Goal: Transaction & Acquisition: Purchase product/service

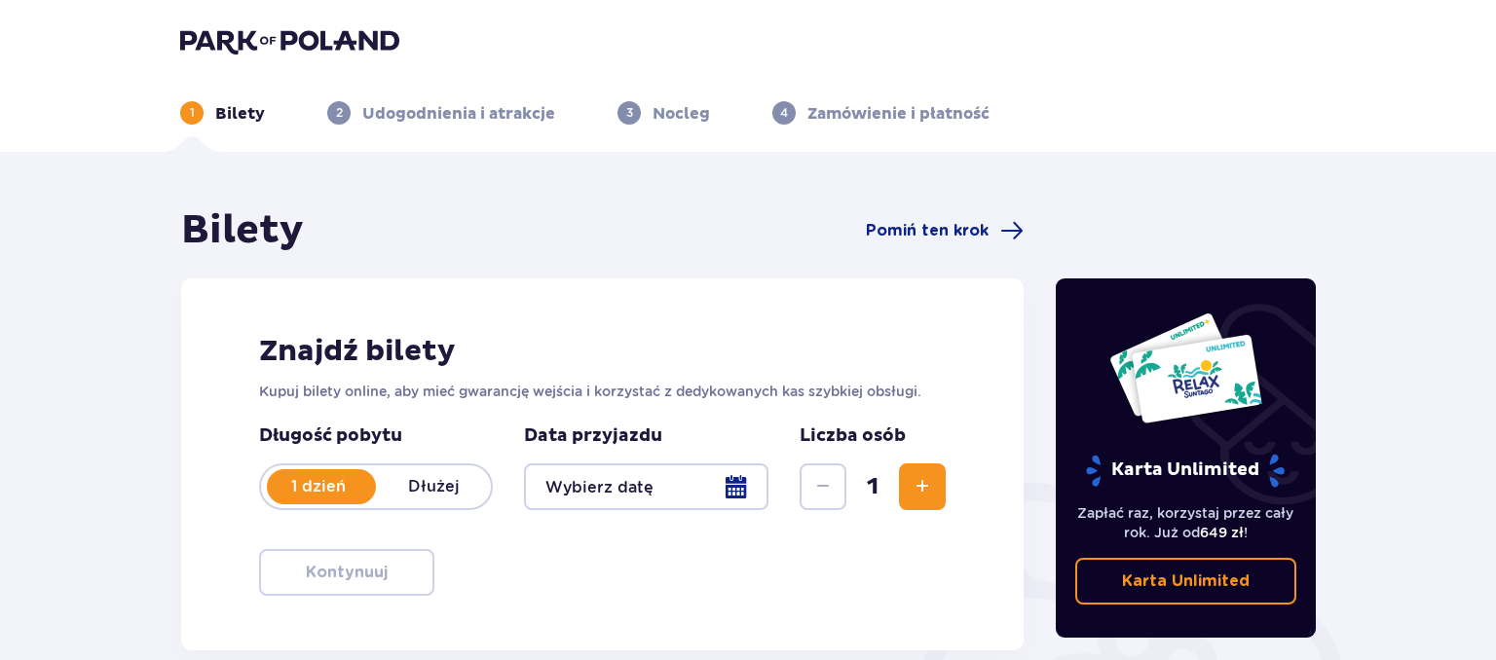
click at [733, 483] on div at bounding box center [646, 486] width 244 height 47
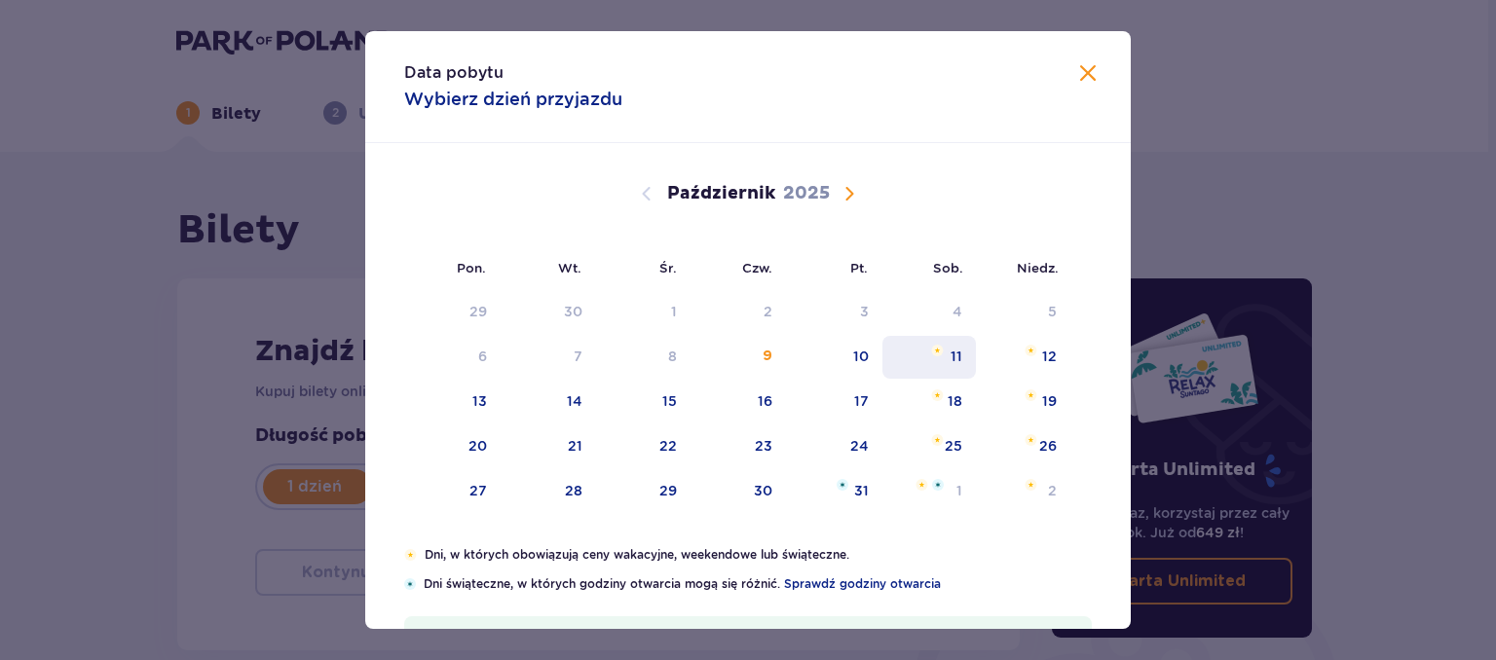
click at [957, 352] on div "11" at bounding box center [956, 356] width 12 height 19
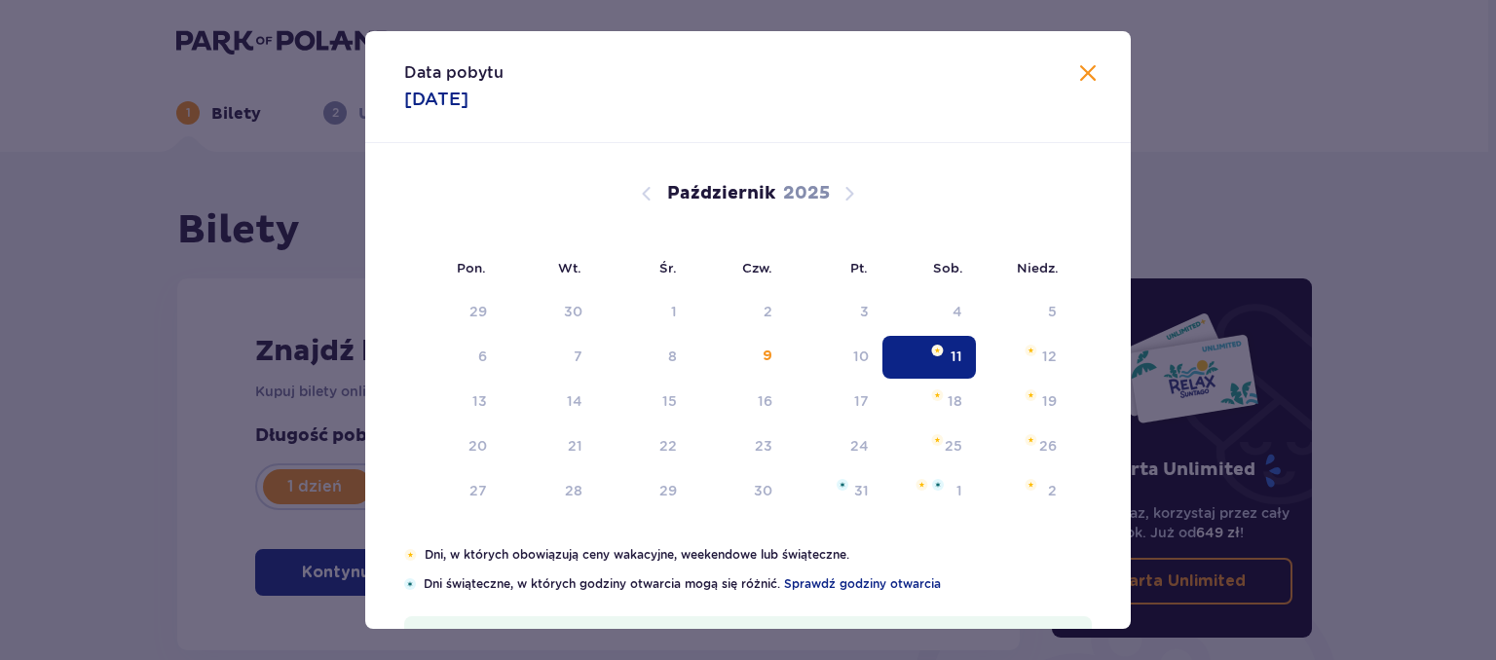
type input "11.10.25"
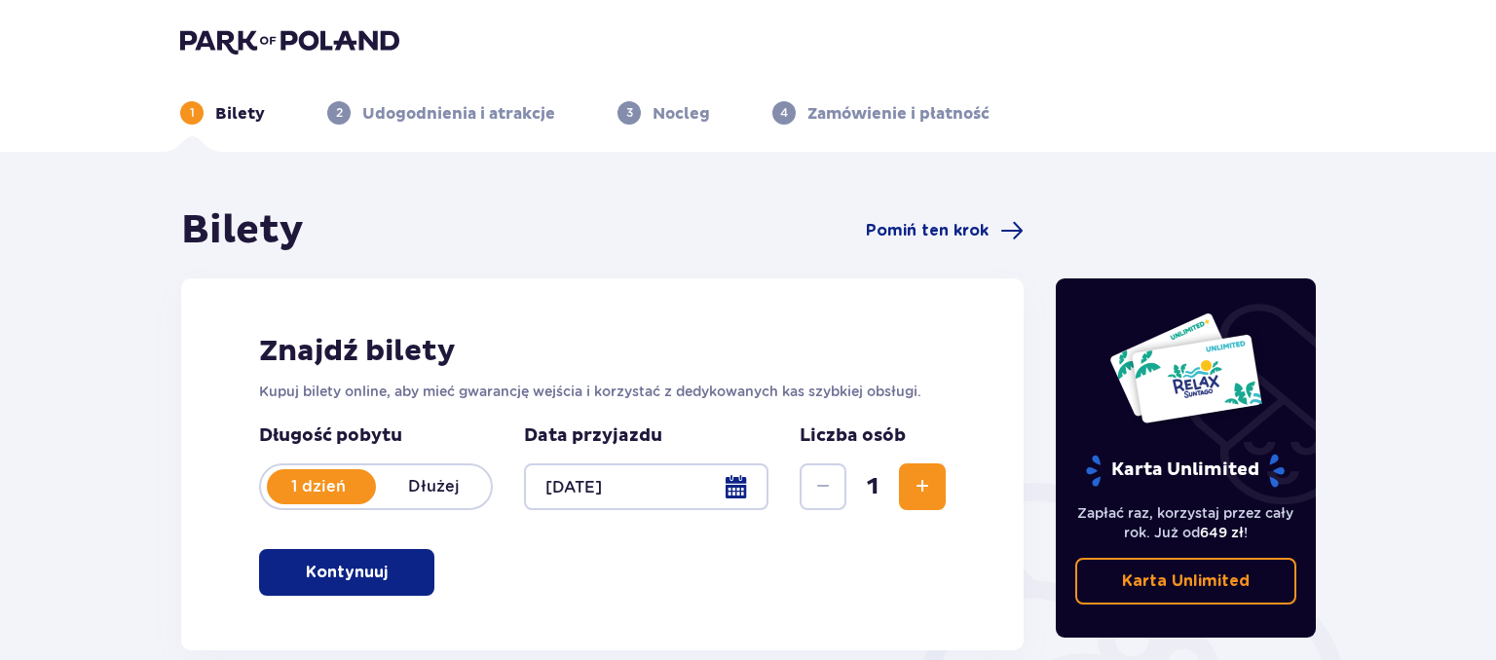
click at [919, 490] on span "Zwiększ" at bounding box center [921, 486] width 23 height 23
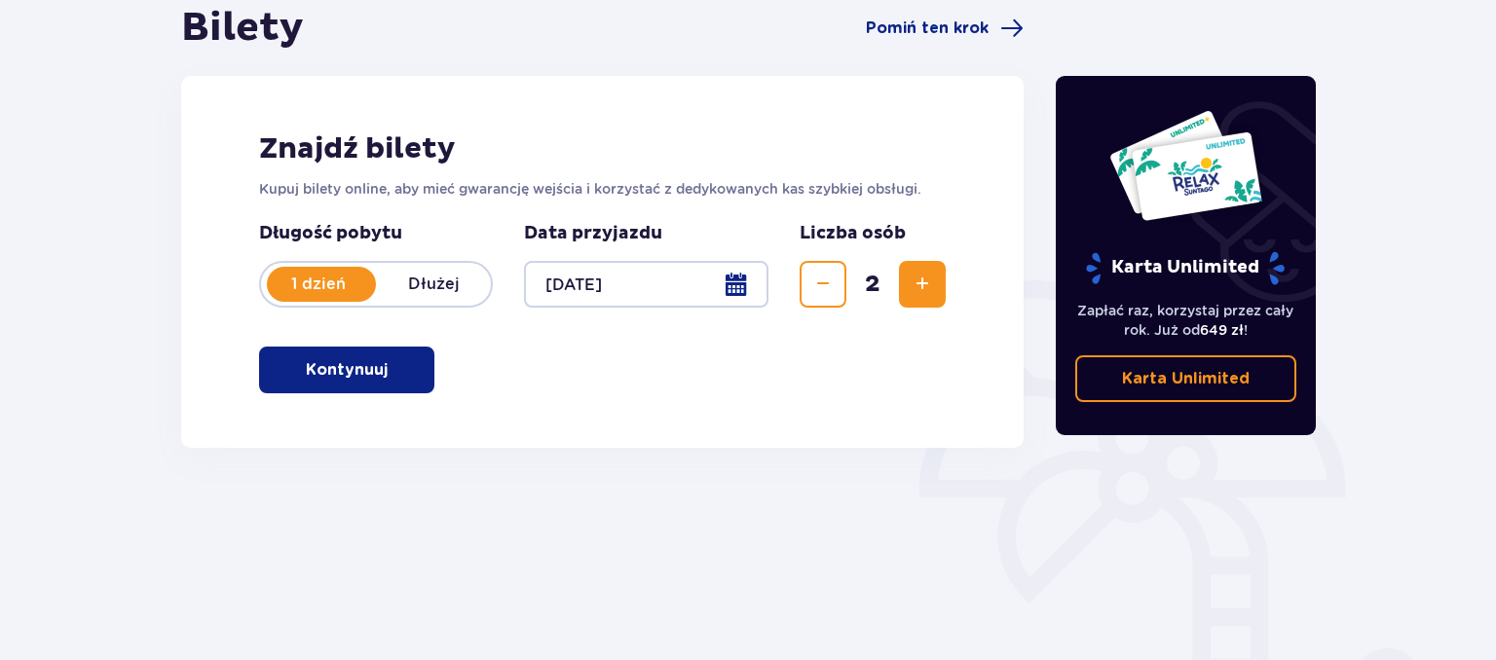
scroll to position [205, 0]
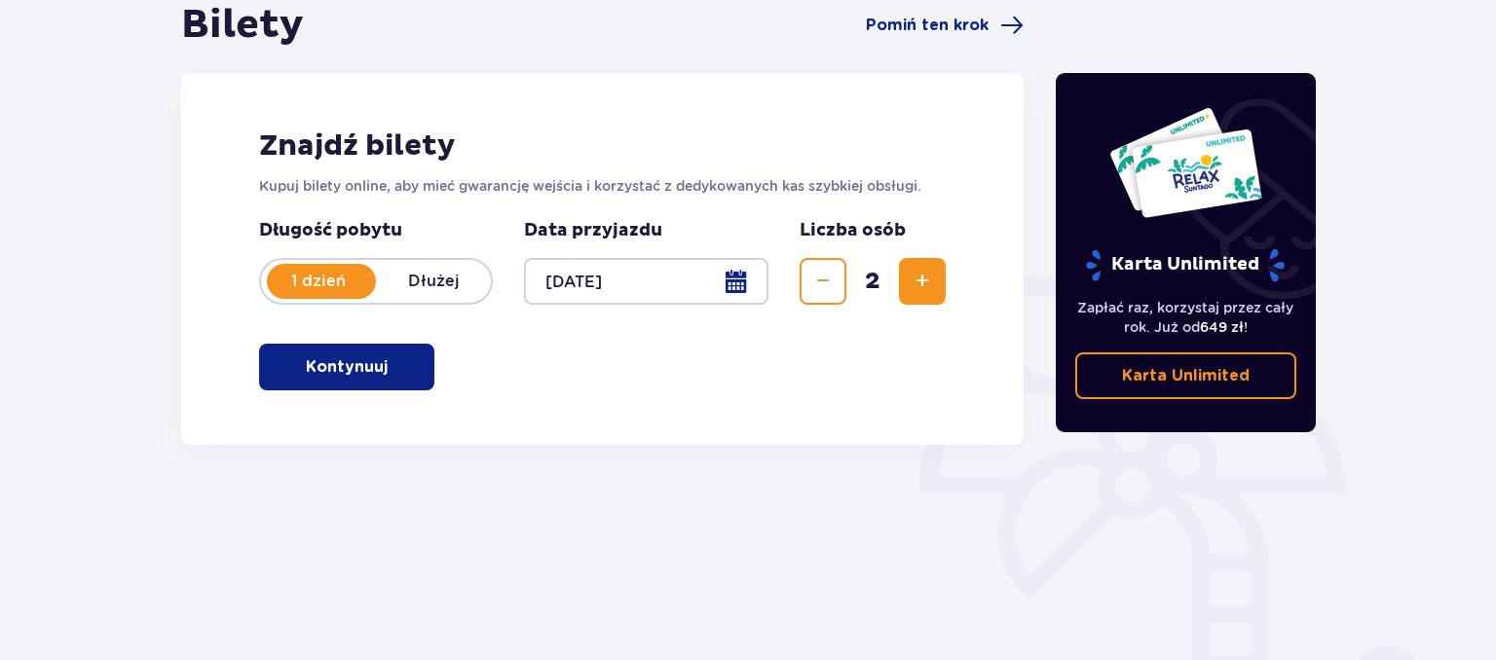
click at [360, 372] on p "Kontynuuj" at bounding box center [347, 366] width 82 height 21
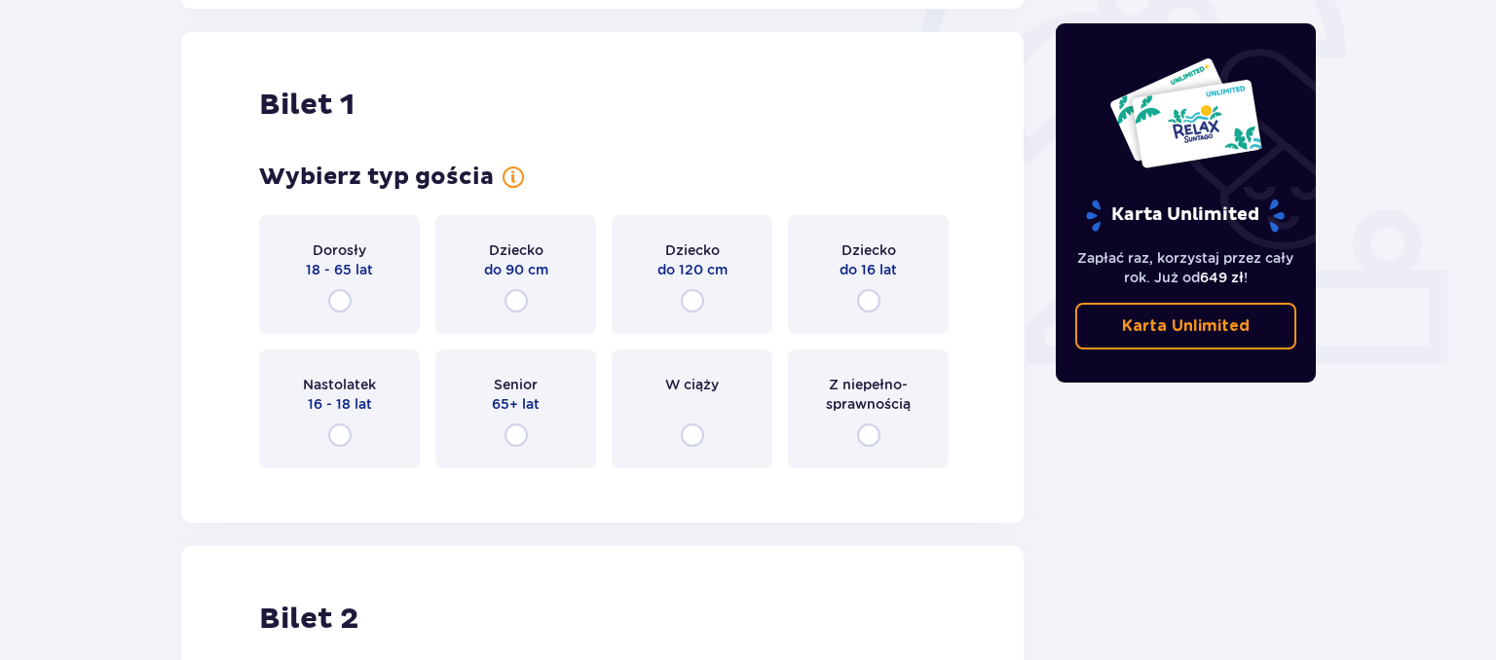
scroll to position [650, 0]
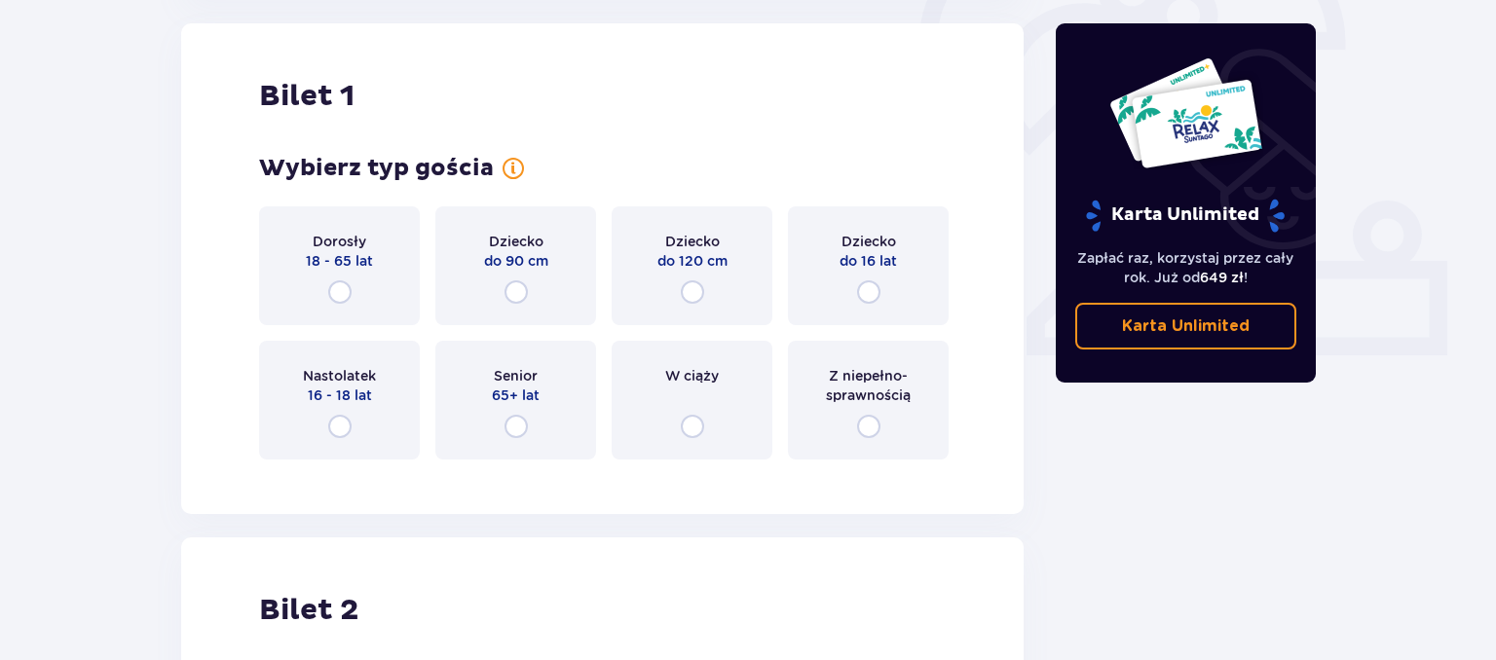
click at [336, 424] on input "radio" at bounding box center [339, 426] width 23 height 23
radio input "true"
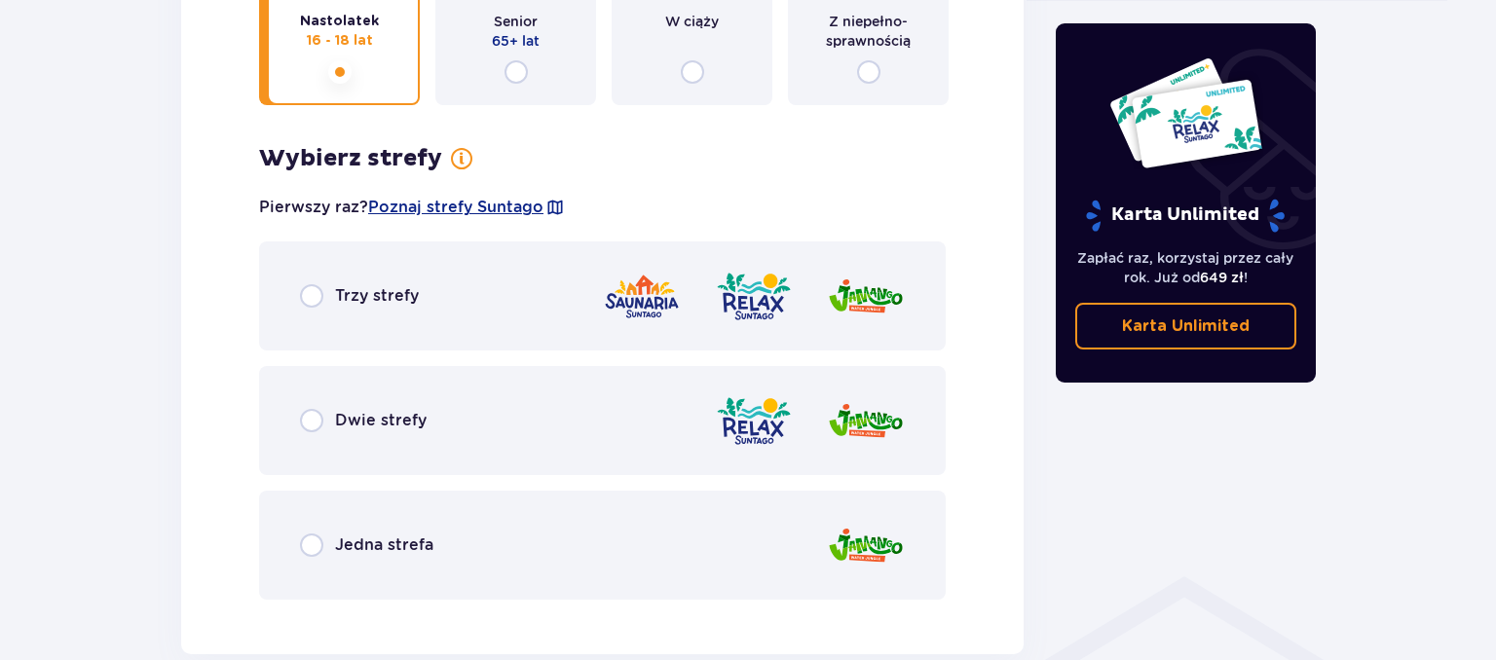
scroll to position [1126, 0]
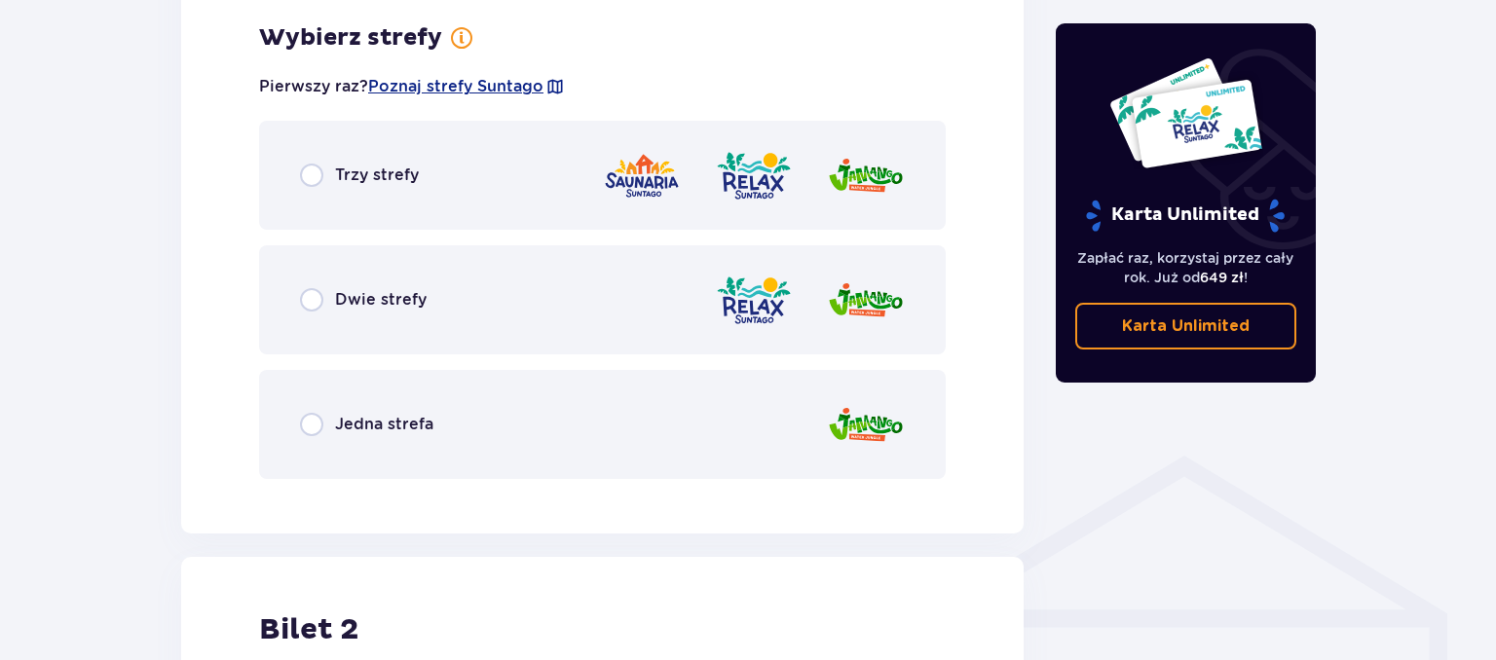
click at [867, 428] on img at bounding box center [866, 425] width 78 height 56
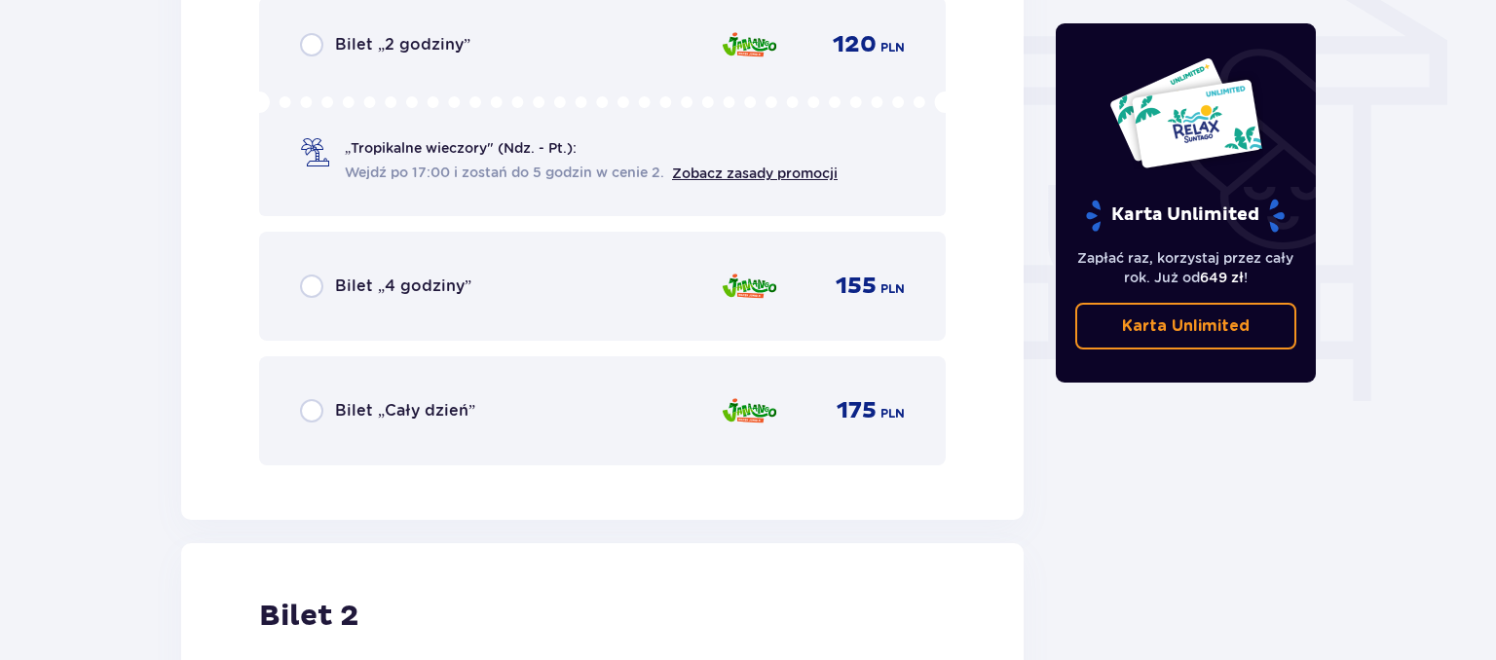
scroll to position [1722, 0]
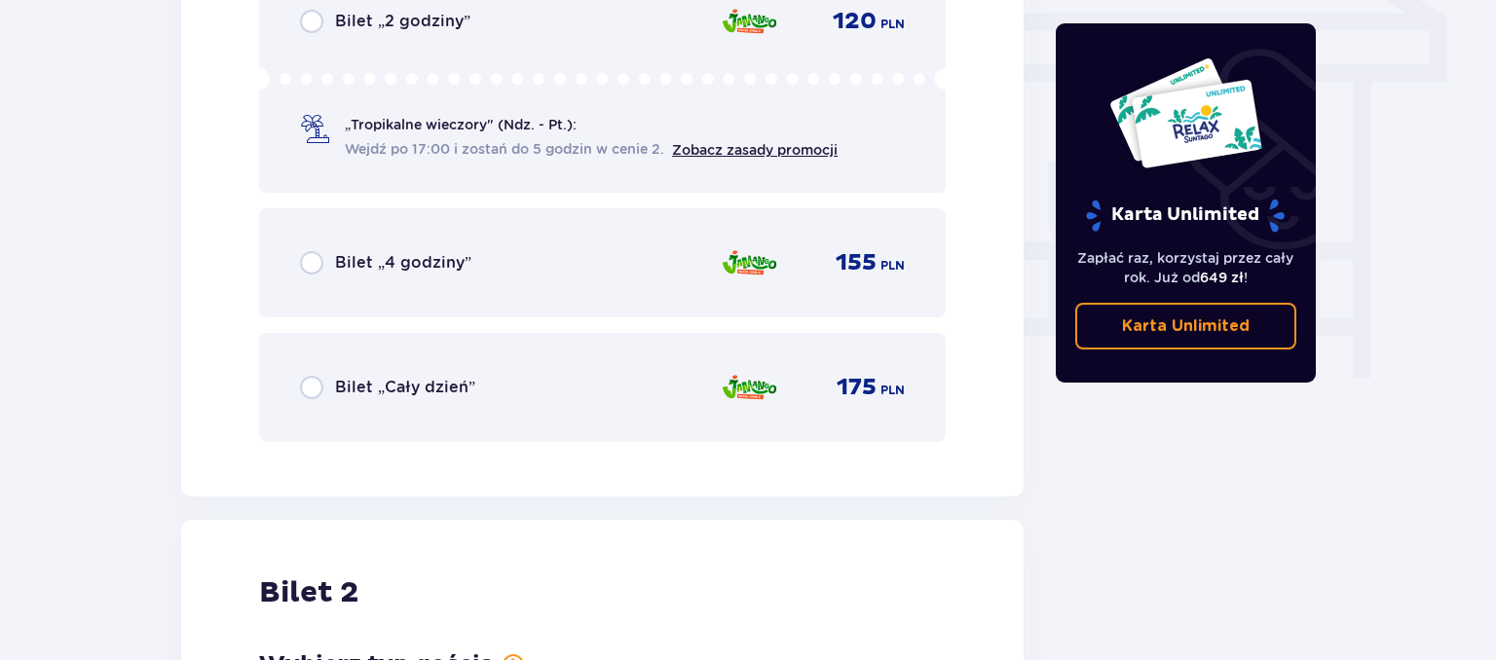
click at [315, 389] on input "radio" at bounding box center [311, 387] width 23 height 23
radio input "true"
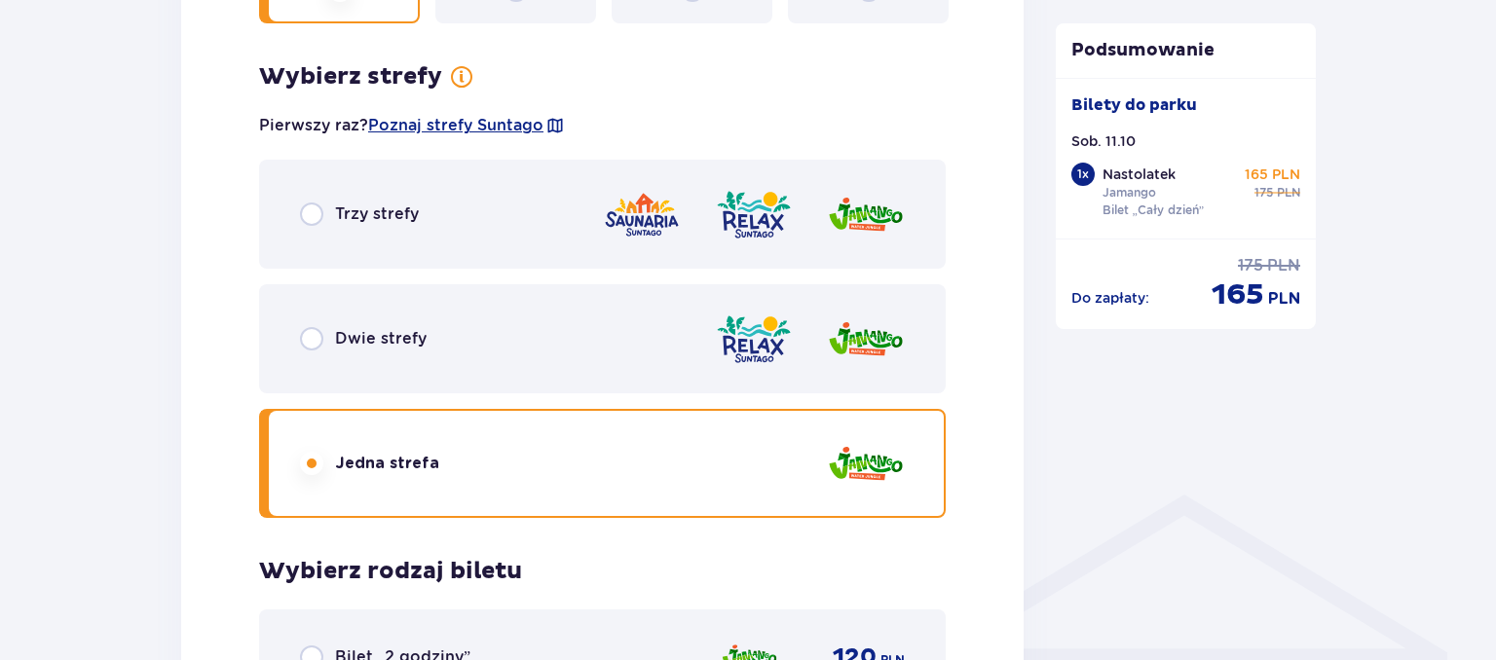
scroll to position [1049, 0]
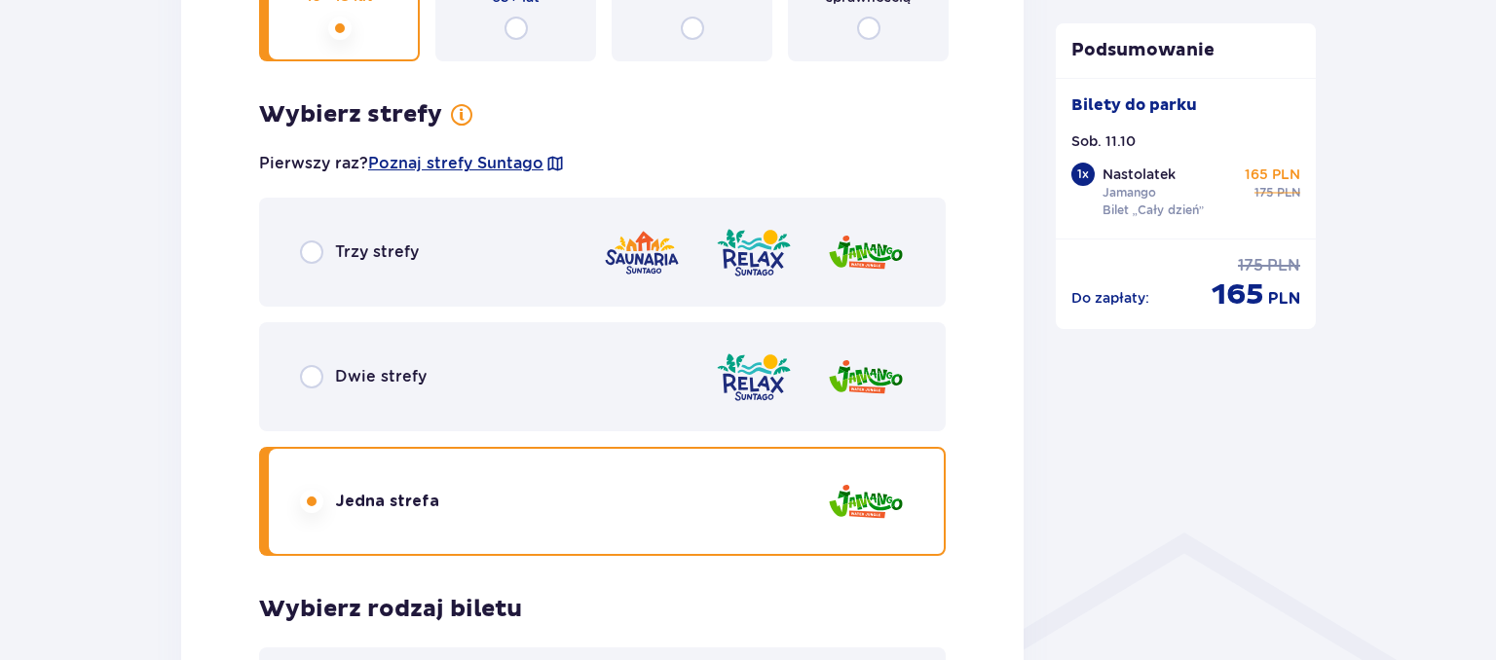
click at [747, 368] on img at bounding box center [754, 378] width 78 height 56
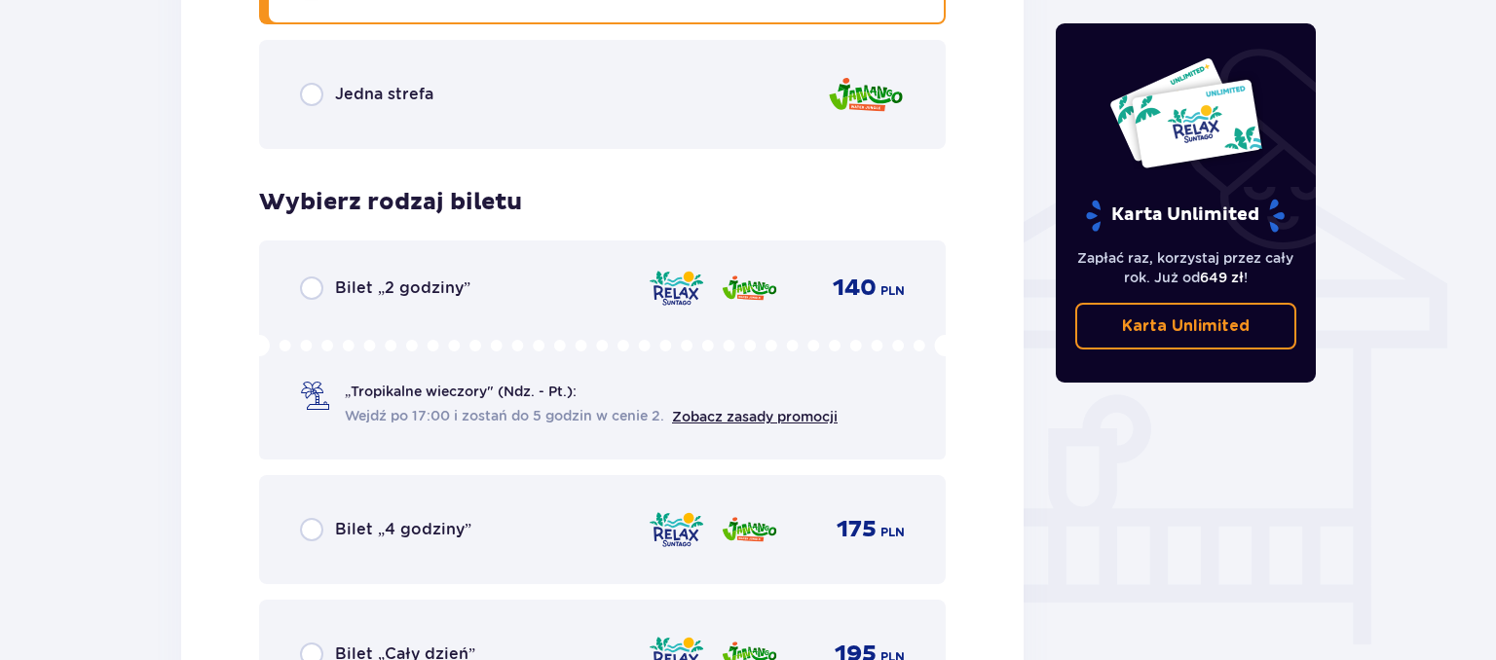
scroll to position [1748, 0]
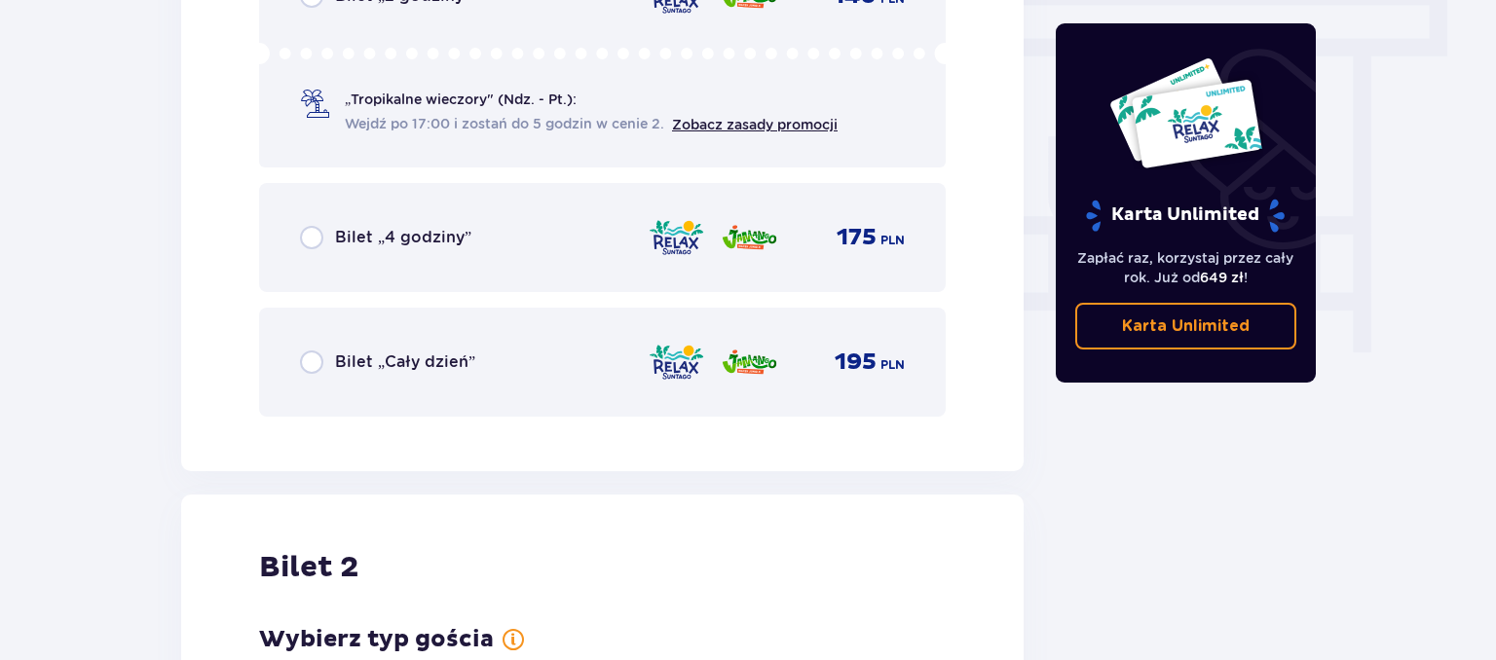
click at [309, 236] on input "radio" at bounding box center [311, 237] width 23 height 23
radio input "true"
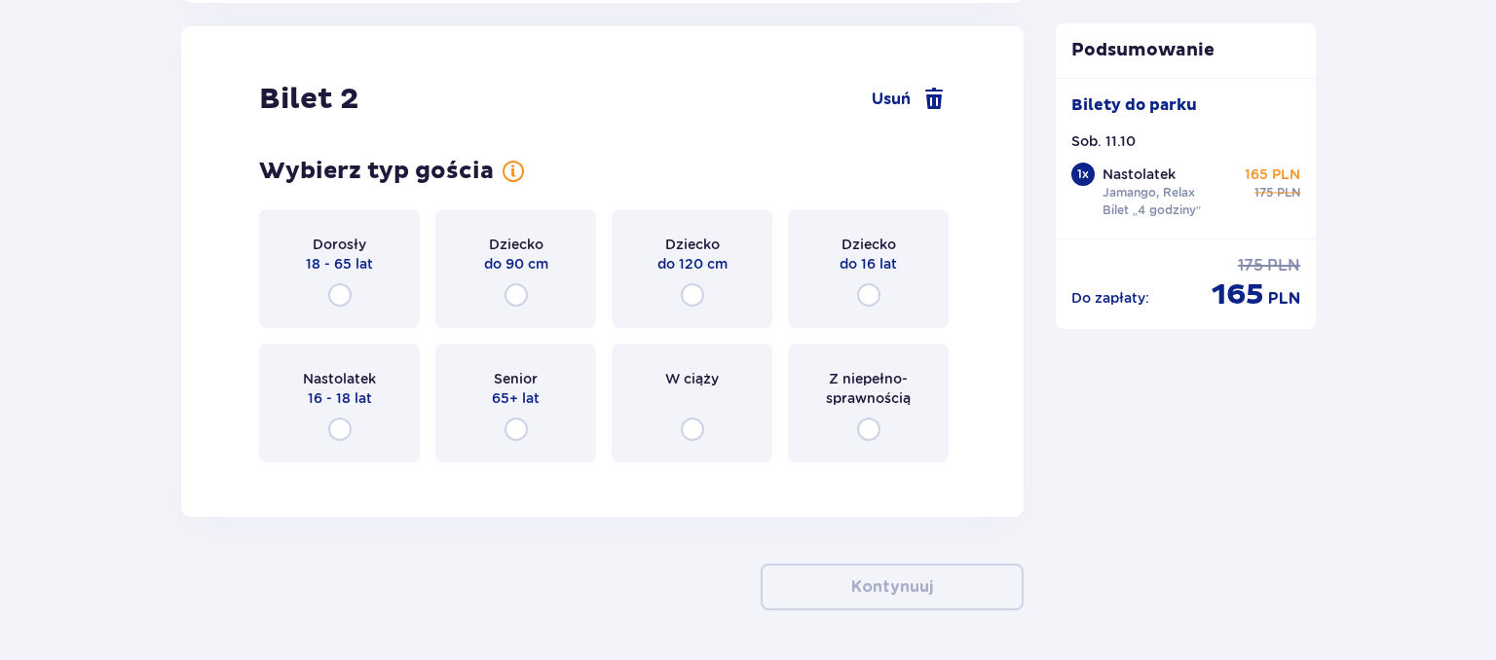
scroll to position [2218, 0]
click at [343, 421] on input "radio" at bounding box center [339, 427] width 23 height 23
radio input "true"
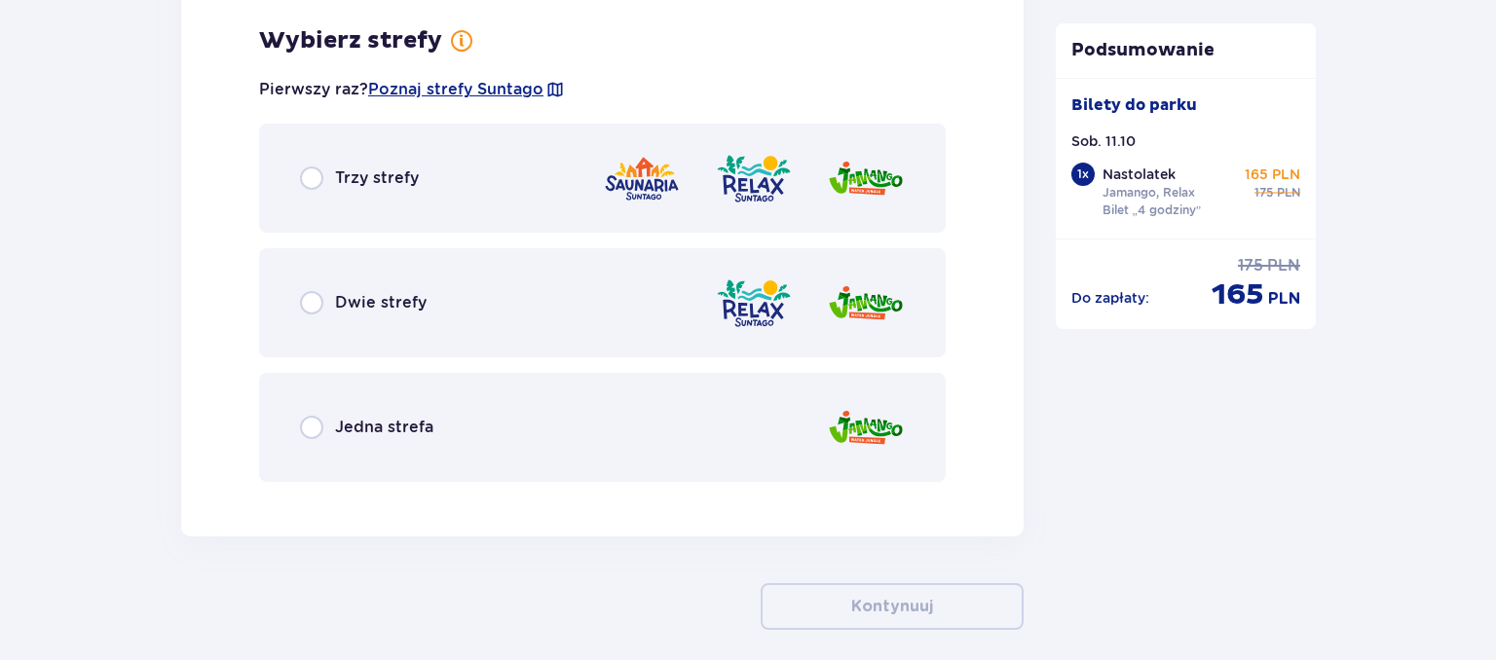
scroll to position [2693, 0]
click at [312, 298] on input "radio" at bounding box center [311, 300] width 23 height 23
radio input "true"
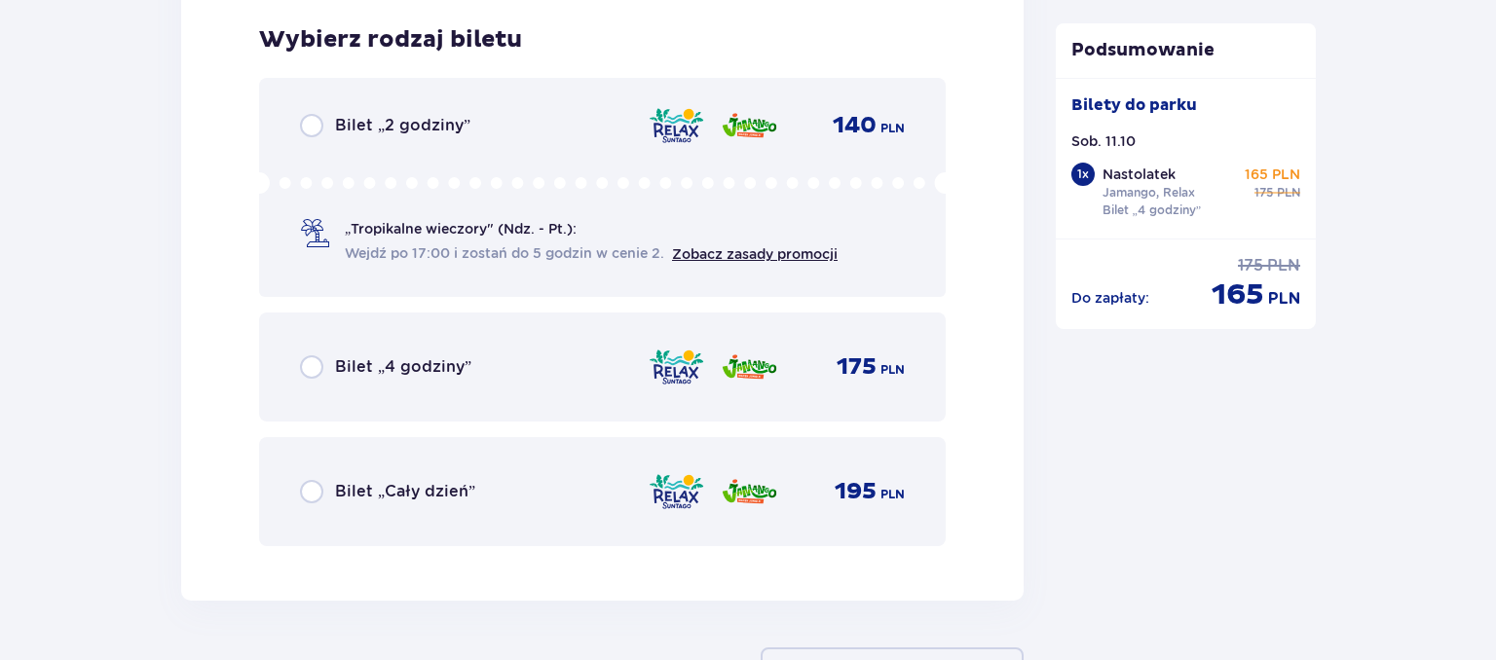
scroll to position [3188, 0]
click at [310, 368] on input "radio" at bounding box center [311, 365] width 23 height 23
radio input "true"
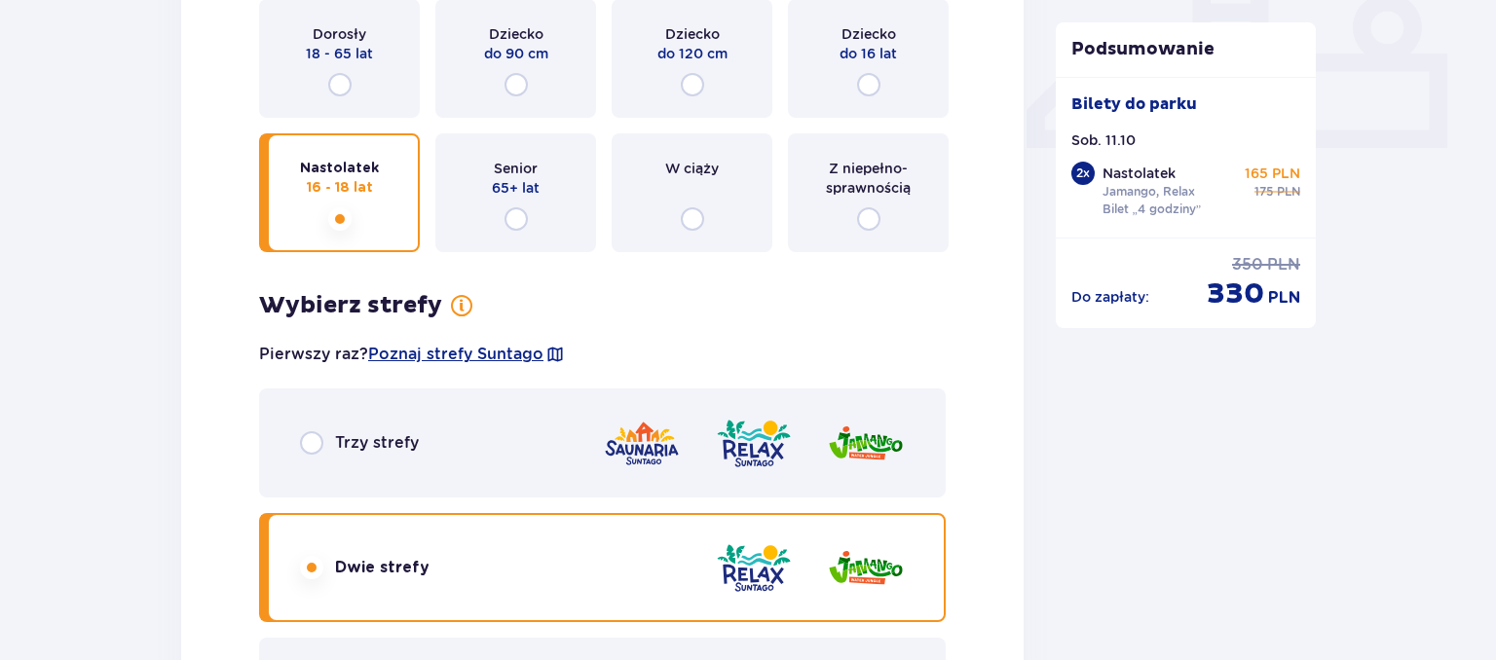
scroll to position [1028, 0]
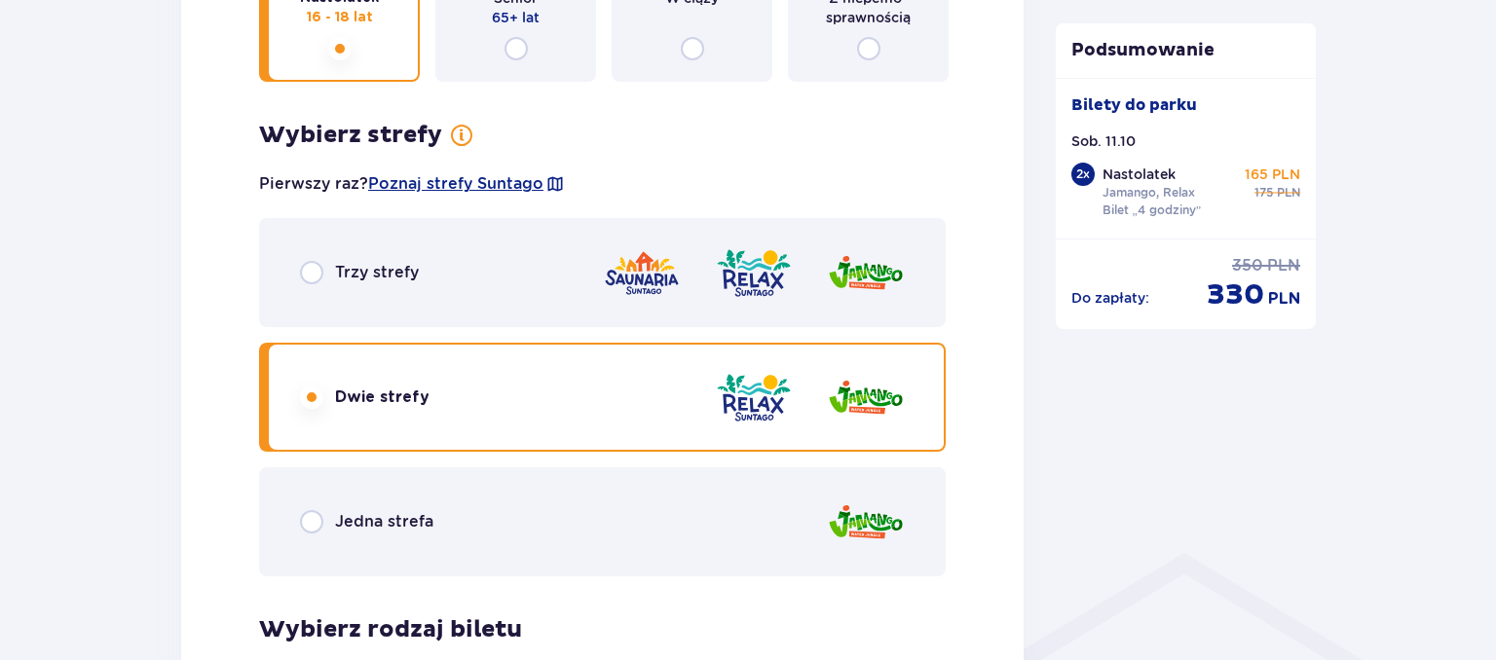
click at [306, 520] on input "radio" at bounding box center [311, 521] width 23 height 23
radio input "true"
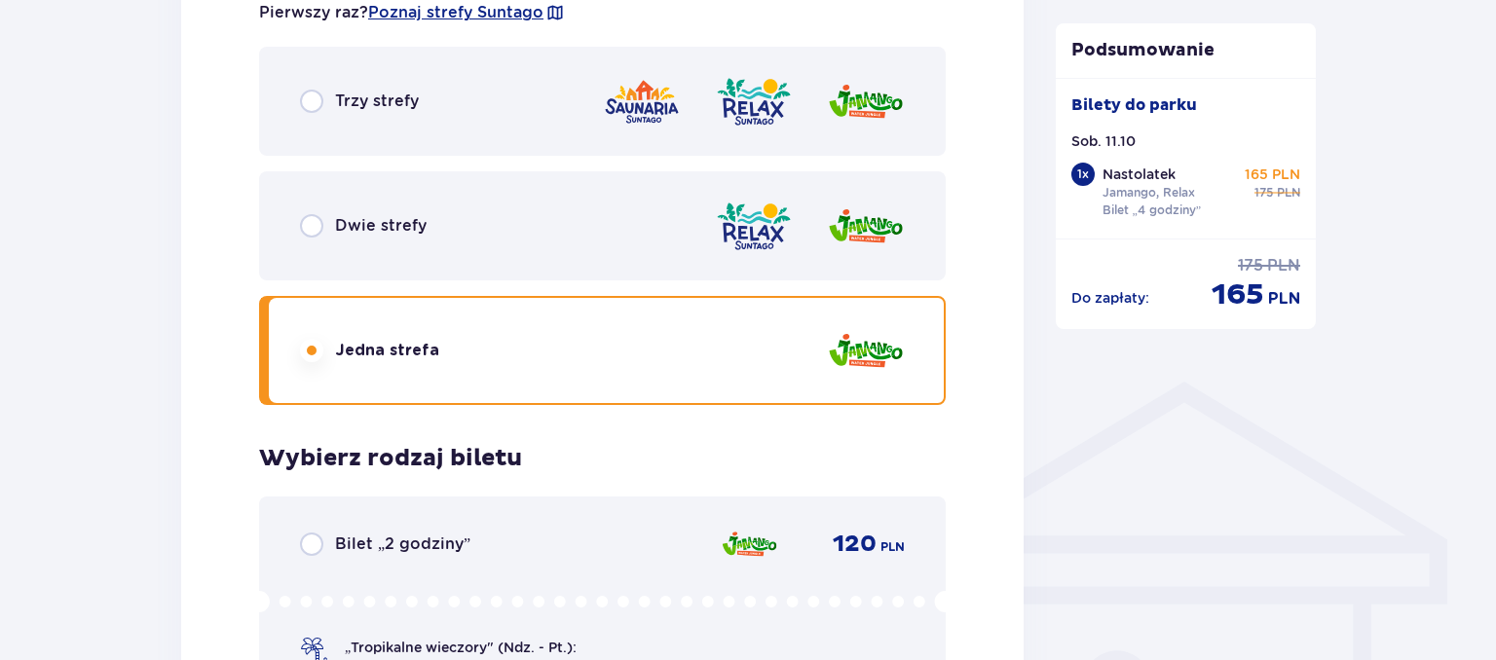
scroll to position [1414, 0]
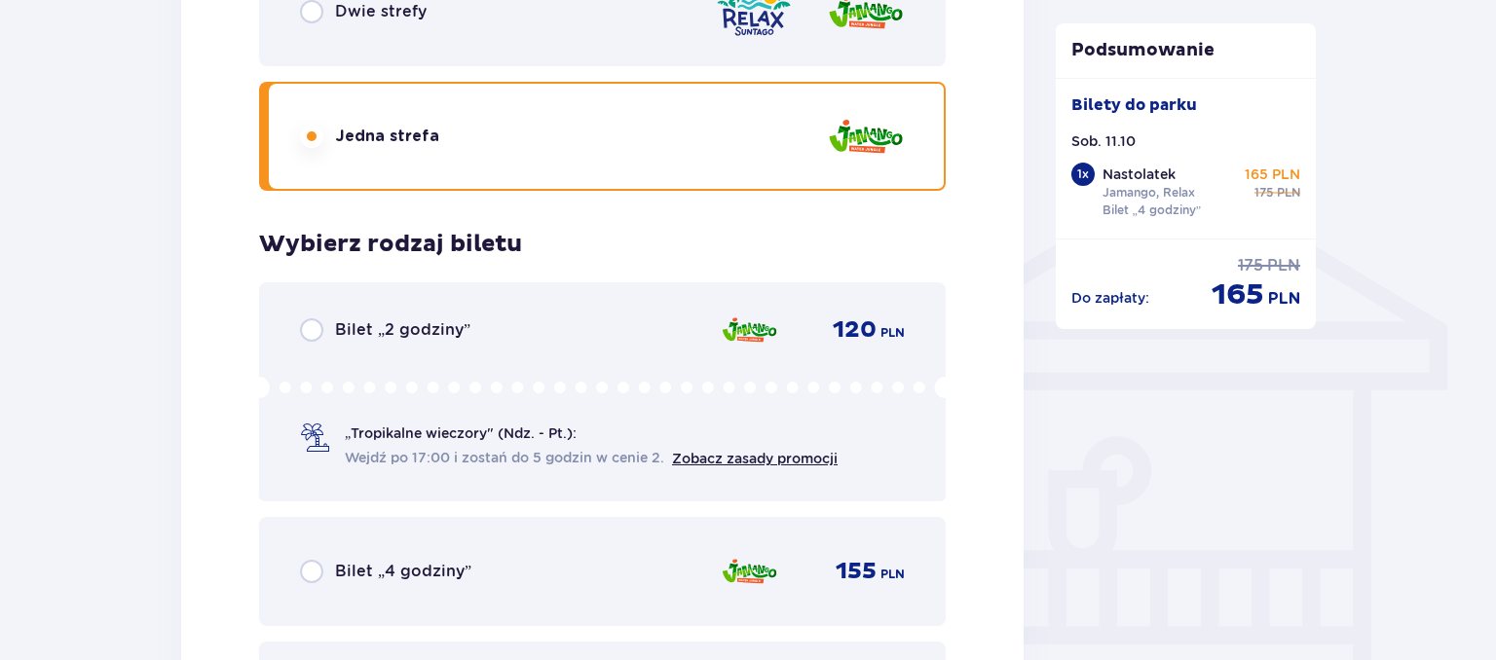
click at [310, 573] on input "radio" at bounding box center [311, 571] width 23 height 23
radio input "true"
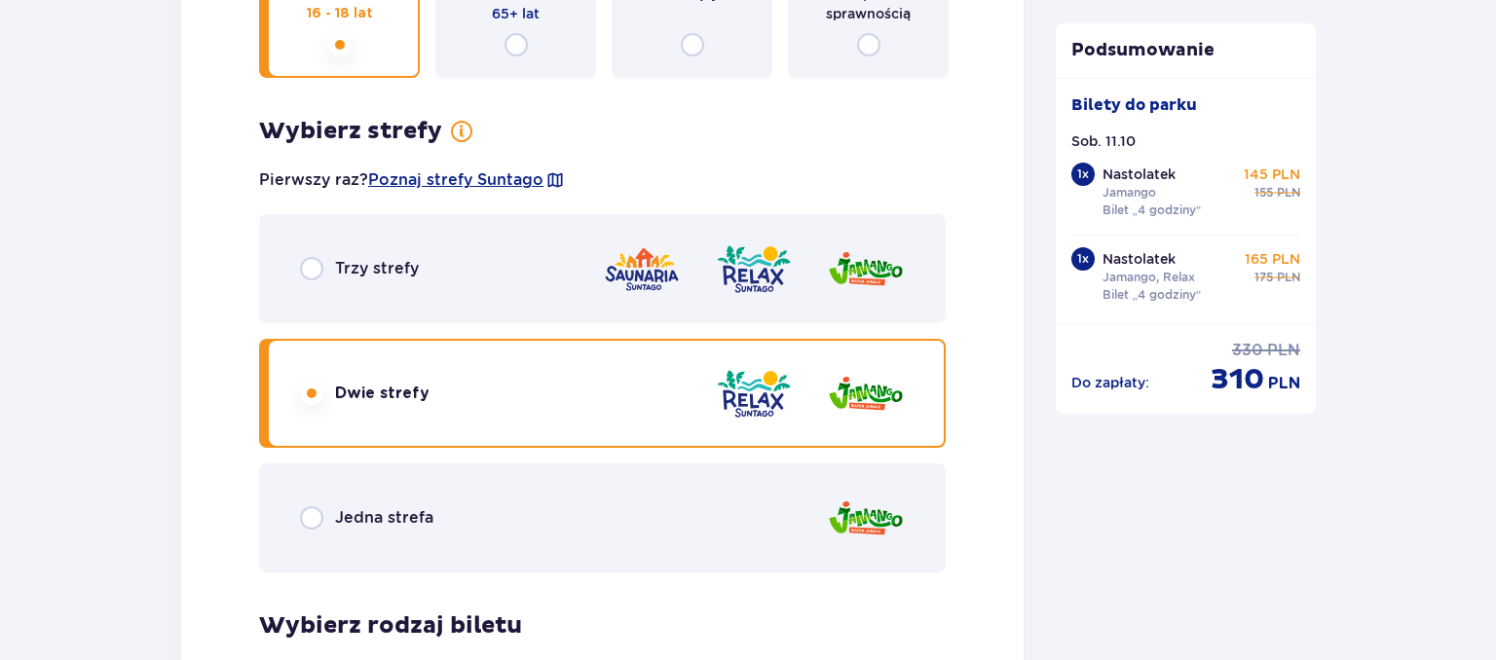
scroll to position [2610, 0]
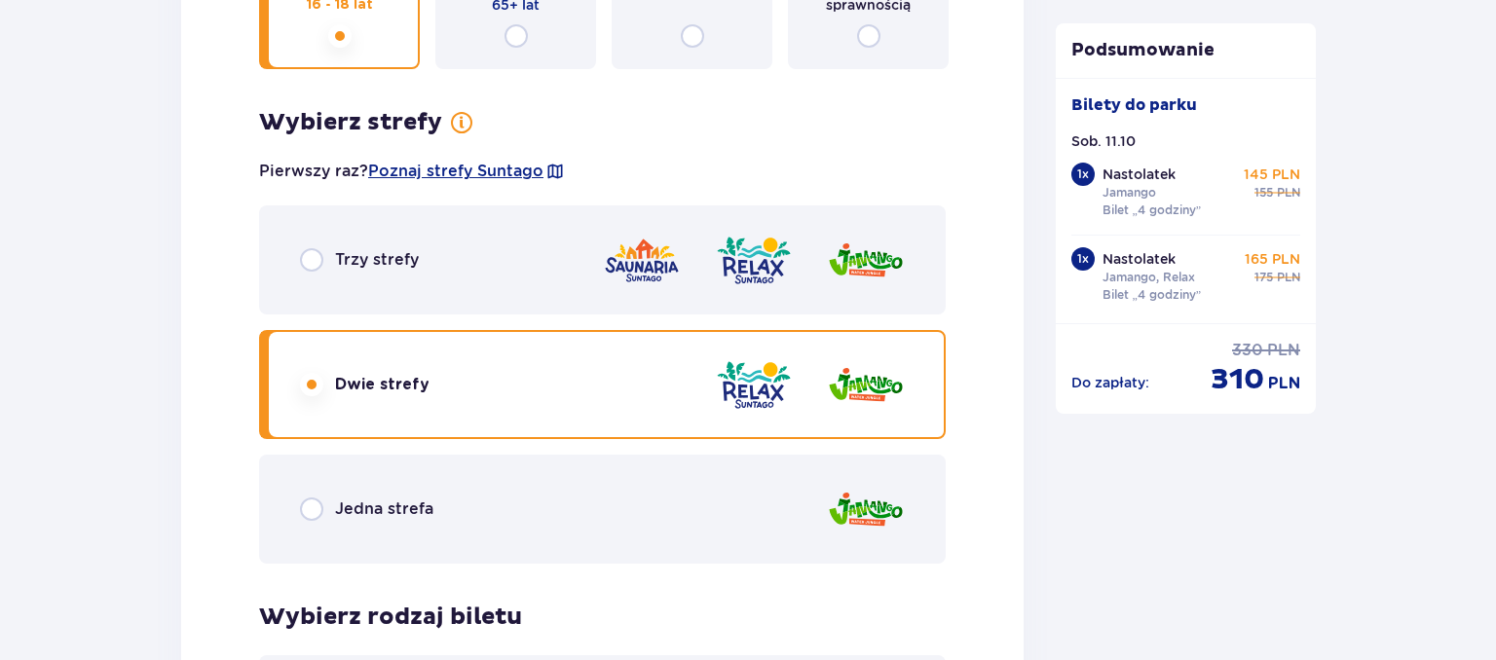
click at [312, 508] on input "radio" at bounding box center [311, 509] width 23 height 23
radio input "true"
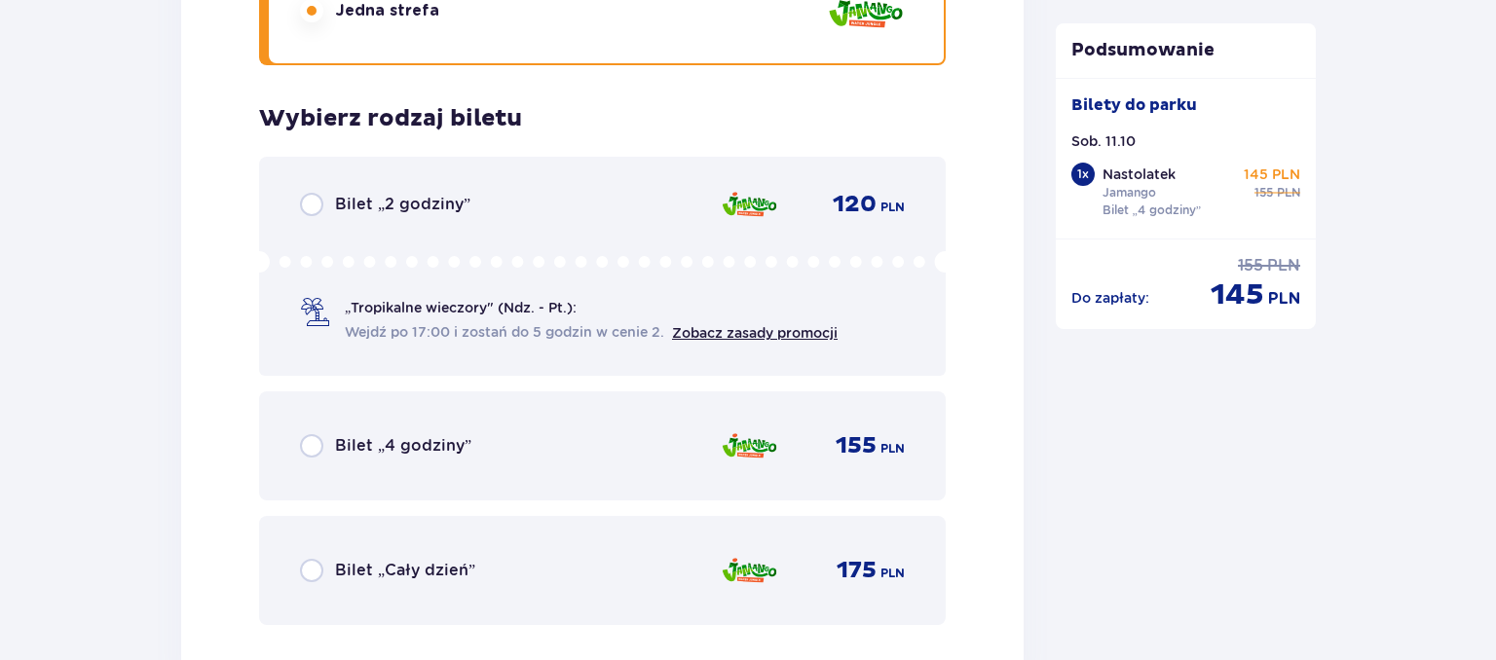
scroll to position [3124, 0]
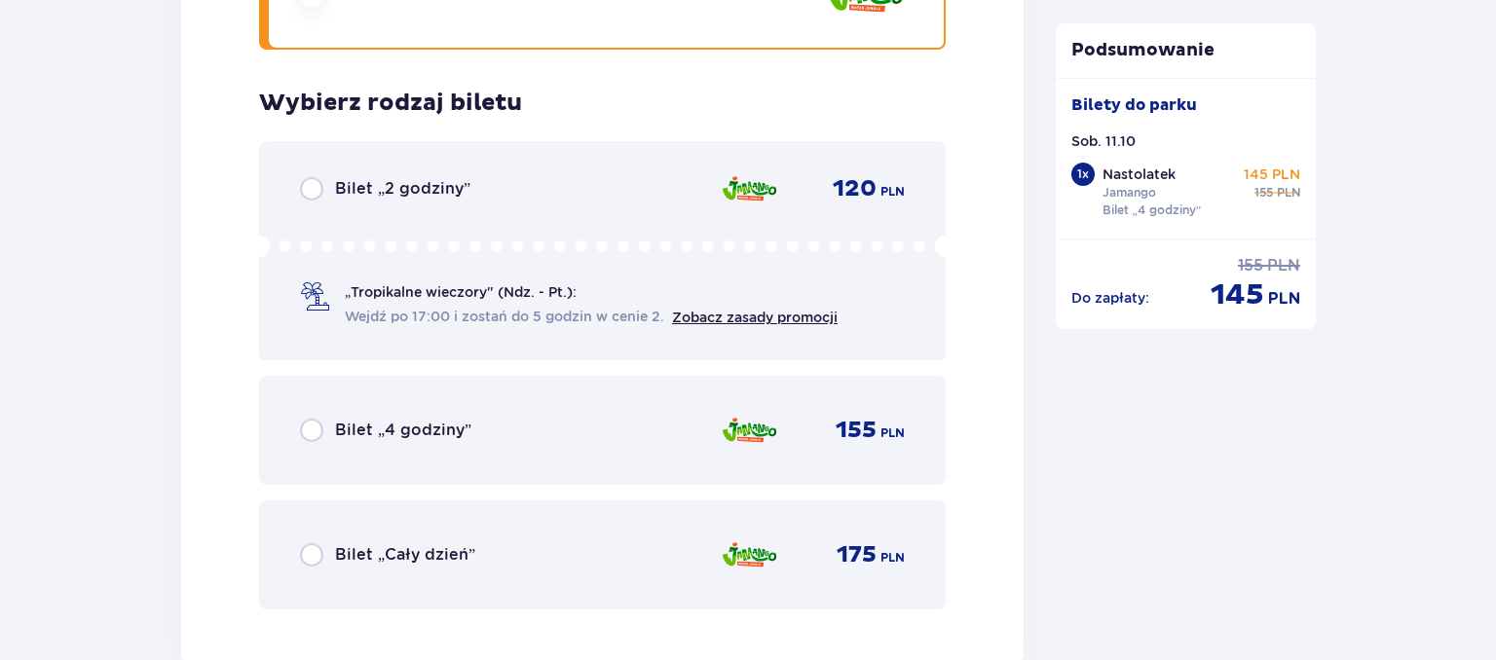
click at [317, 433] on input "radio" at bounding box center [311, 430] width 23 height 23
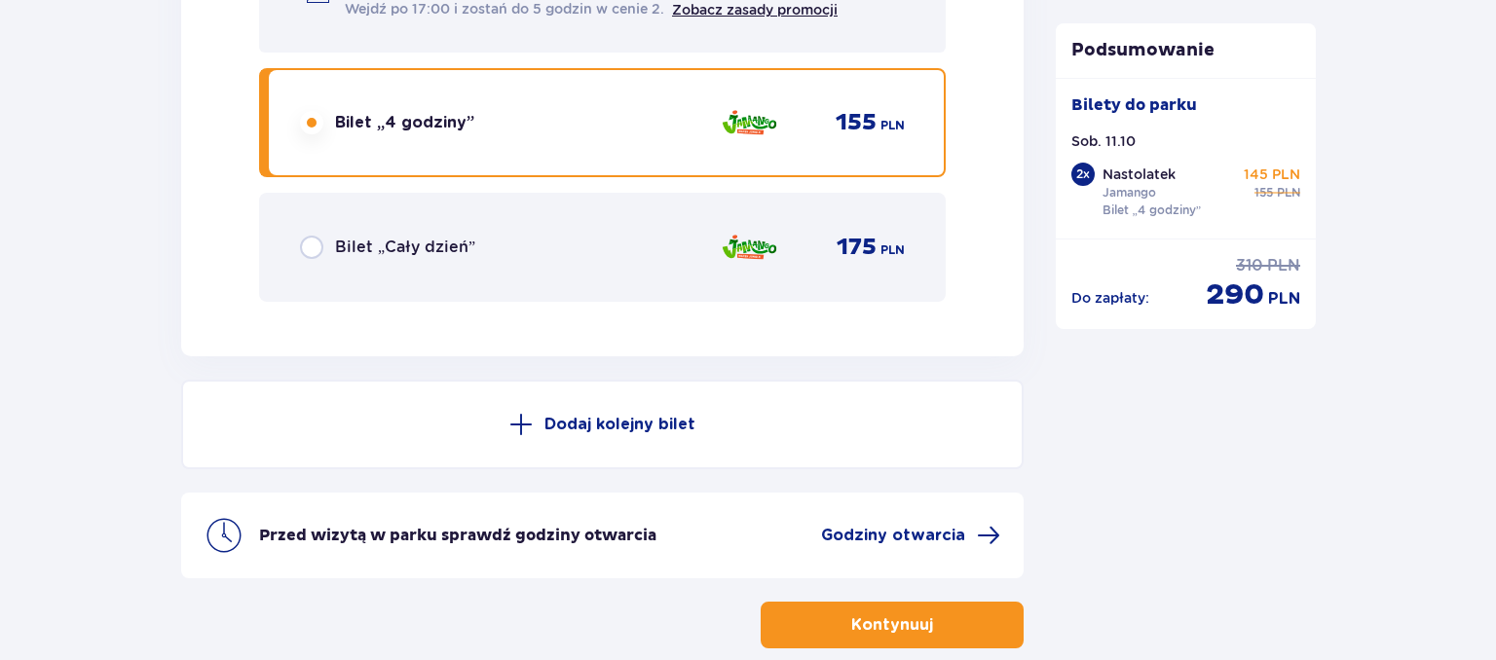
scroll to position [3535, 0]
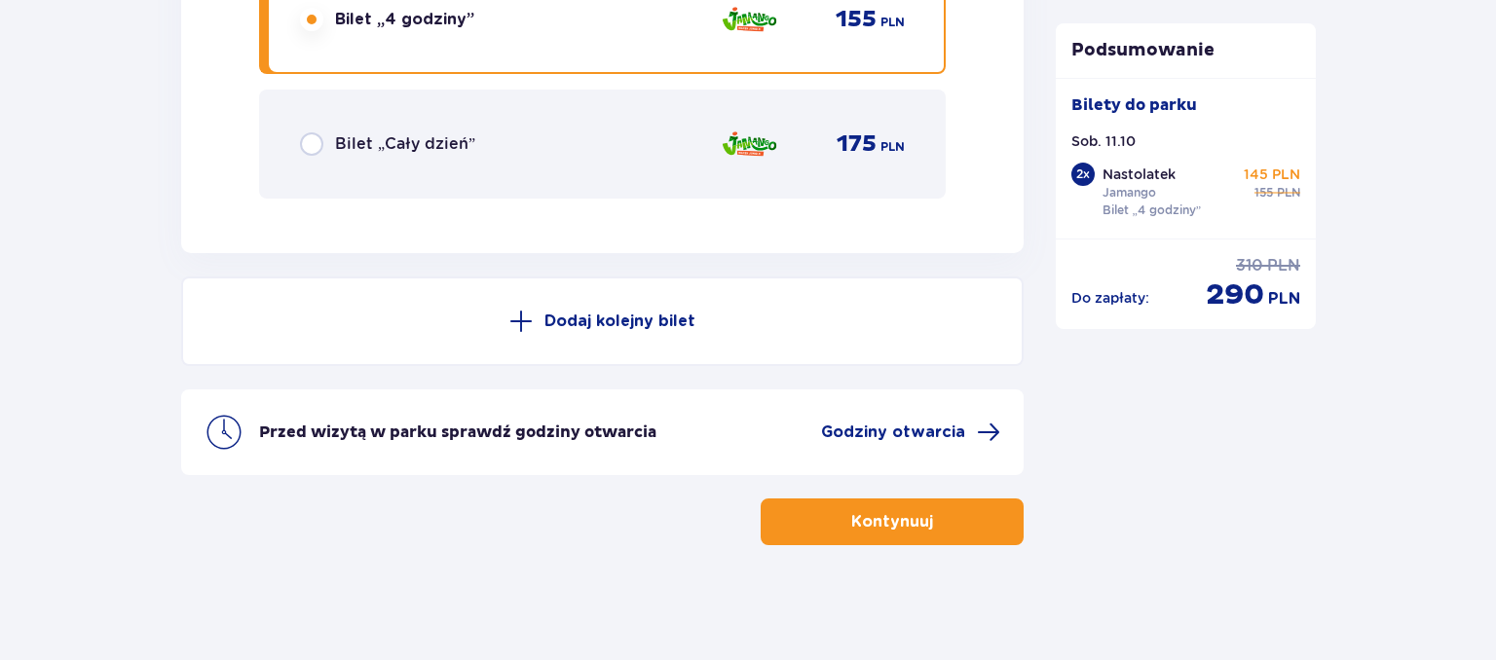
click at [917, 518] on button "Kontynuuj" at bounding box center [891, 522] width 263 height 47
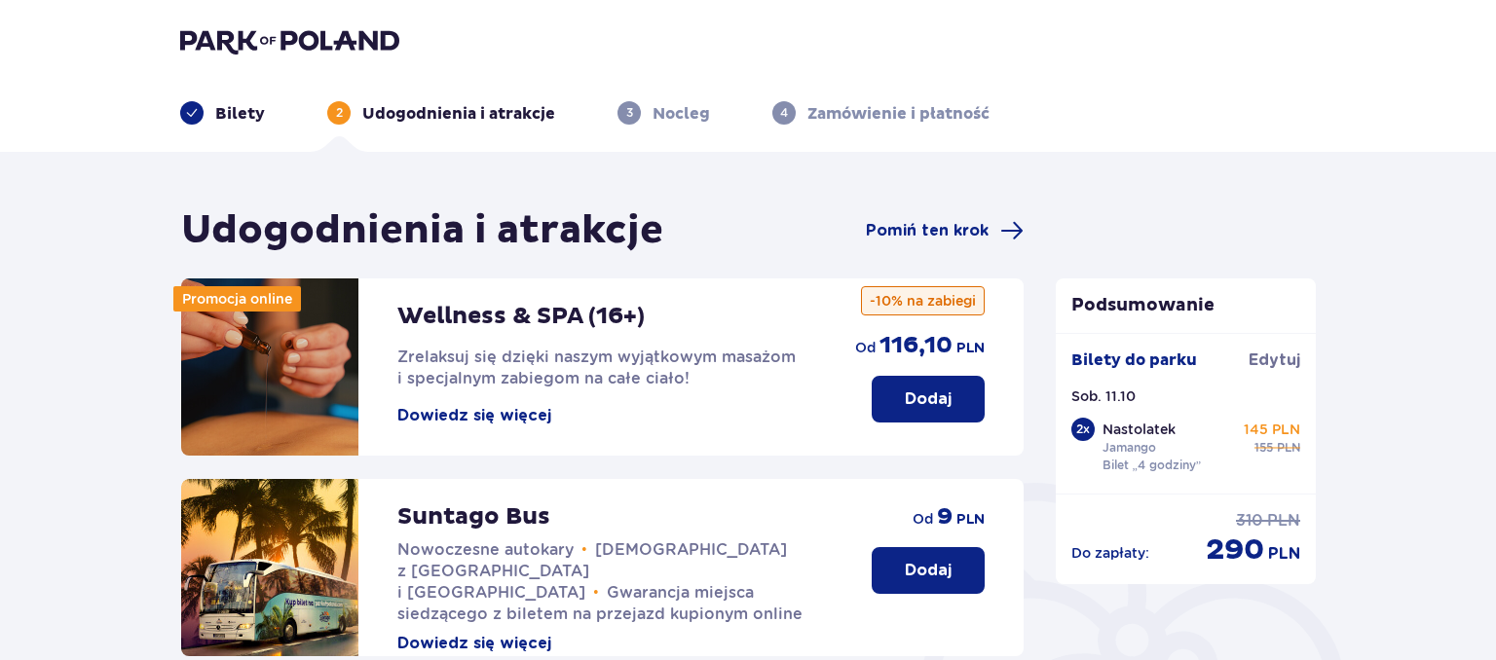
scroll to position [411, 0]
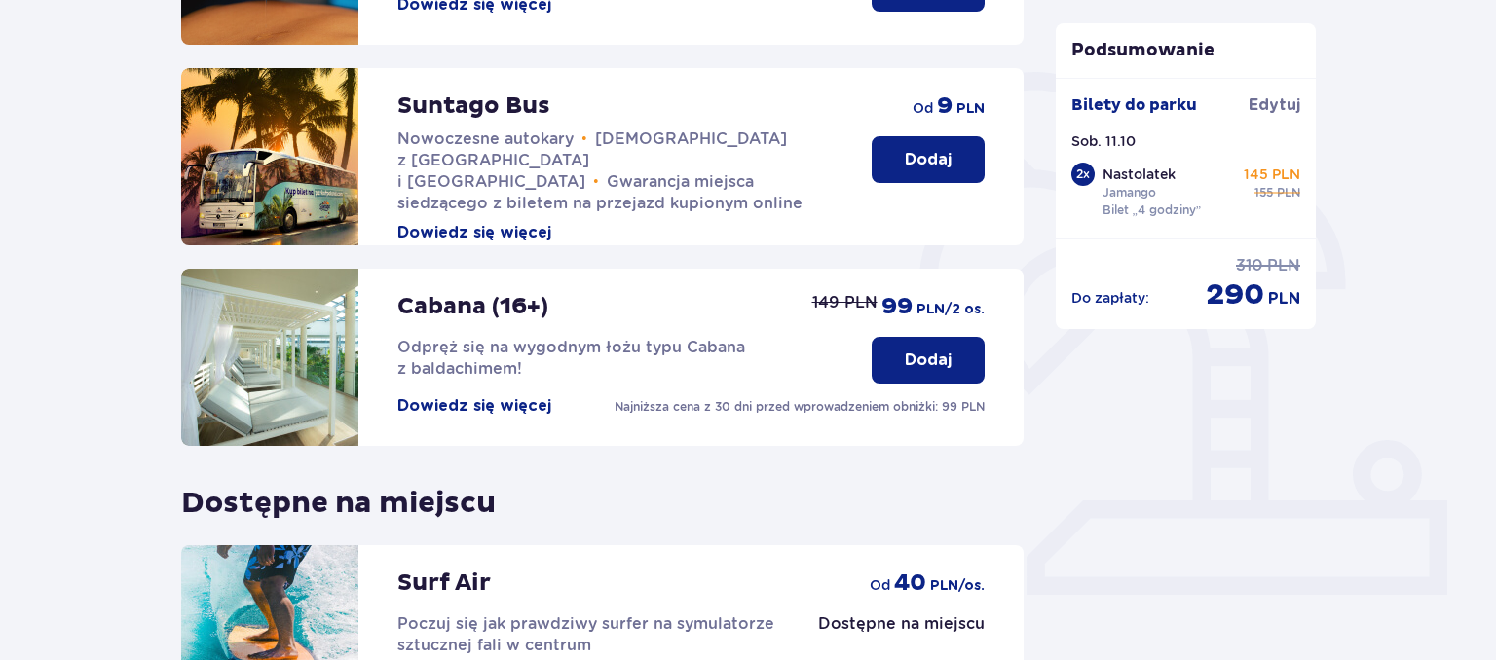
click at [938, 154] on p "Dodaj" at bounding box center [928, 159] width 47 height 21
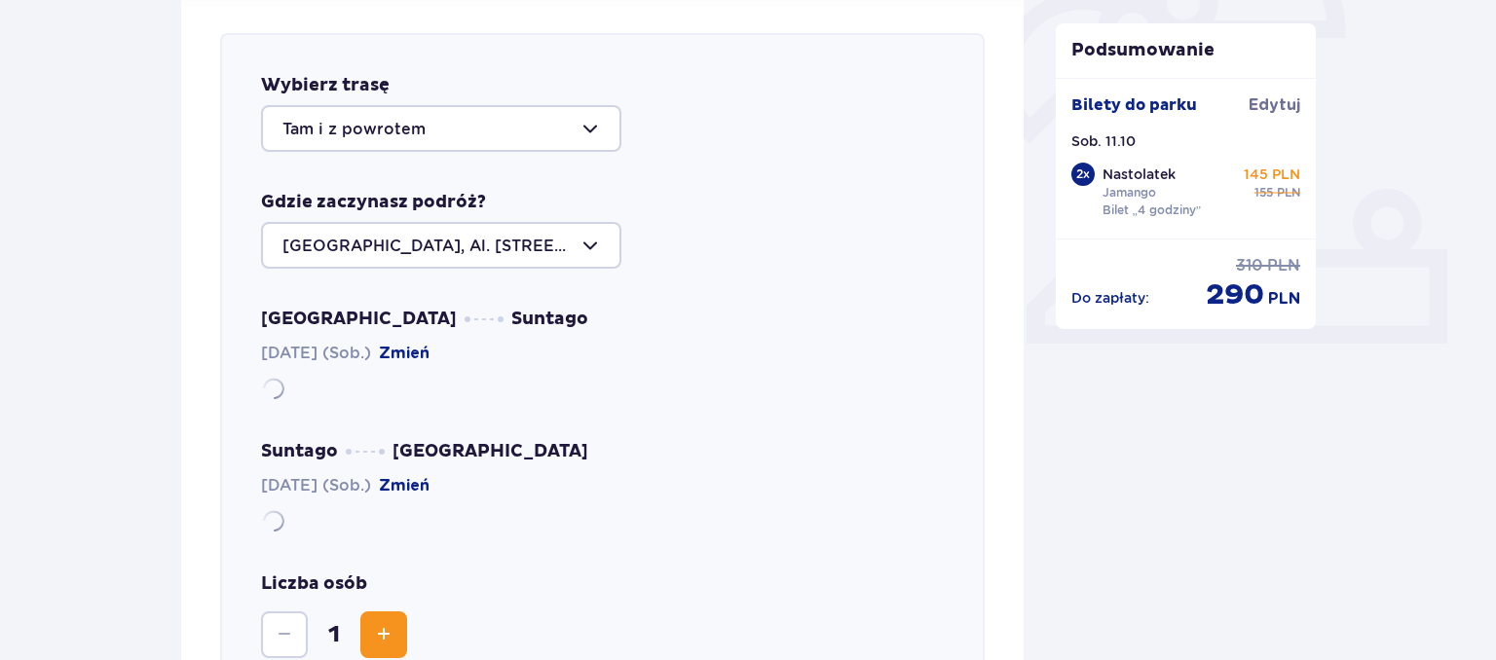
scroll to position [672, 0]
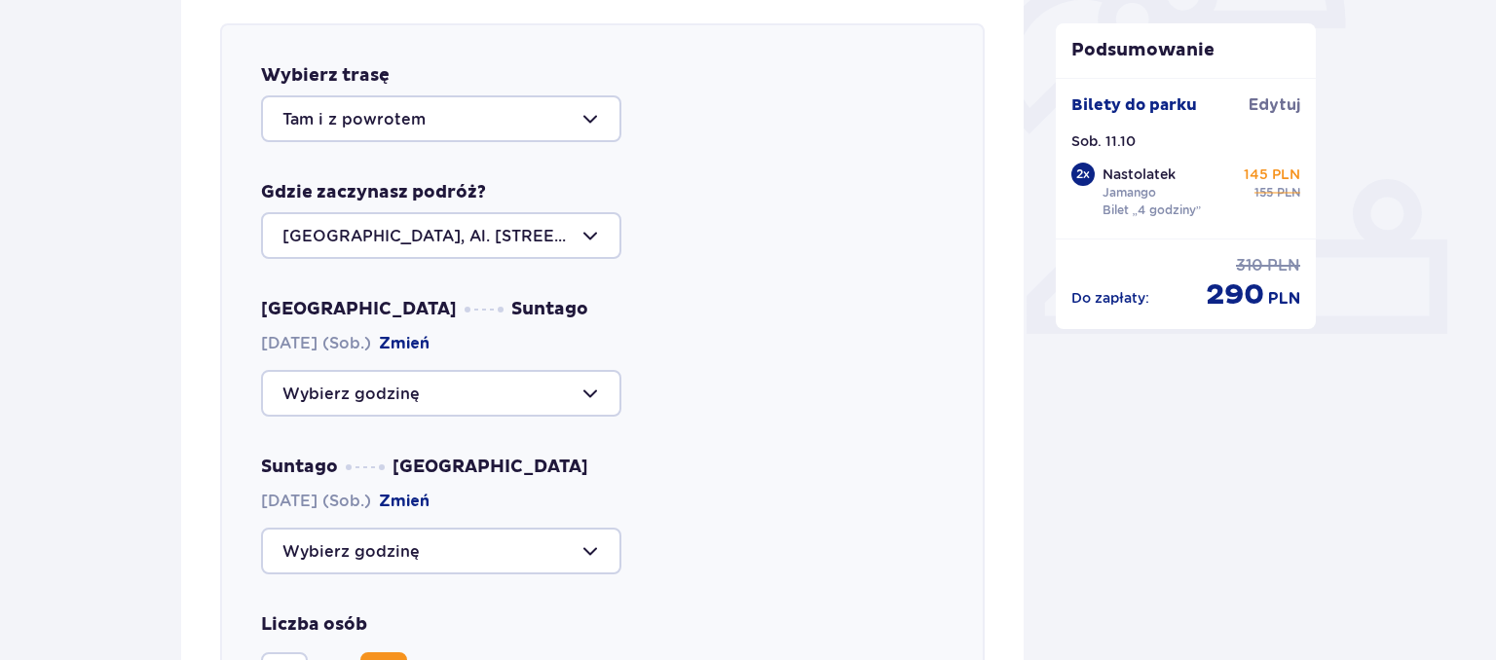
click at [586, 236] on div at bounding box center [441, 235] width 360 height 47
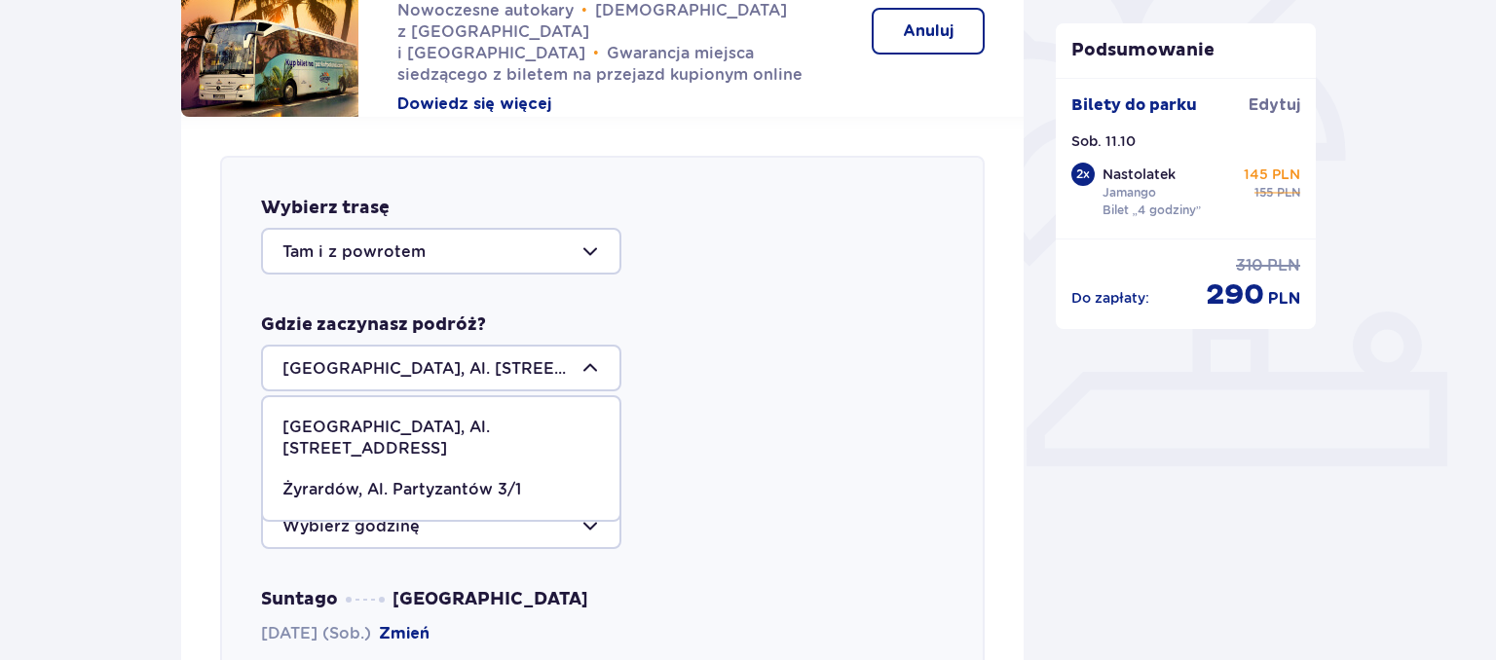
scroll to position [363, 0]
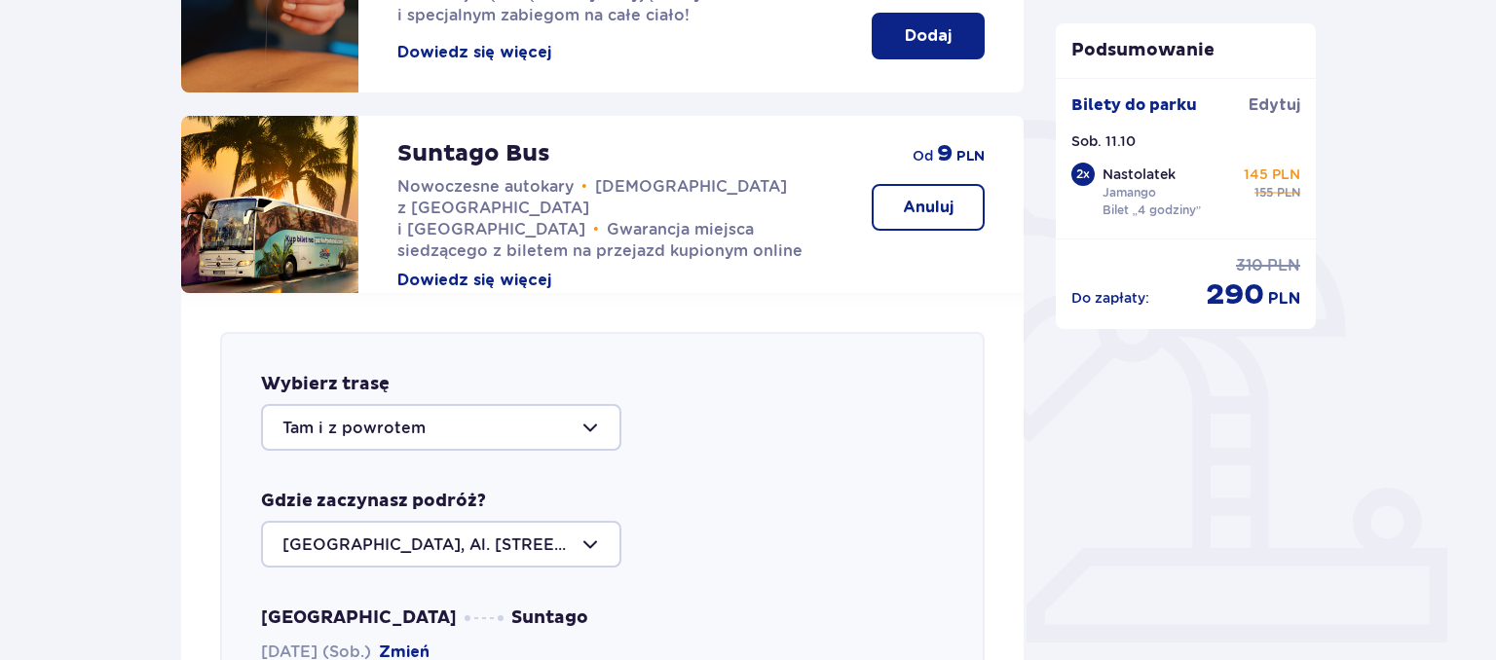
click at [921, 200] on p "Anuluj" at bounding box center [928, 207] width 51 height 21
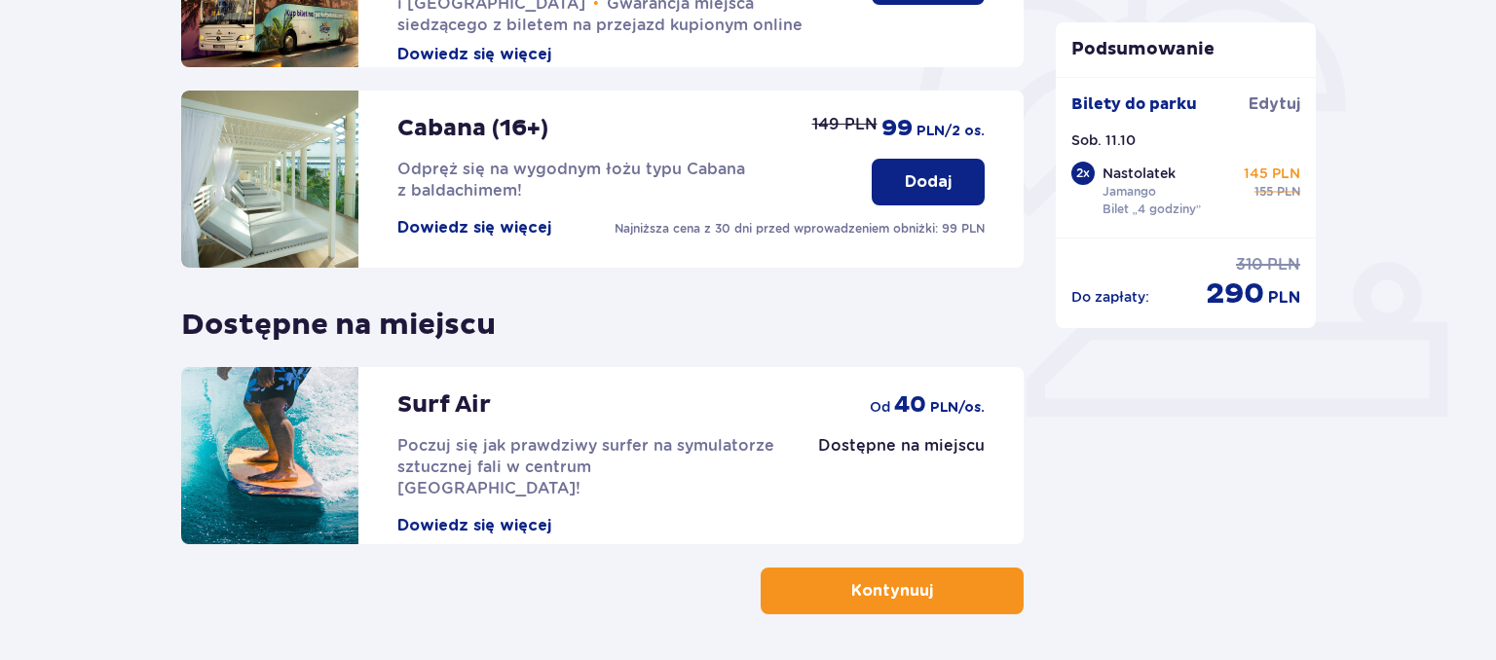
scroll to position [660, 0]
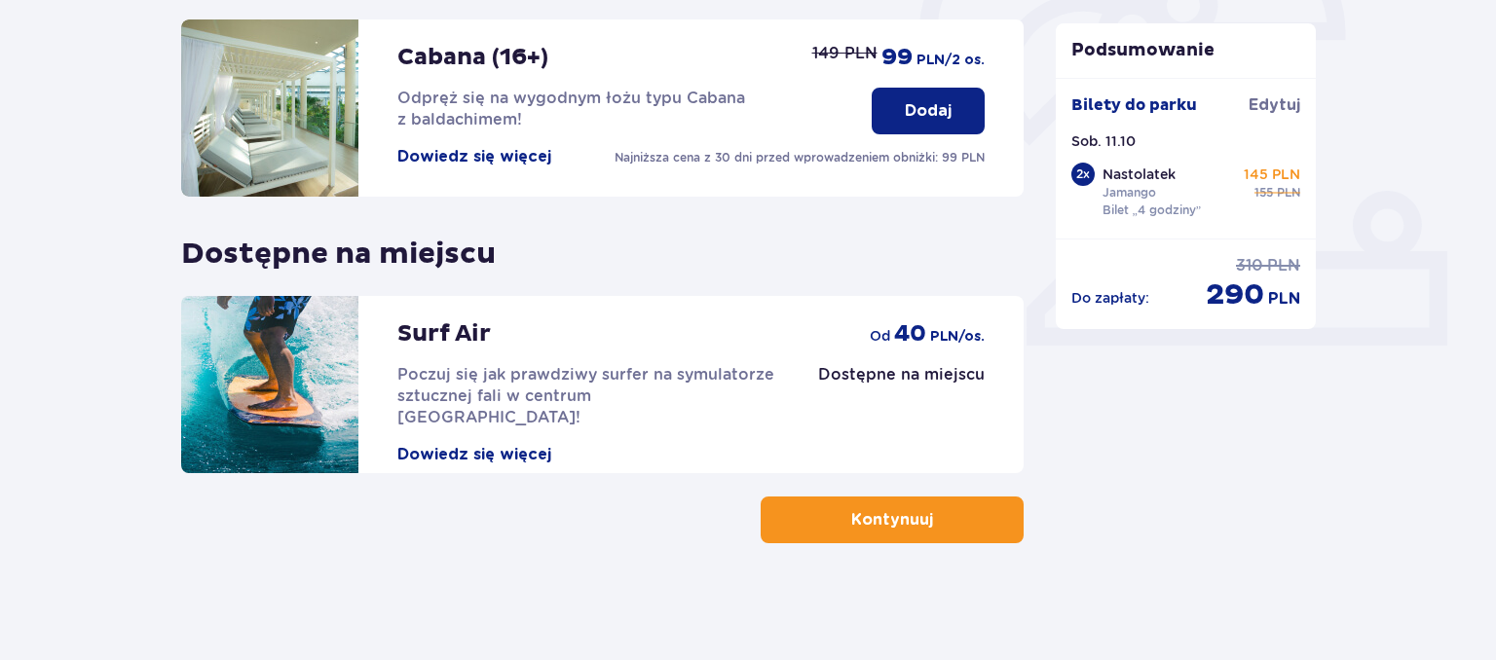
click at [898, 514] on p "Kontynuuj" at bounding box center [892, 519] width 82 height 21
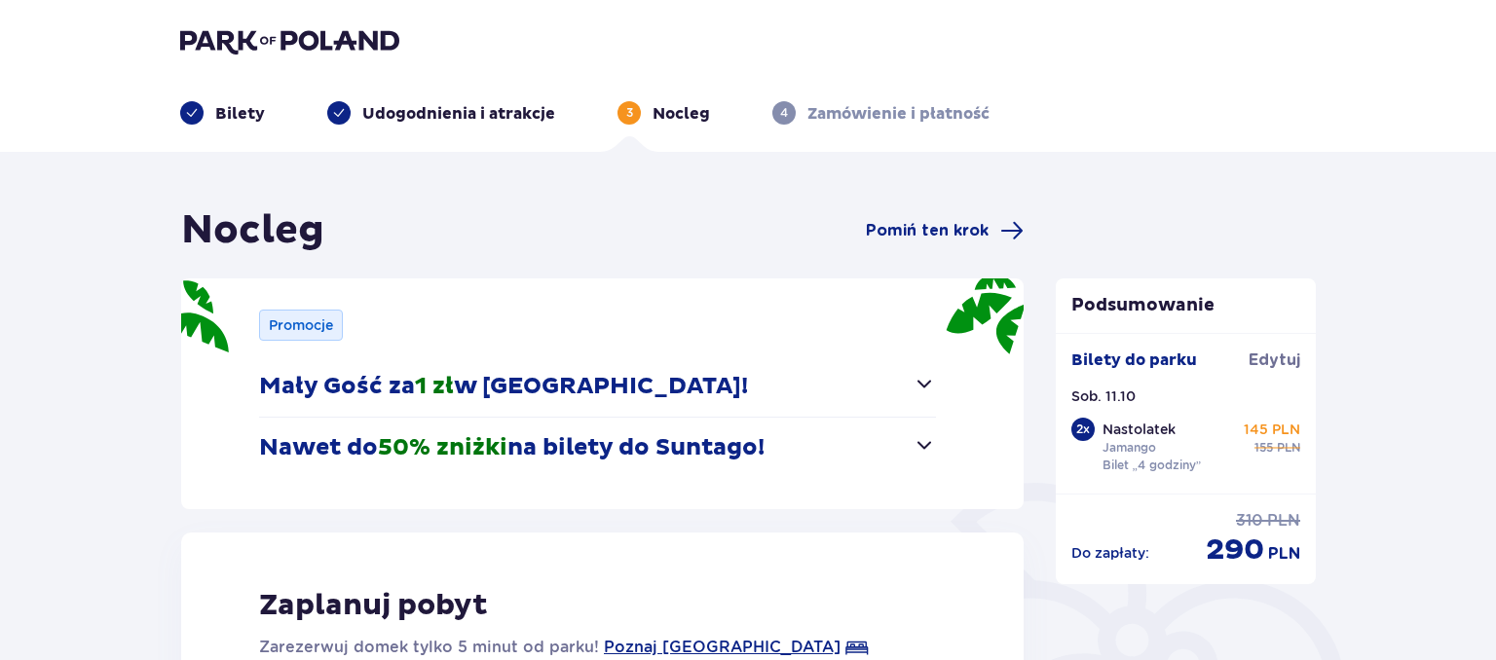
click at [926, 386] on span "button" at bounding box center [923, 383] width 23 height 23
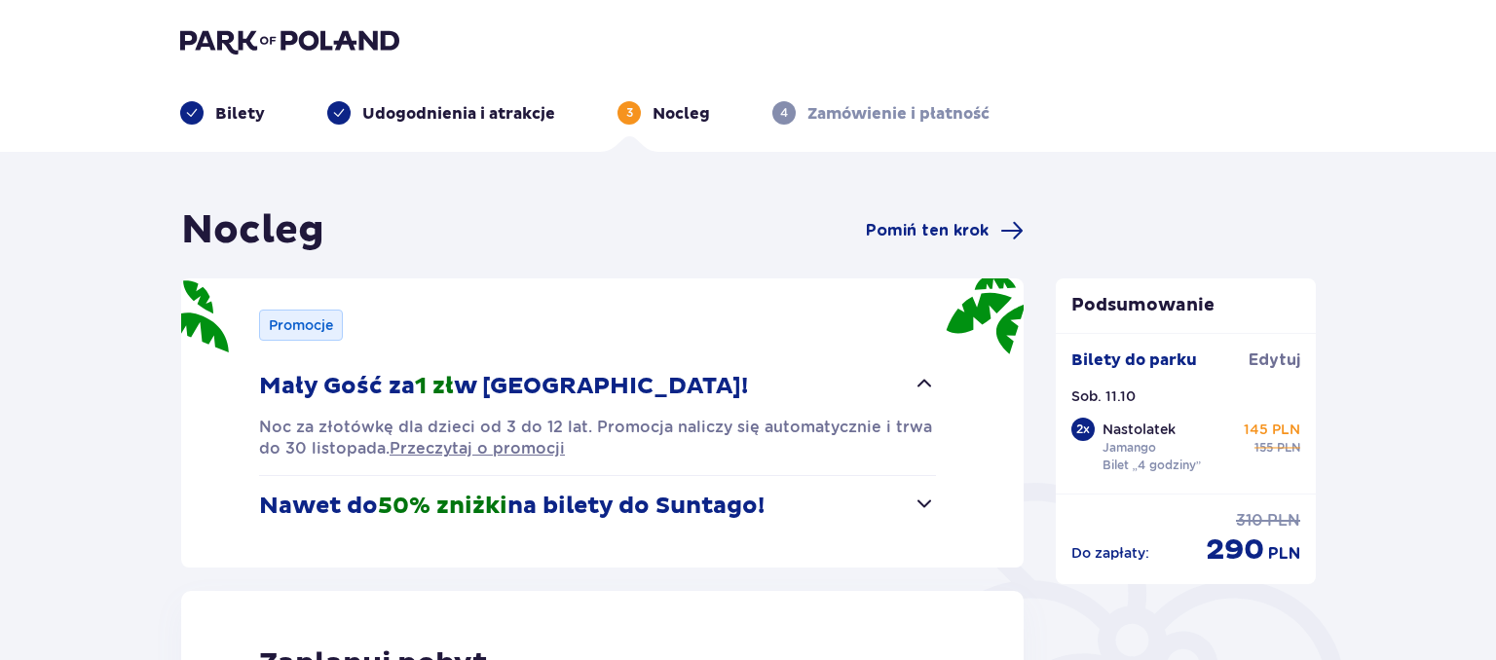
click at [928, 375] on span "button" at bounding box center [923, 383] width 23 height 23
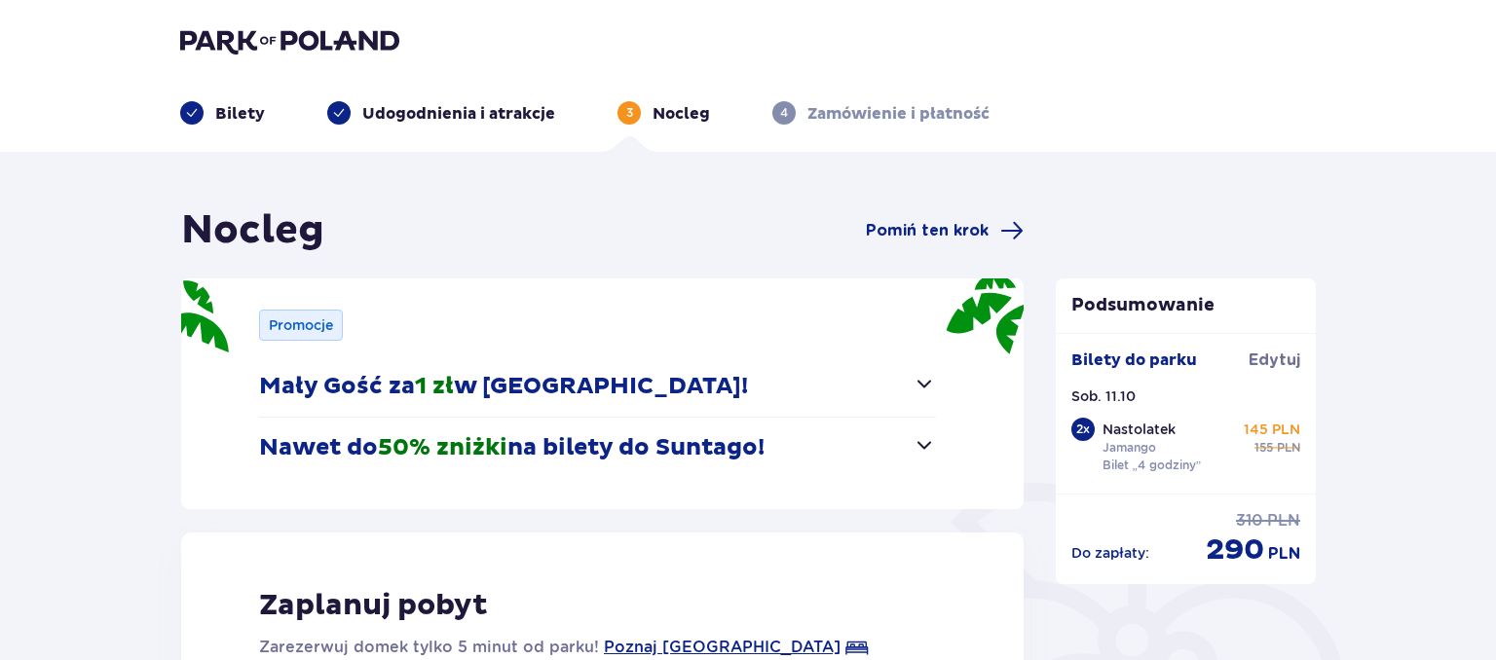
click at [923, 445] on span "button" at bounding box center [923, 444] width 23 height 23
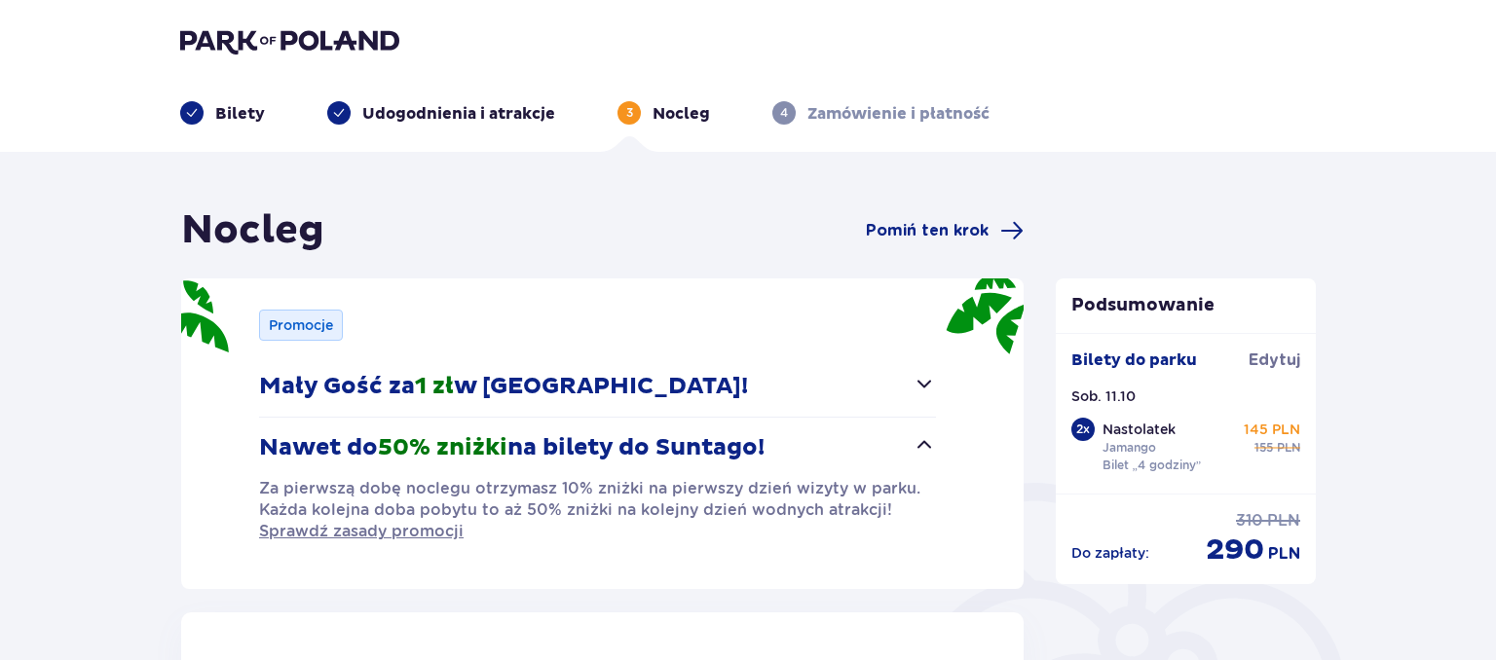
click at [926, 438] on span "button" at bounding box center [923, 444] width 23 height 23
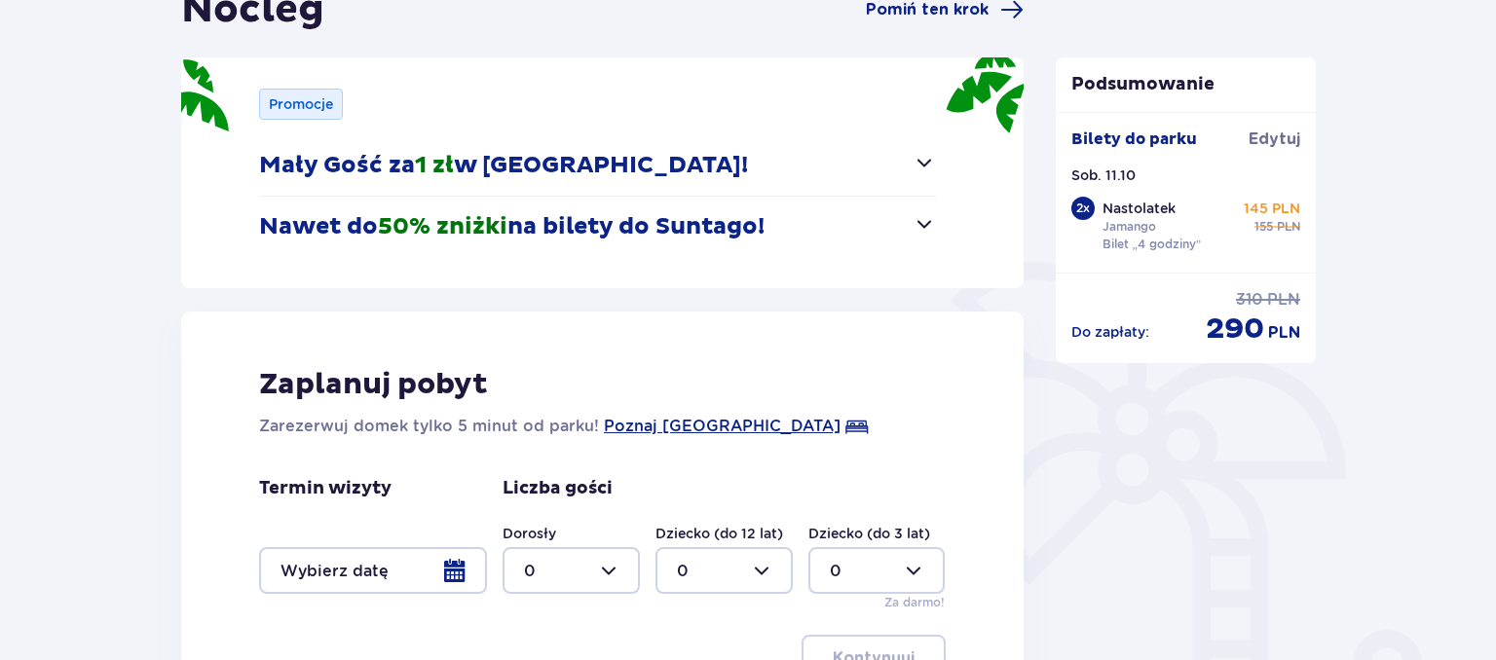
scroll to position [483, 0]
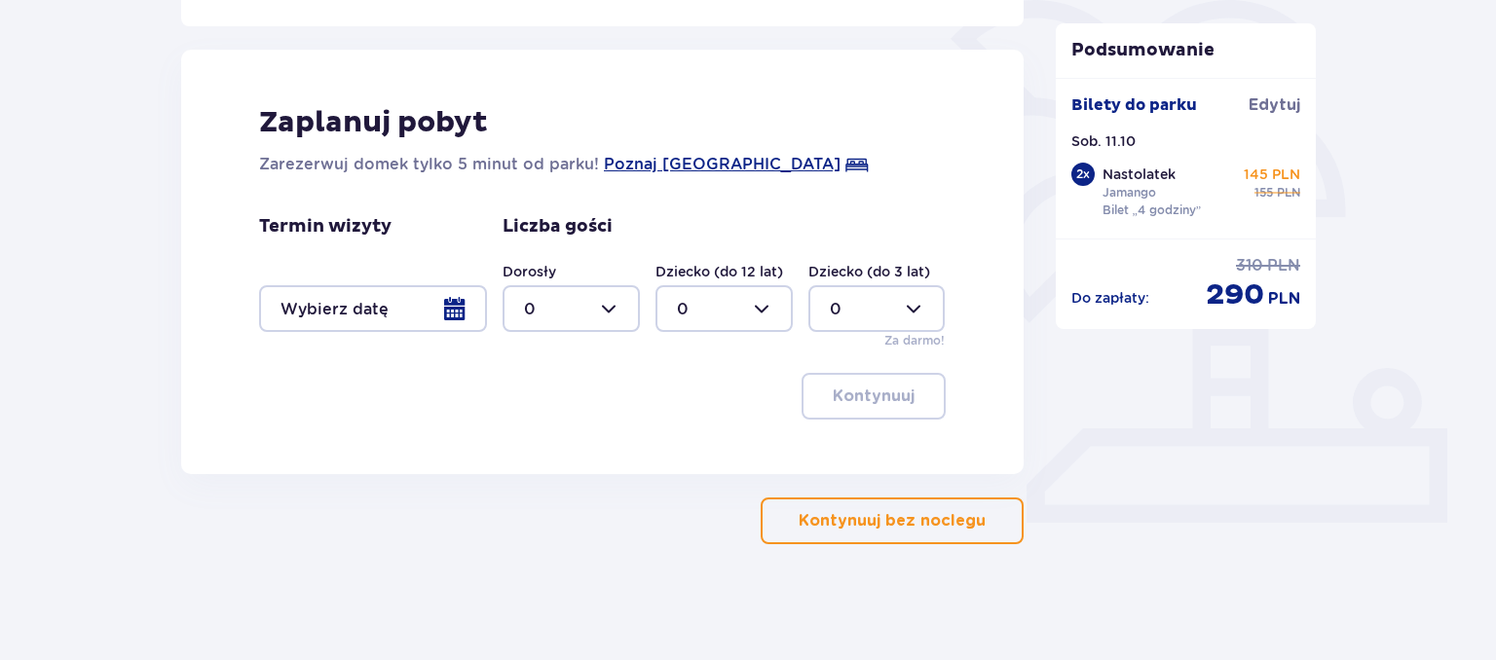
click at [908, 508] on button "Kontynuuj bez noclegu" at bounding box center [891, 521] width 263 height 47
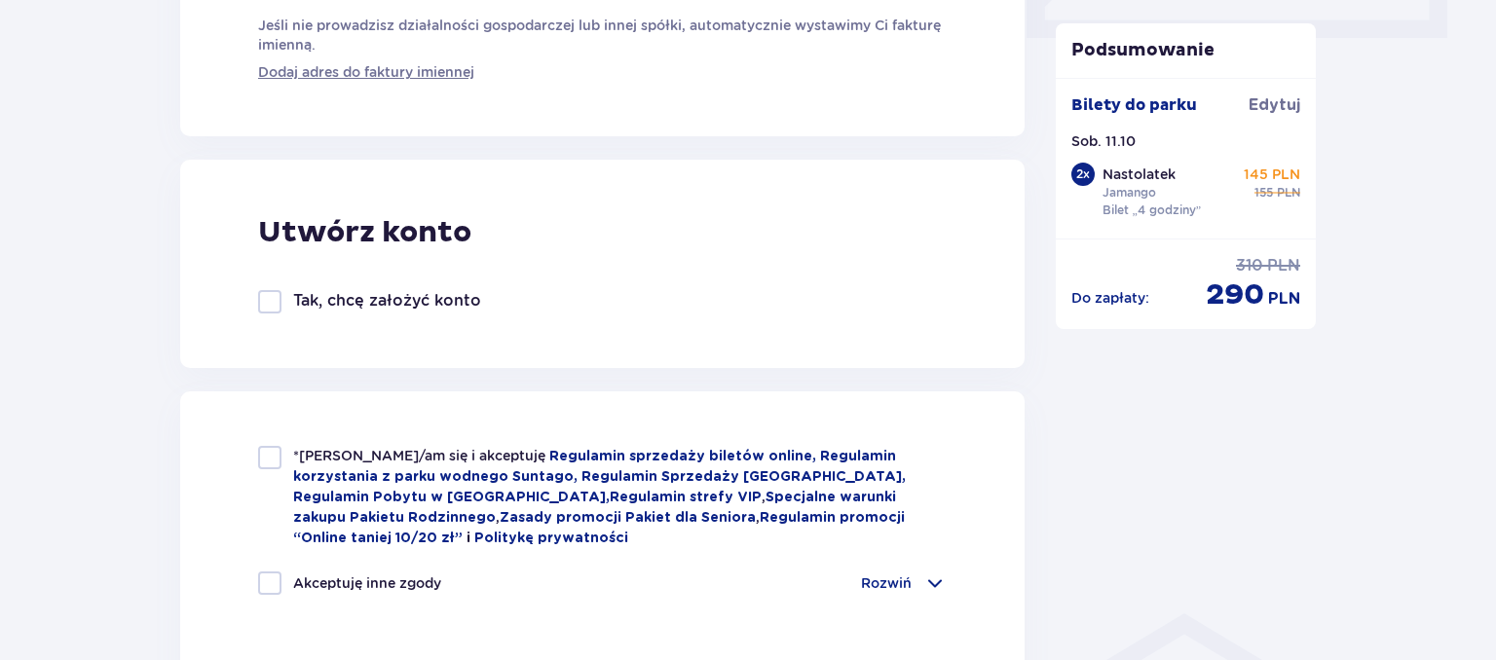
scroll to position [1130, 0]
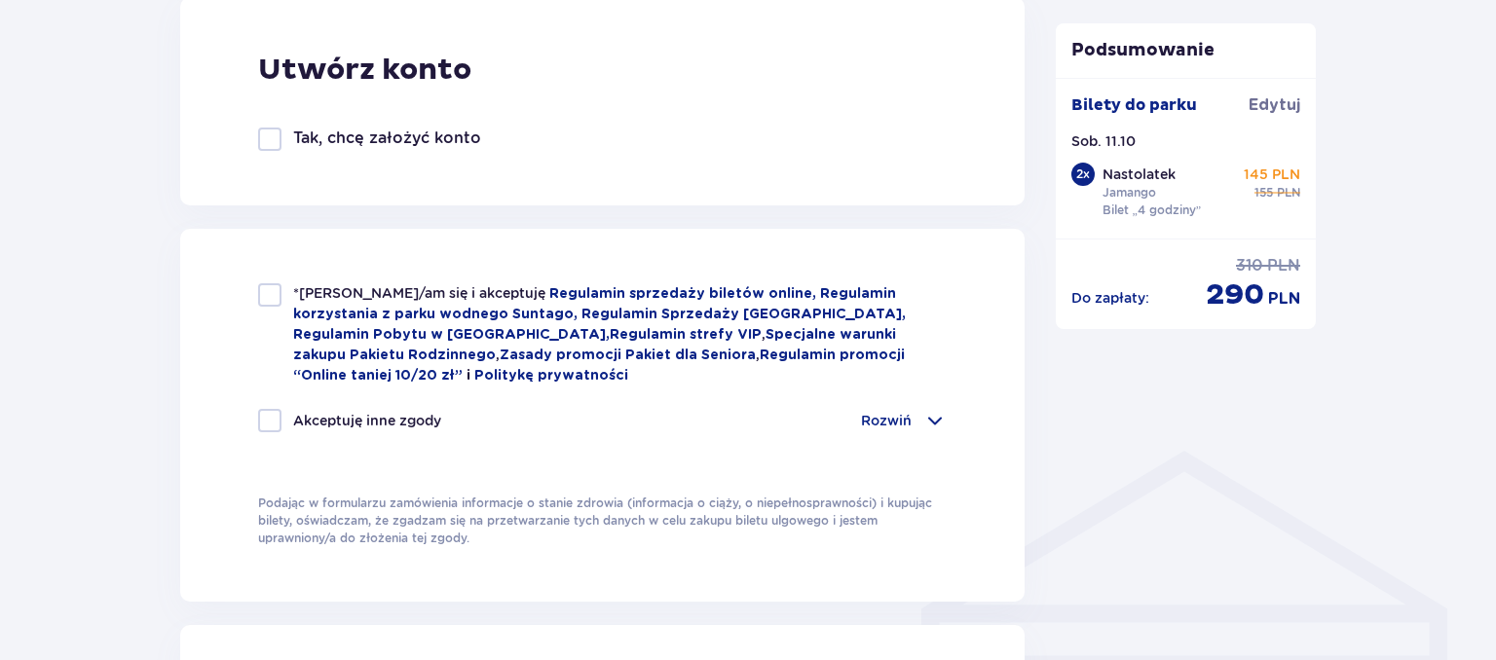
click at [269, 130] on div at bounding box center [269, 139] width 23 height 23
checkbox input "true"
type input "m.biedrzycki@interia.pl"
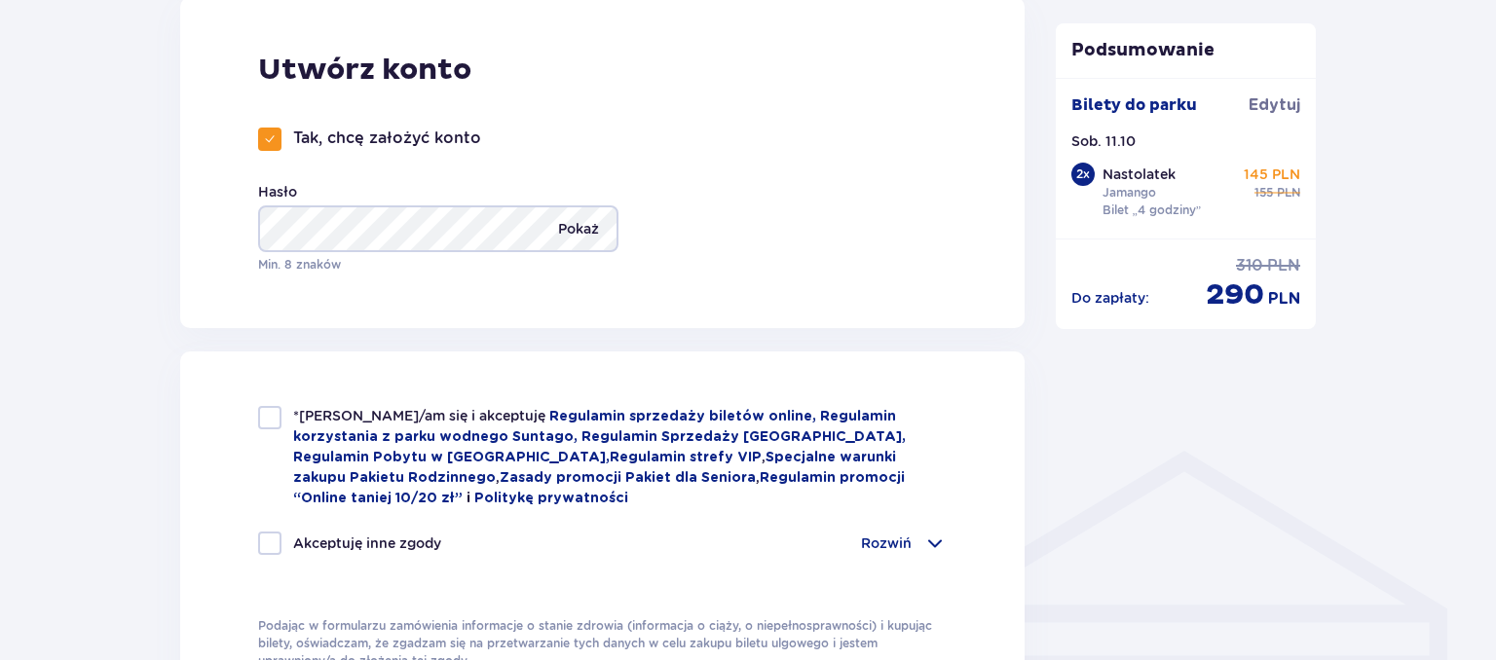
click at [586, 223] on p "Pokaż" at bounding box center [578, 228] width 41 height 47
click at [586, 223] on p "Ukryj" at bounding box center [581, 228] width 36 height 47
click at [271, 136] on span at bounding box center [270, 139] width 12 height 12
checkbox input "false"
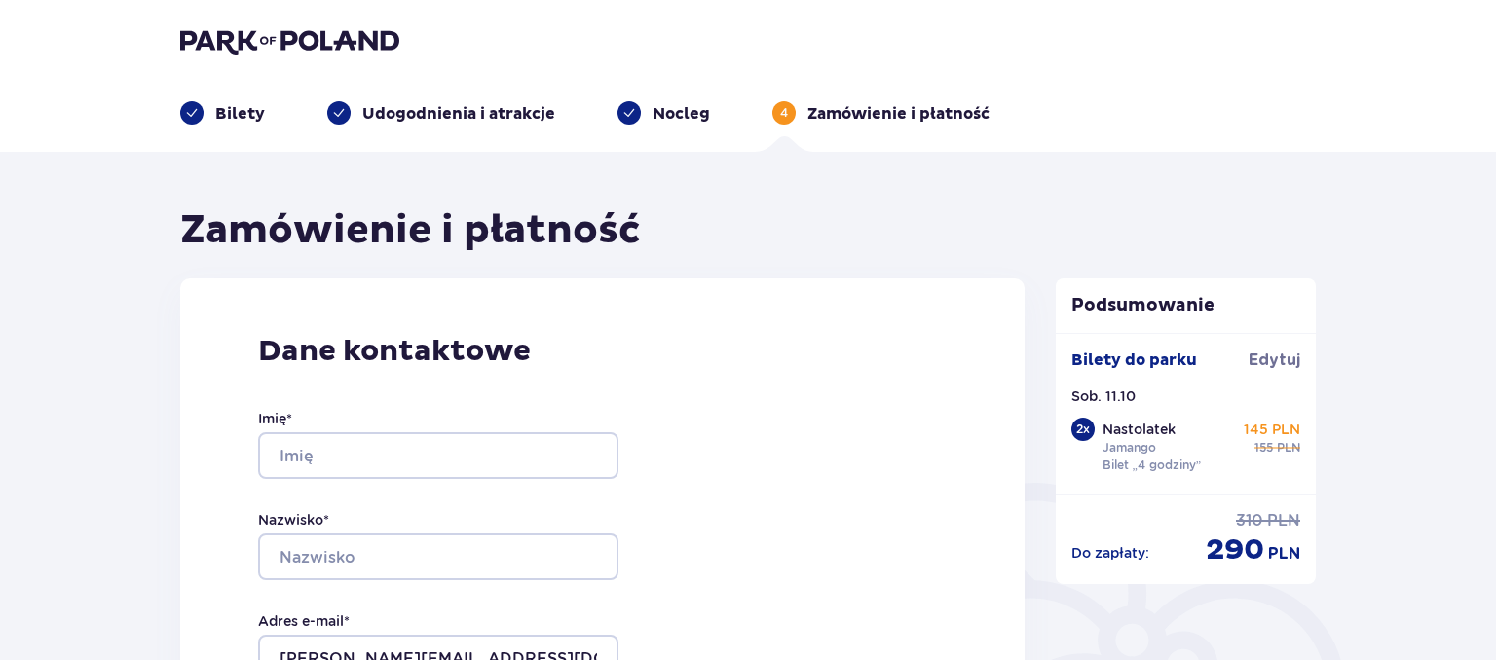
scroll to position [616, 0]
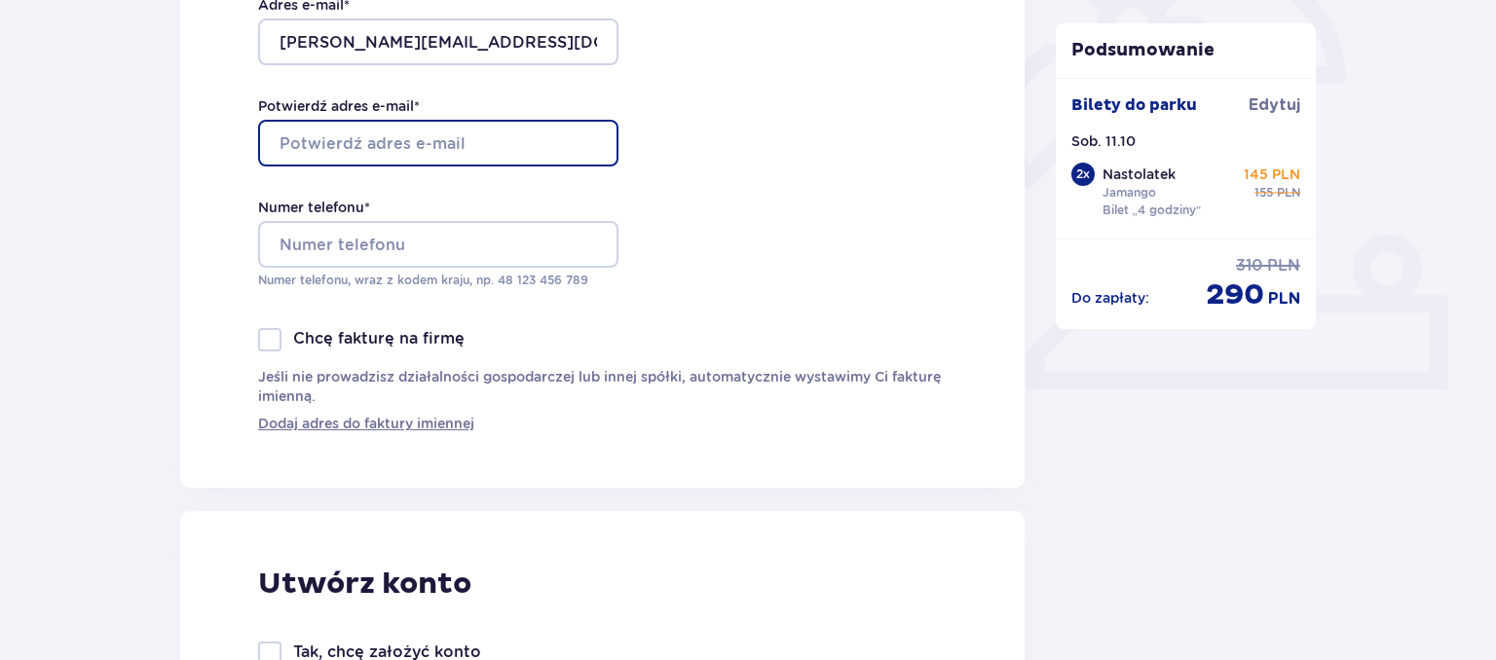
click at [536, 142] on input "Potwierdź adres e-mail *" at bounding box center [438, 143] width 360 height 47
type input "Marcin"
type input "Biedrzycki"
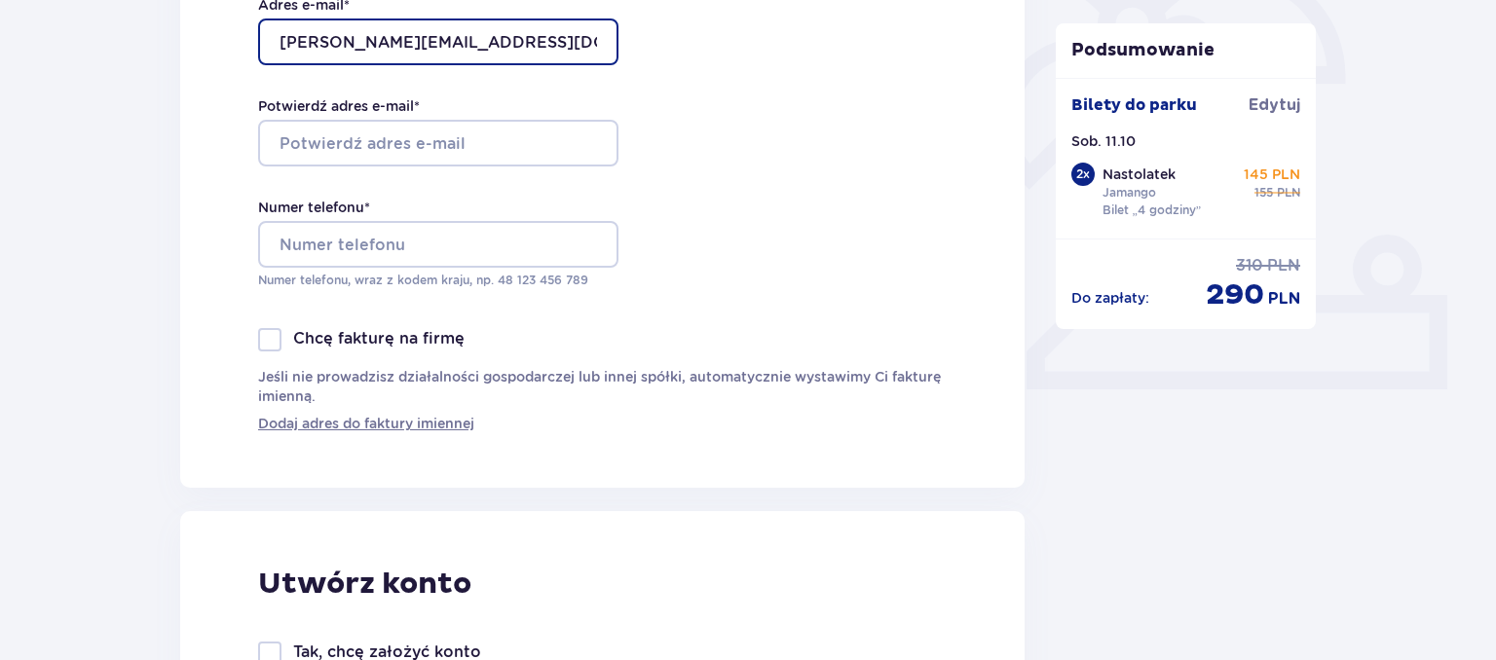
type input "hellmuth@interia.pl"
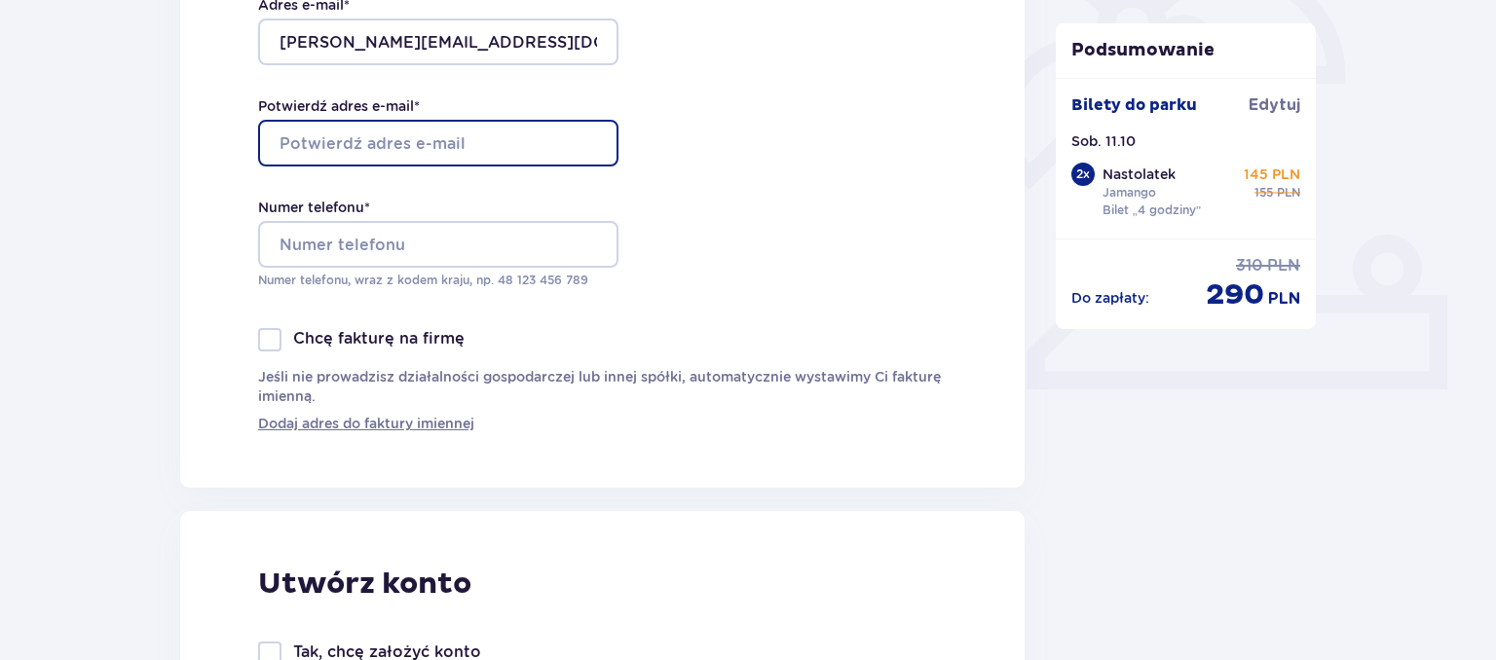
type input "hellmuth@interia.pl"
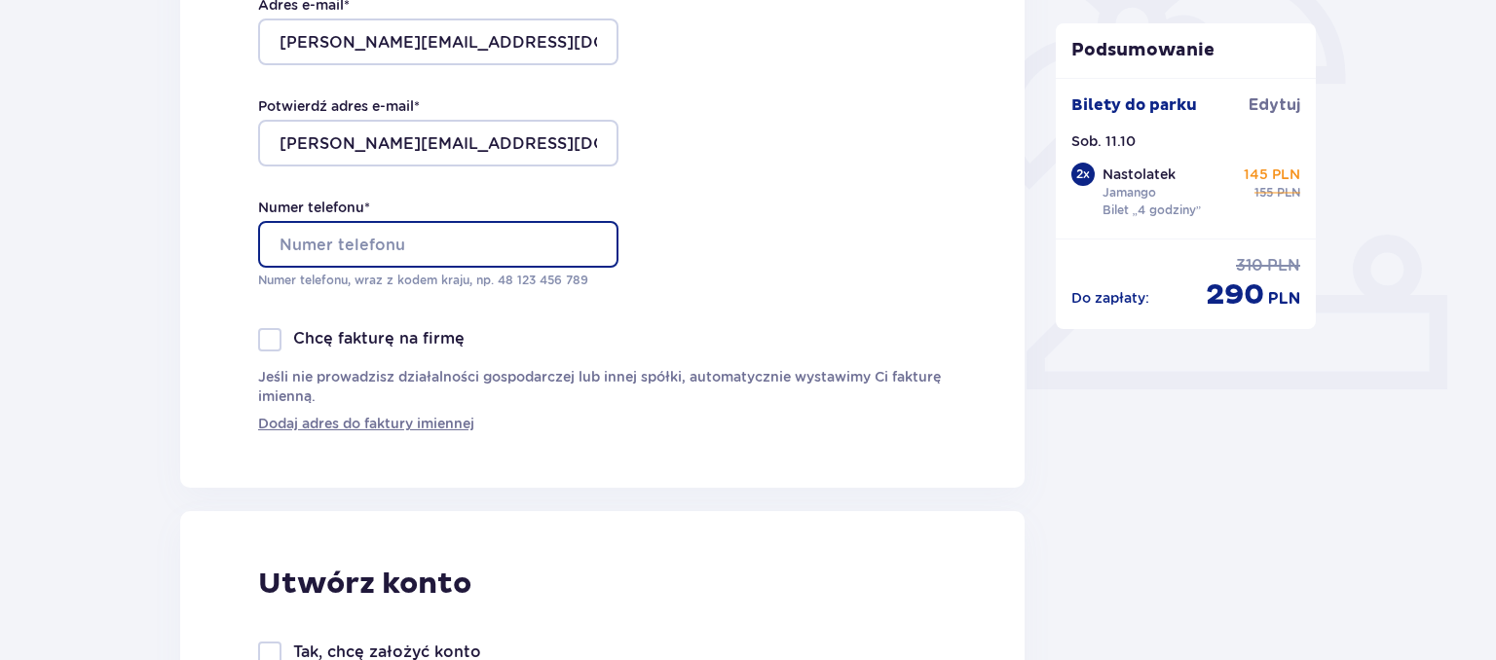
type input "+48516444825"
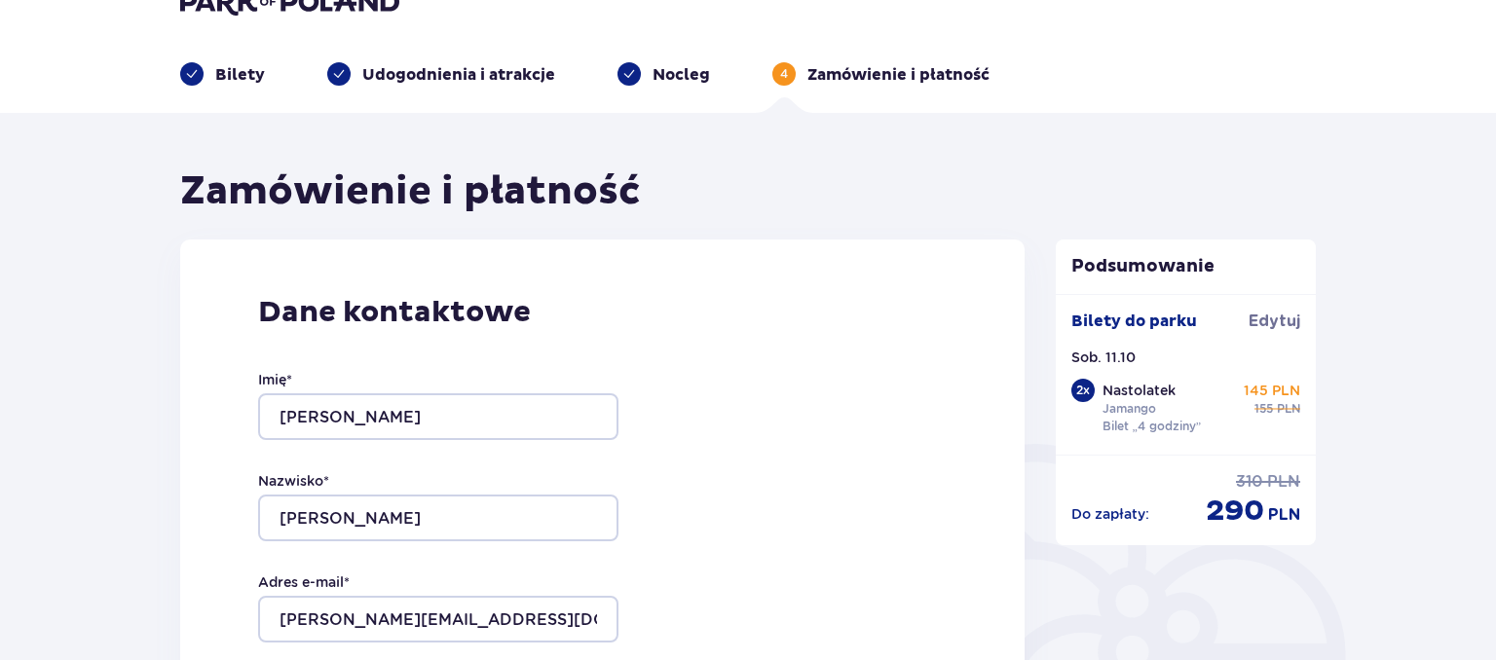
scroll to position [308, 0]
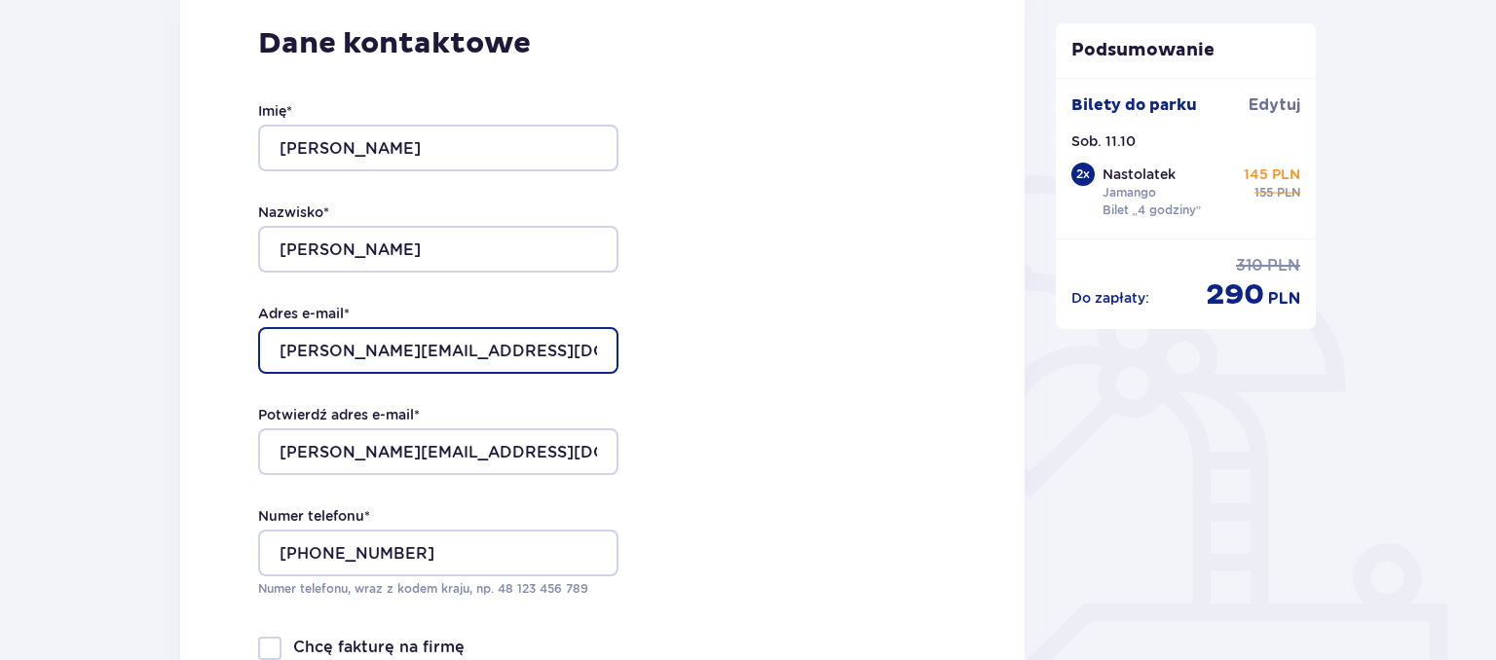
click at [473, 349] on input "hellmuth@interia.pl" at bounding box center [438, 350] width 360 height 47
drag, startPoint x: 525, startPoint y: 349, endPoint x: 229, endPoint y: 360, distance: 296.2
click at [258, 360] on input "hellmuth@interia.pl" at bounding box center [438, 350] width 360 height 47
click at [430, 342] on input "hellmuth@interia.pl" at bounding box center [438, 350] width 360 height 47
click at [446, 345] on input "hellmuth@interia.pl" at bounding box center [438, 350] width 360 height 47
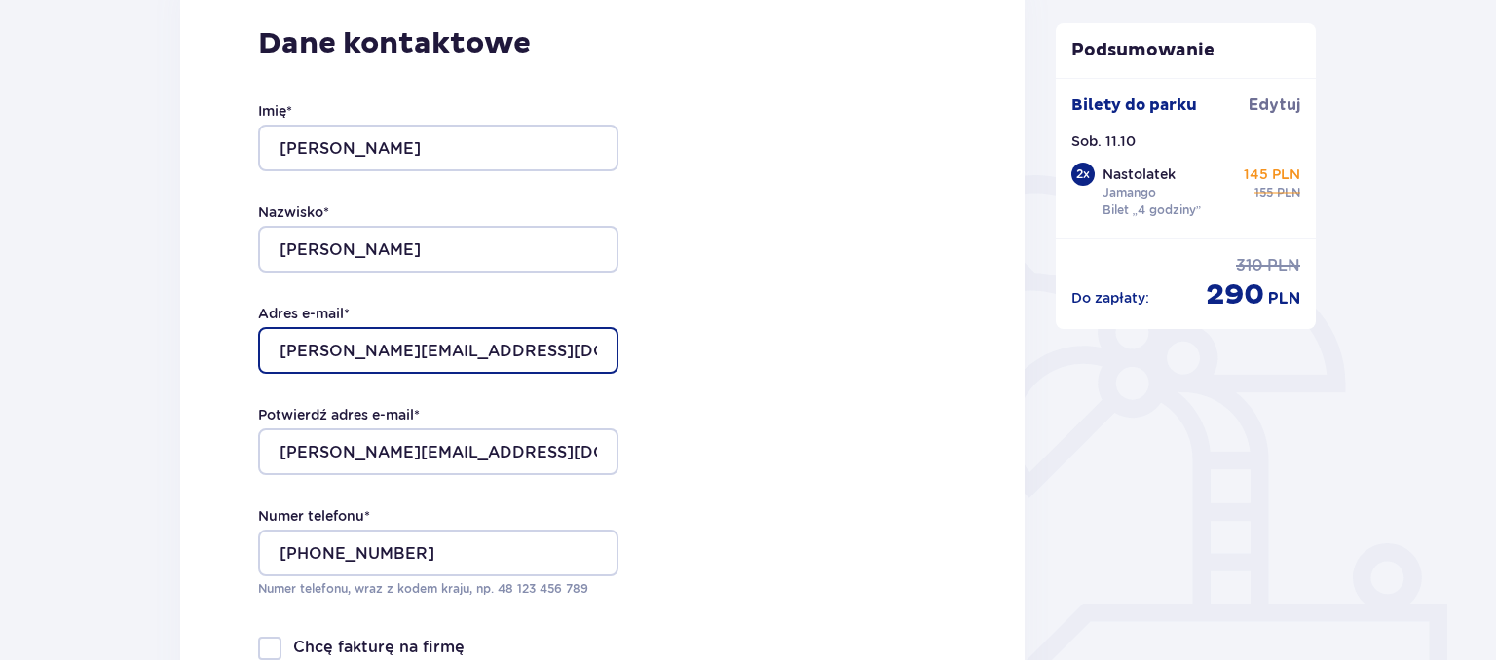
click at [446, 345] on input "hellmuth@interia.pl" at bounding box center [438, 350] width 360 height 47
click at [446, 345] on input "[PERSON_NAME][EMAIL_ADDRESS][DOMAIN_NAME]" at bounding box center [438, 350] width 360 height 47
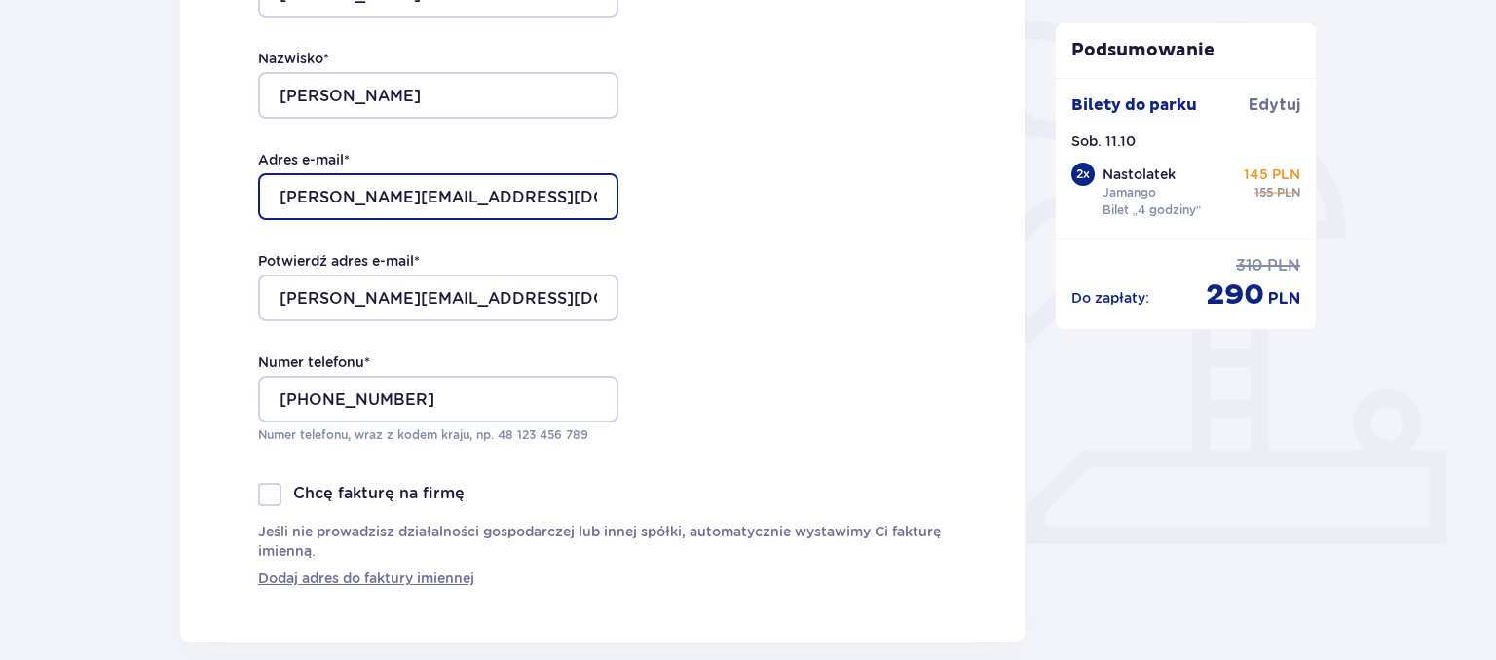
scroll to position [514, 0]
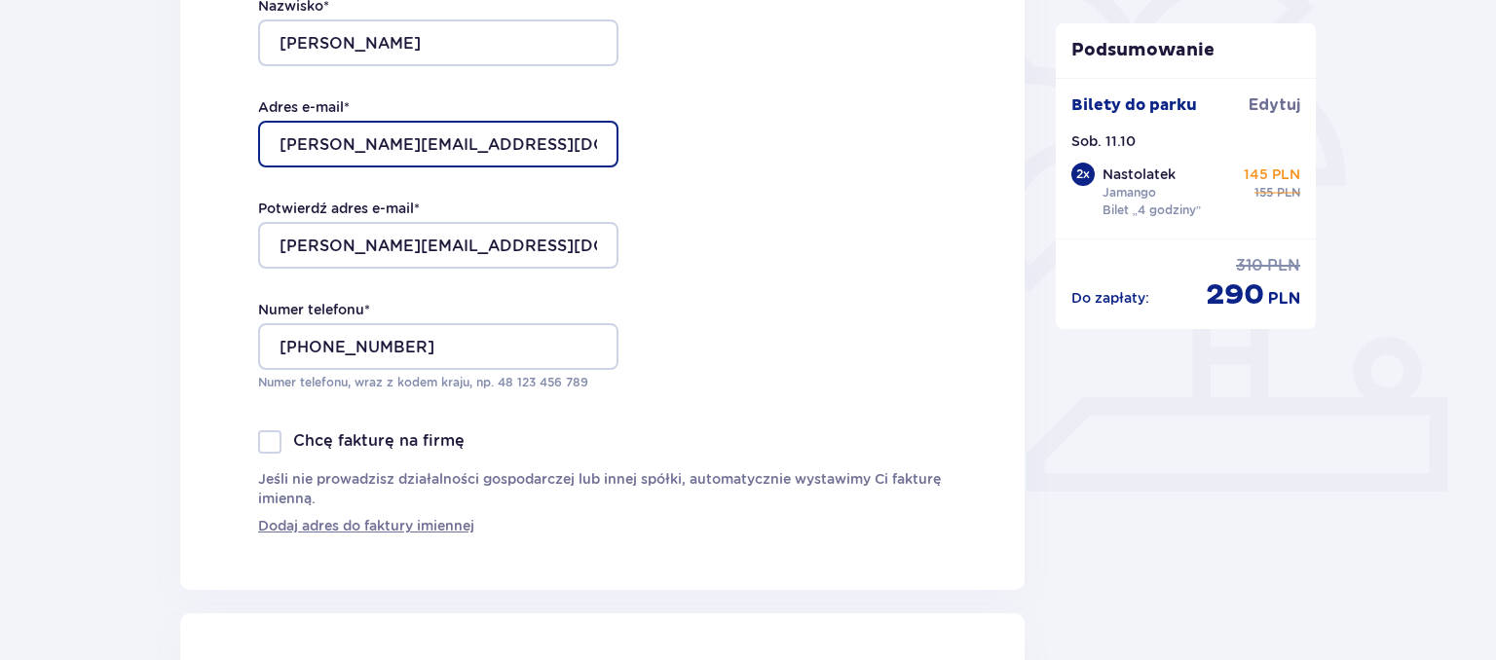
click at [461, 146] on input "[PERSON_NAME][EMAIL_ADDRESS][DOMAIN_NAME]" at bounding box center [438, 144] width 360 height 47
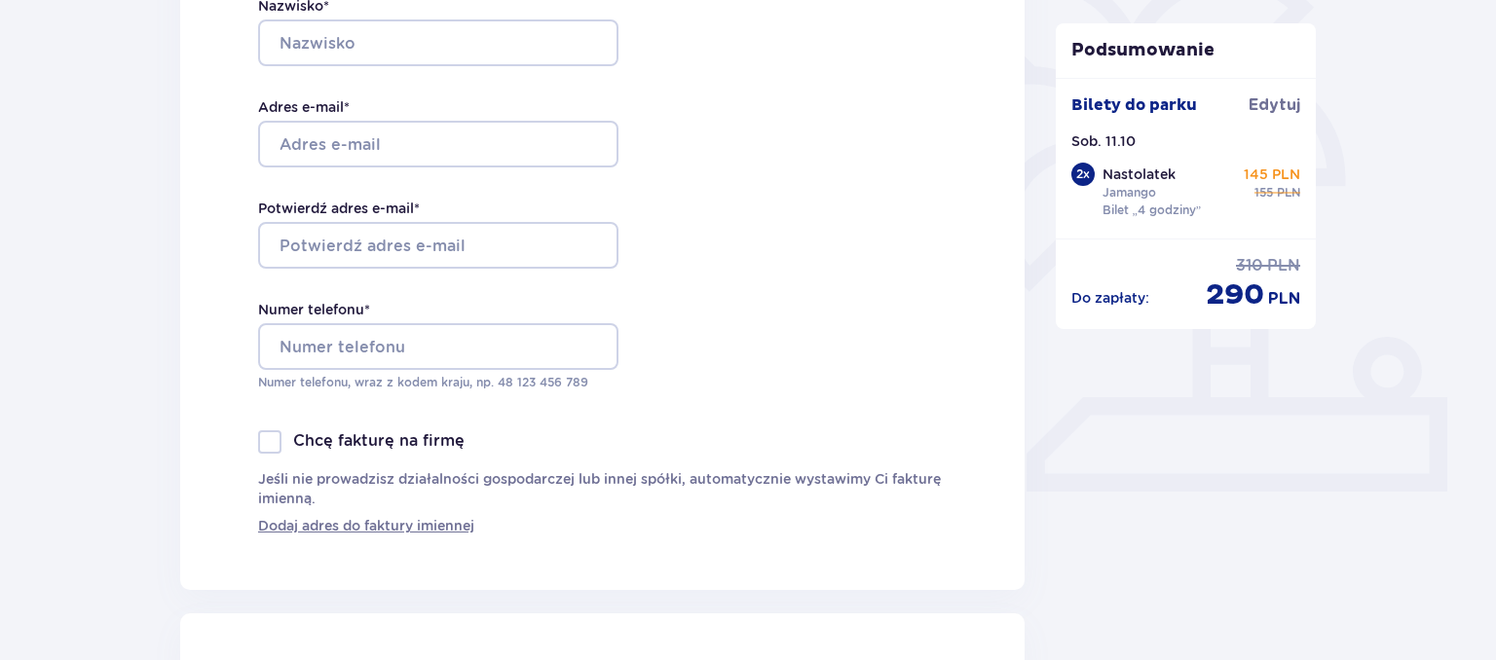
click at [742, 265] on div "Dane kontaktowe Imię * Nazwisko * Adres e-mail * Potwierdź adres e-mail * Numer…" at bounding box center [602, 177] width 844 height 826
click at [393, 132] on input "Adres e-mail *" at bounding box center [438, 144] width 360 height 47
type input "Marcin"
type input "Biedrzycki"
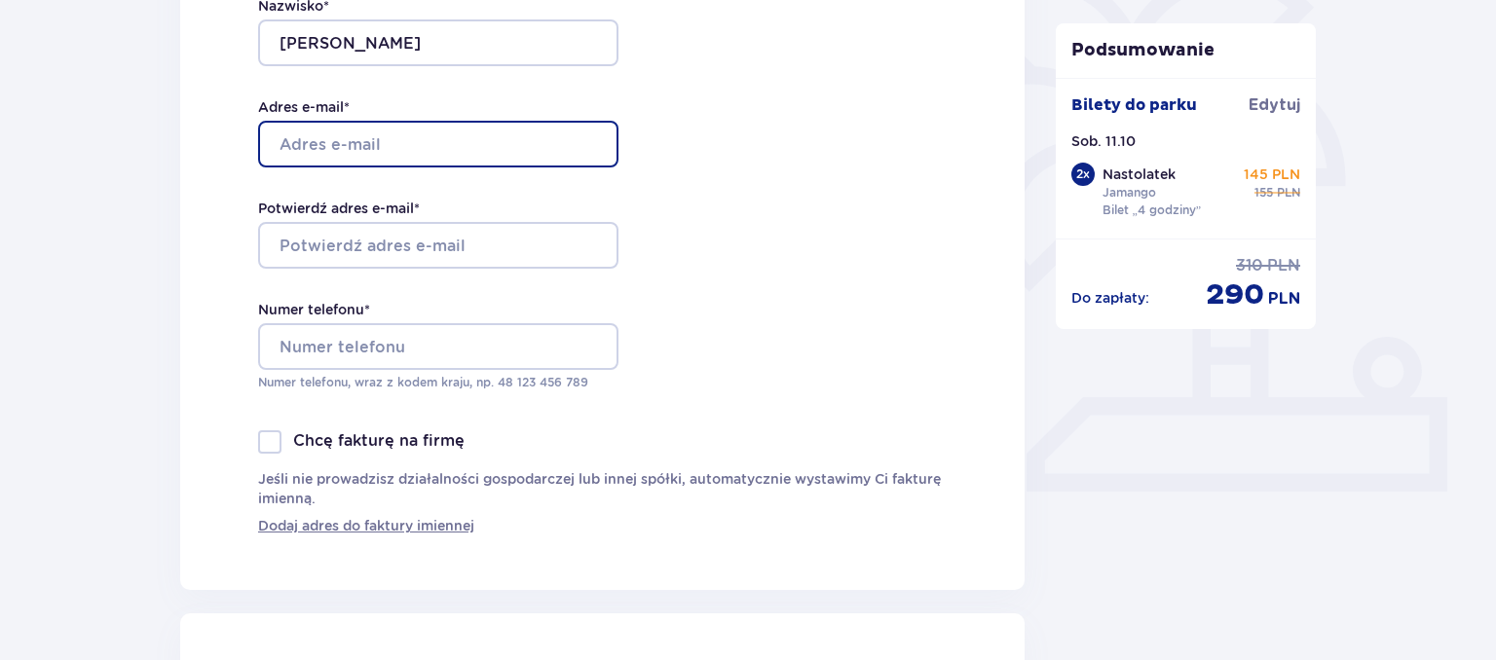
type input "hellmuth@interia.pl"
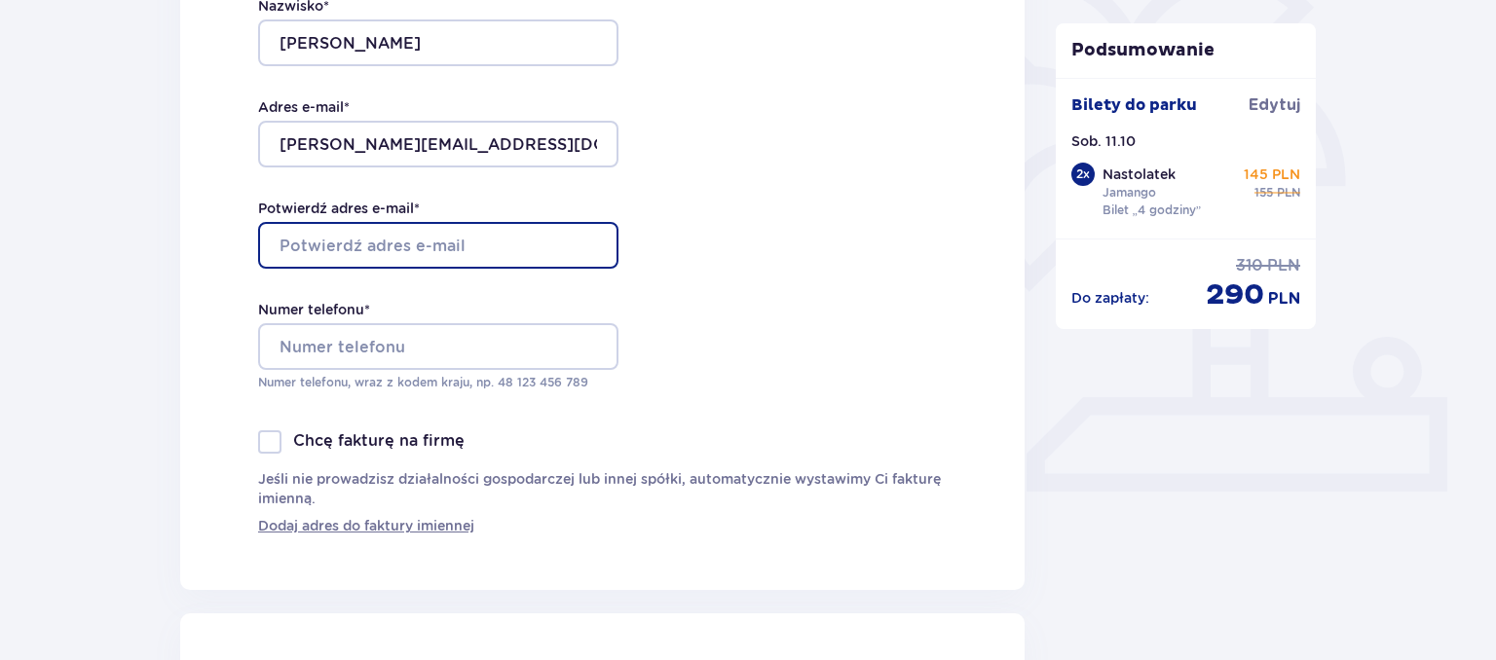
type input "hellmuth@interia.pl"
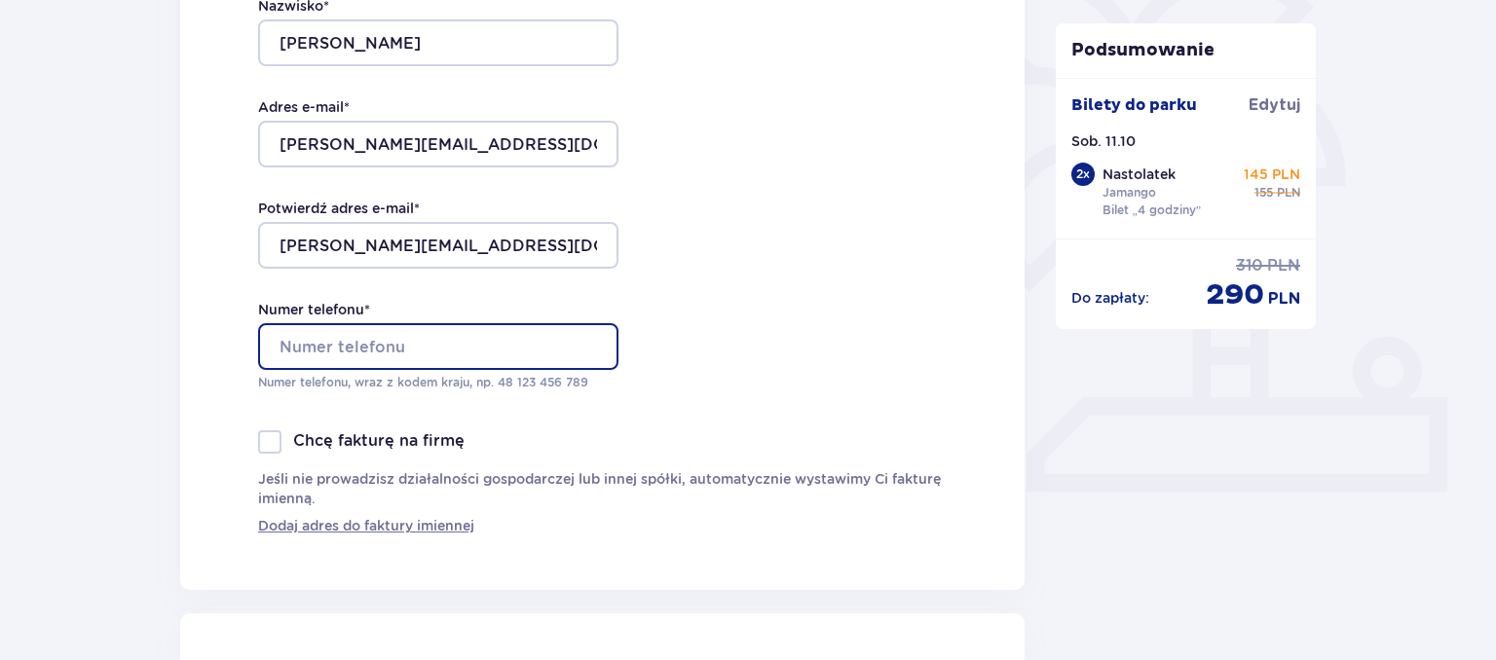
type input "+48516444825"
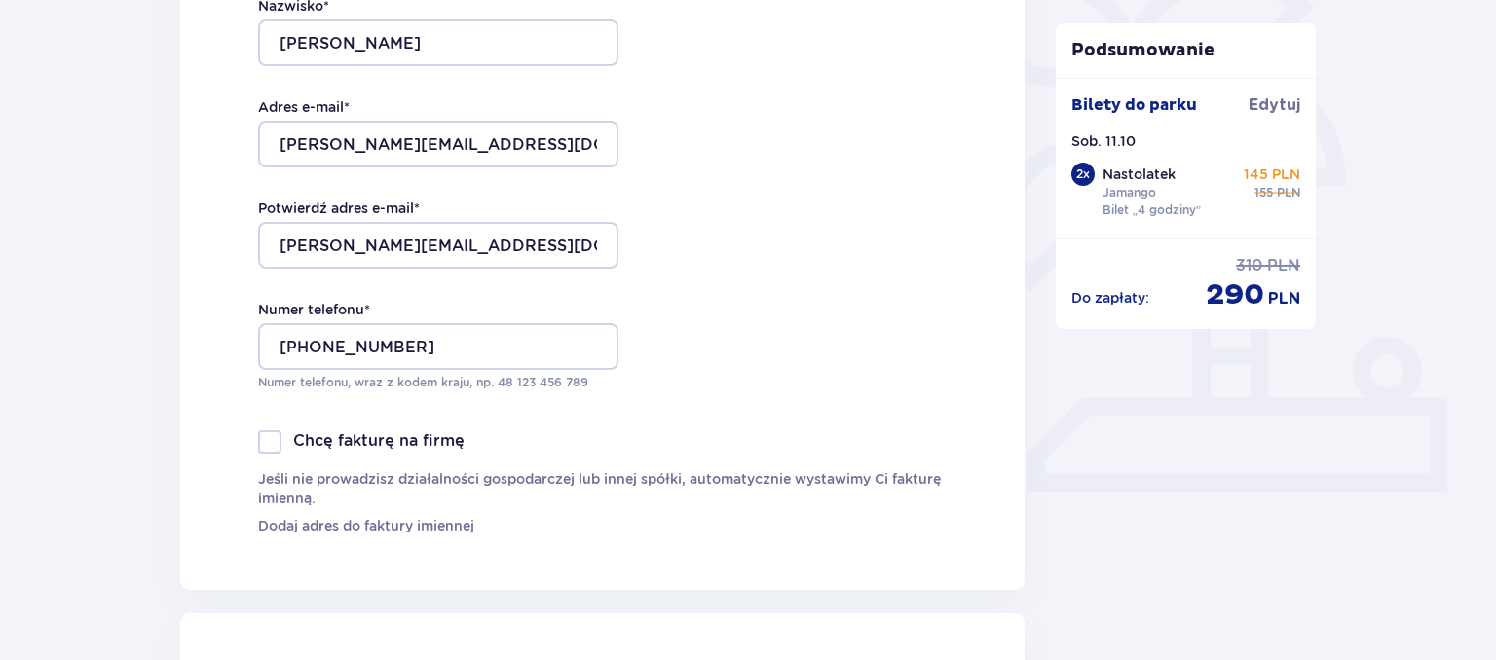
click at [791, 247] on div "Dane kontaktowe Imię * Marcin Nazwisko * Biedrzycki Adres e-mail * hellmuth@int…" at bounding box center [602, 177] width 844 height 826
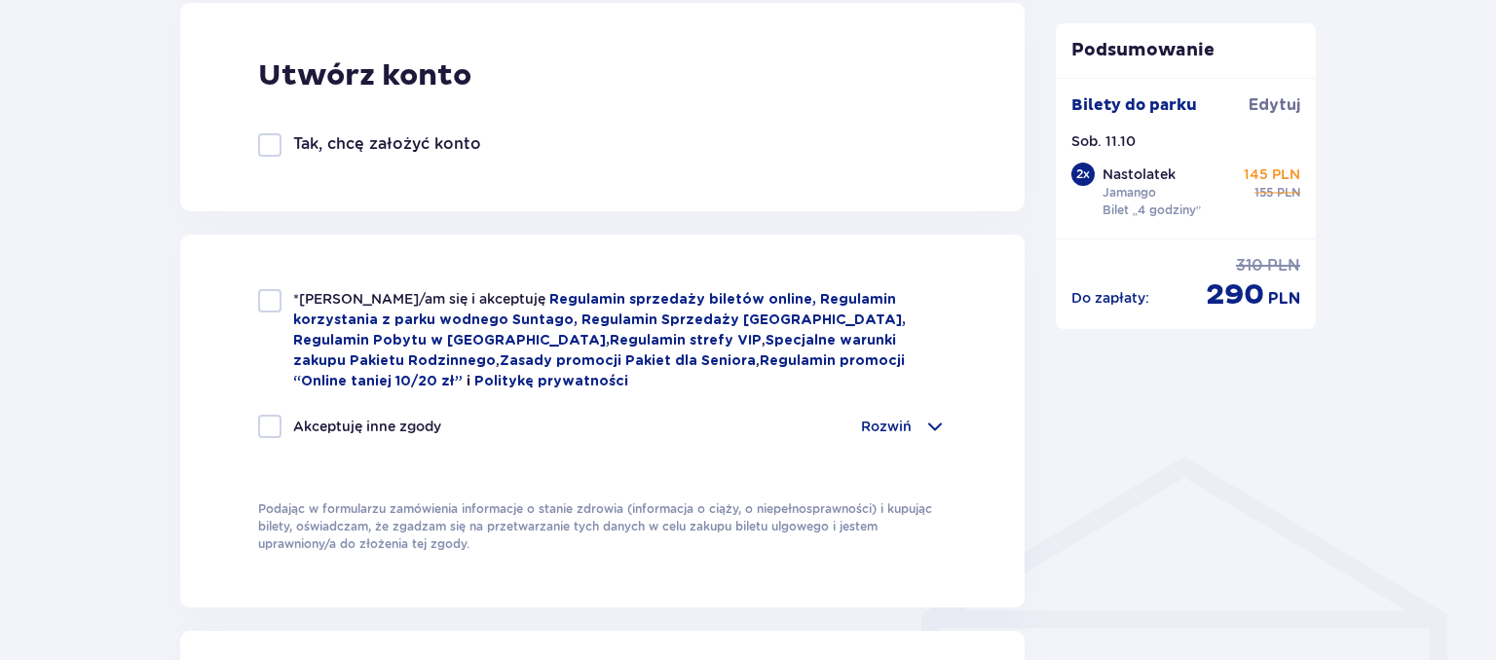
scroll to position [1130, 0]
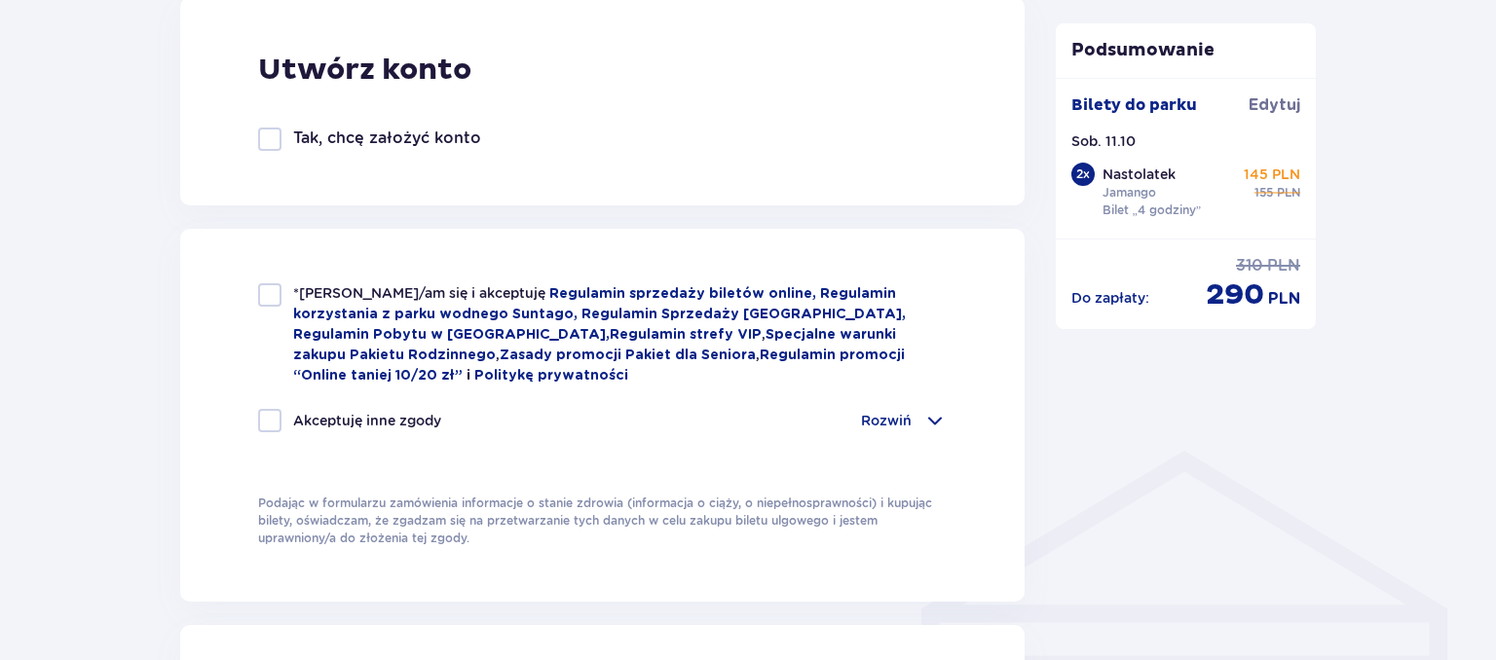
click at [265, 298] on div at bounding box center [269, 294] width 23 height 23
checkbox input "true"
click at [271, 418] on div at bounding box center [269, 420] width 23 height 23
checkbox input "true"
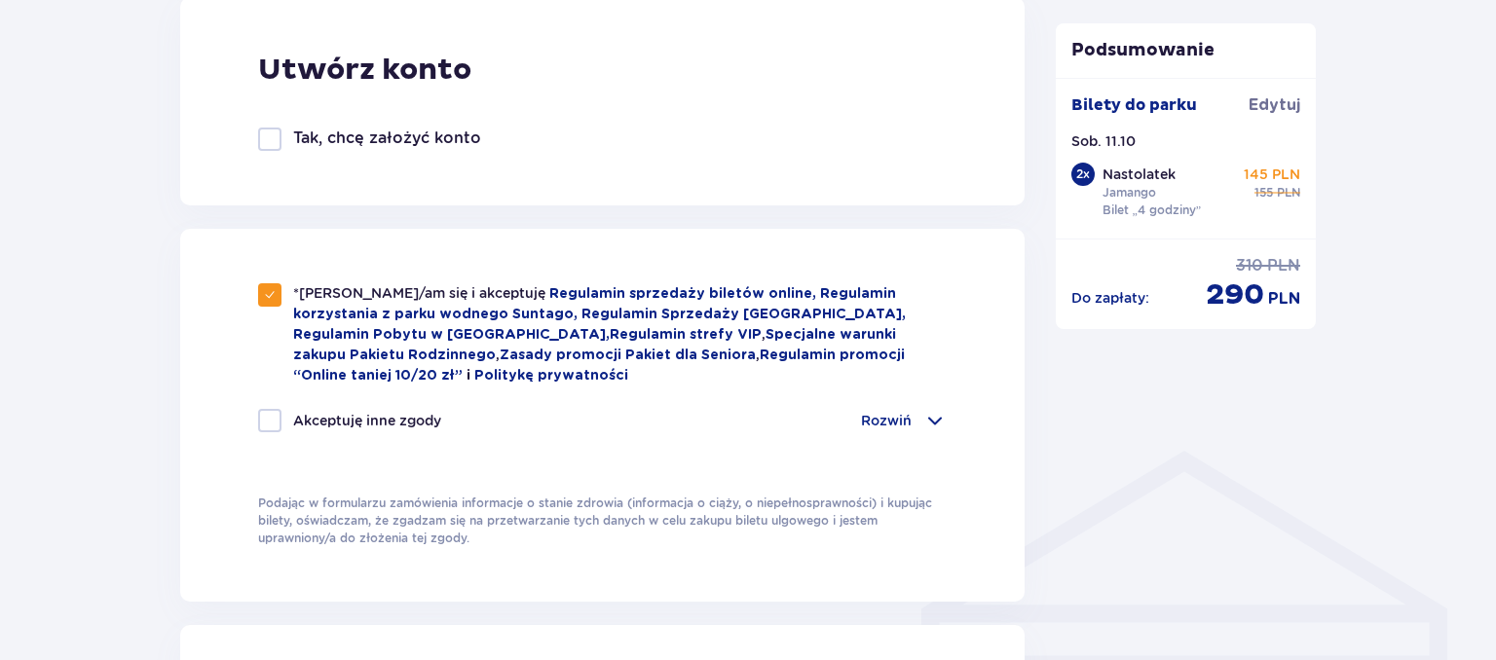
checkbox input "true"
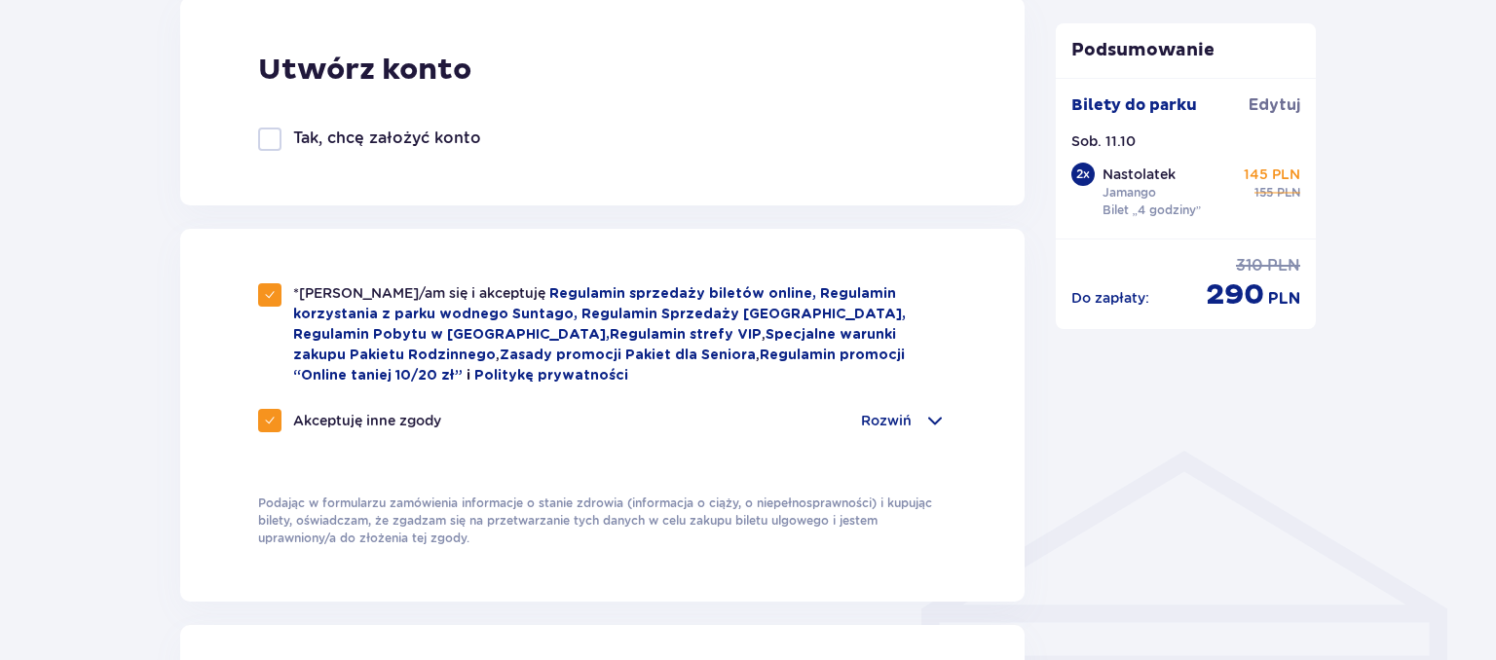
scroll to position [1542, 0]
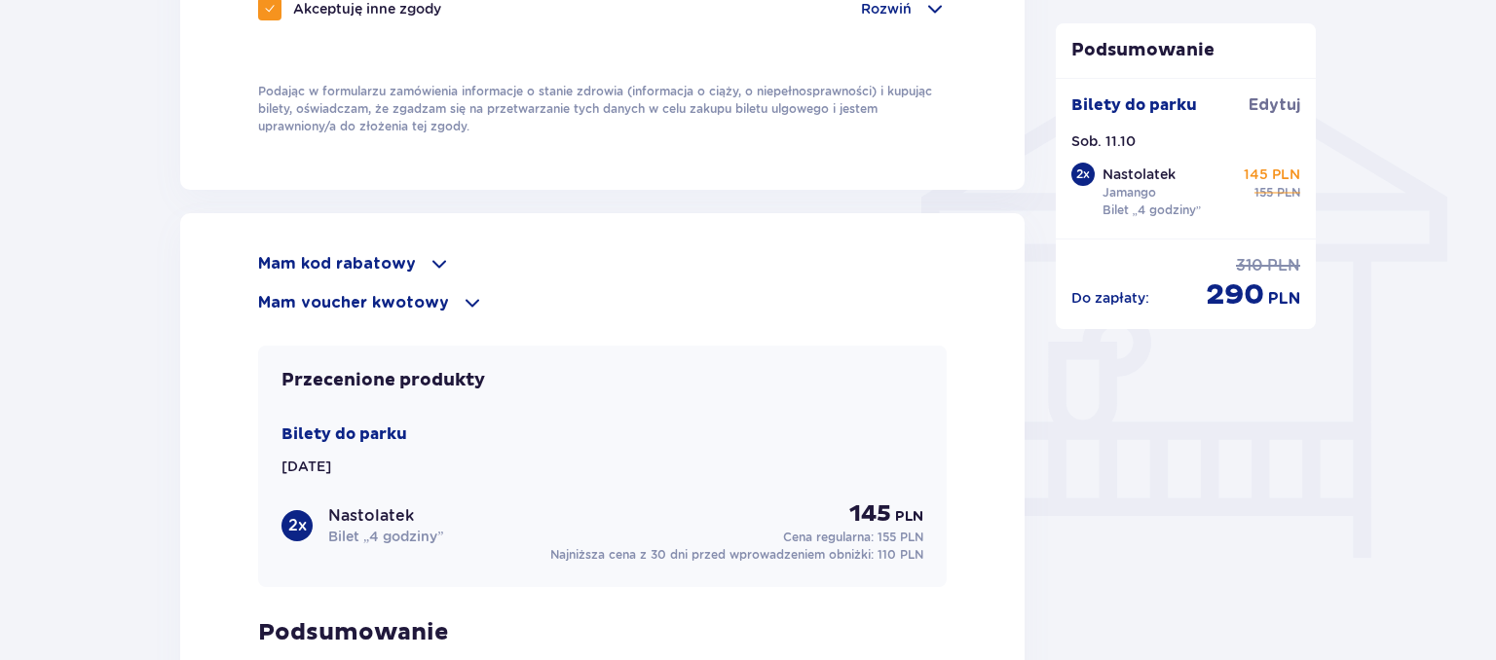
click at [436, 257] on span at bounding box center [438, 263] width 23 height 23
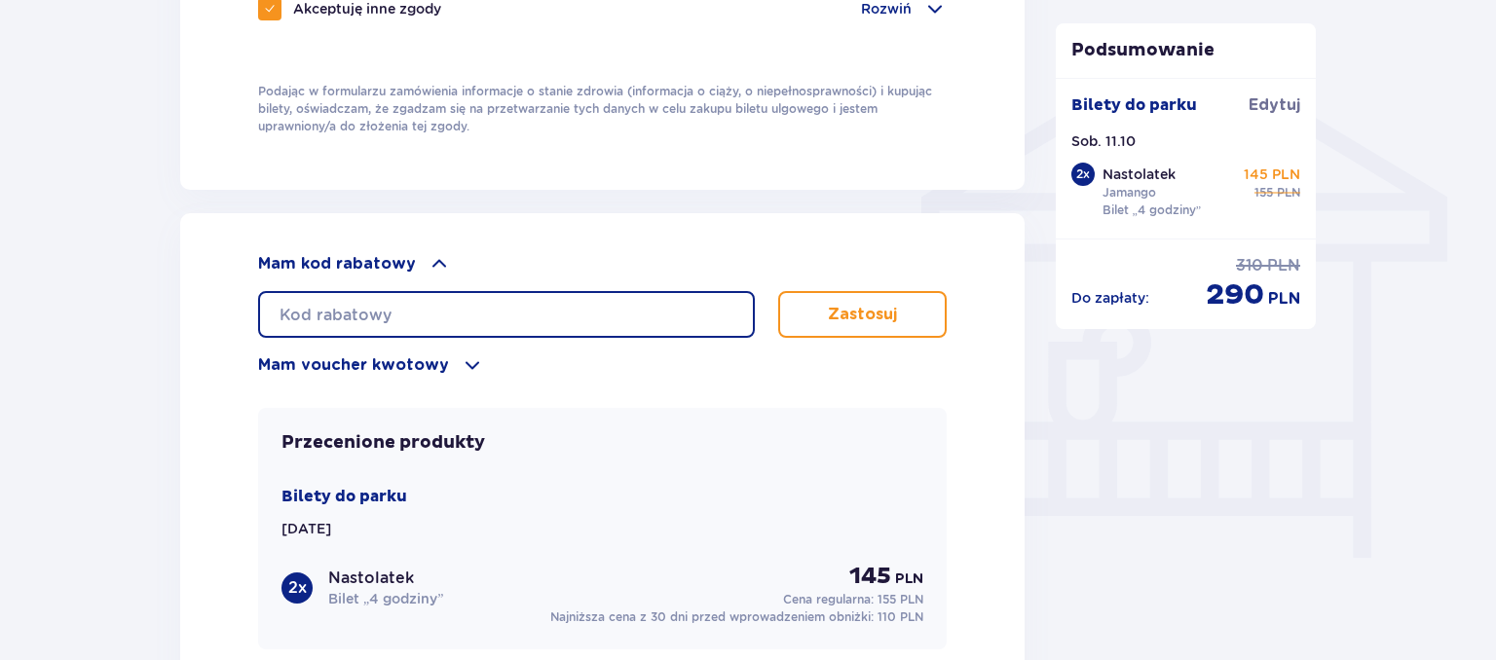
click at [388, 309] on input "text" at bounding box center [506, 314] width 497 height 47
type input "LDDNQYRL9QSWM7"
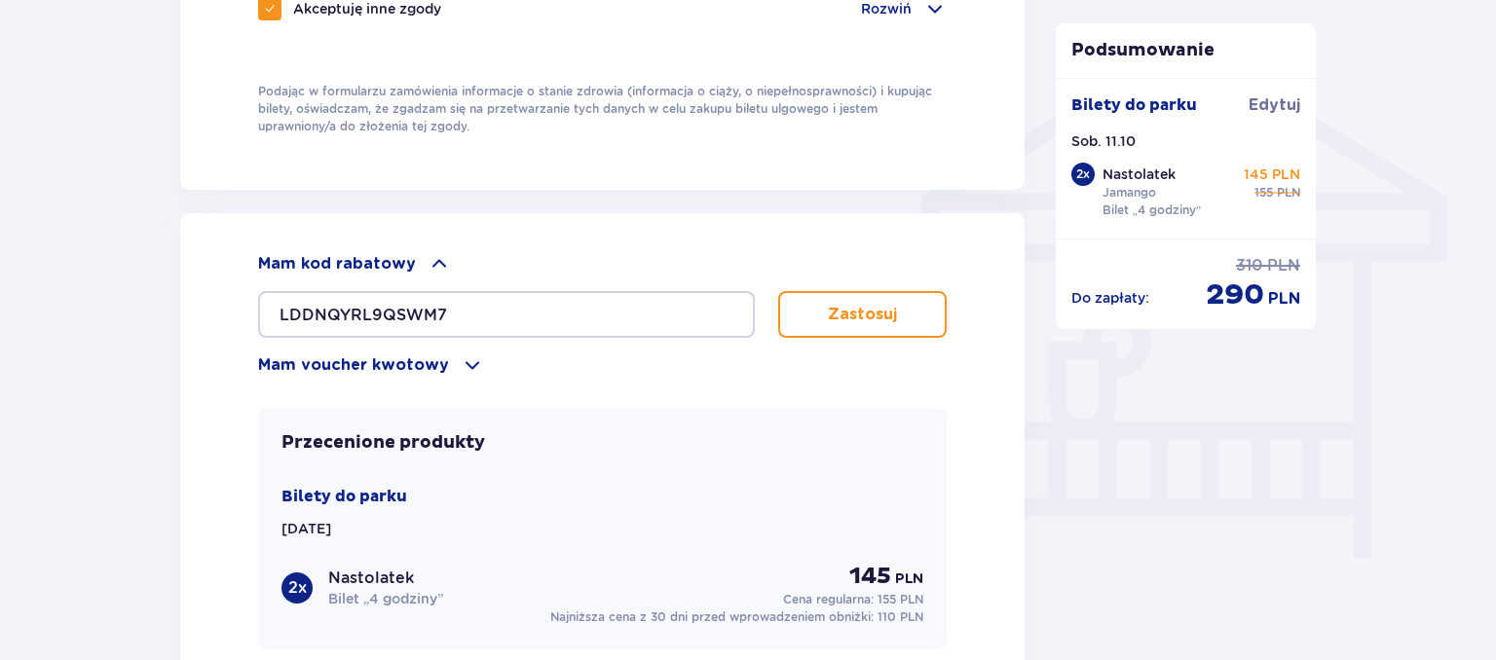
click at [870, 310] on p "Zastosuj" at bounding box center [862, 314] width 69 height 21
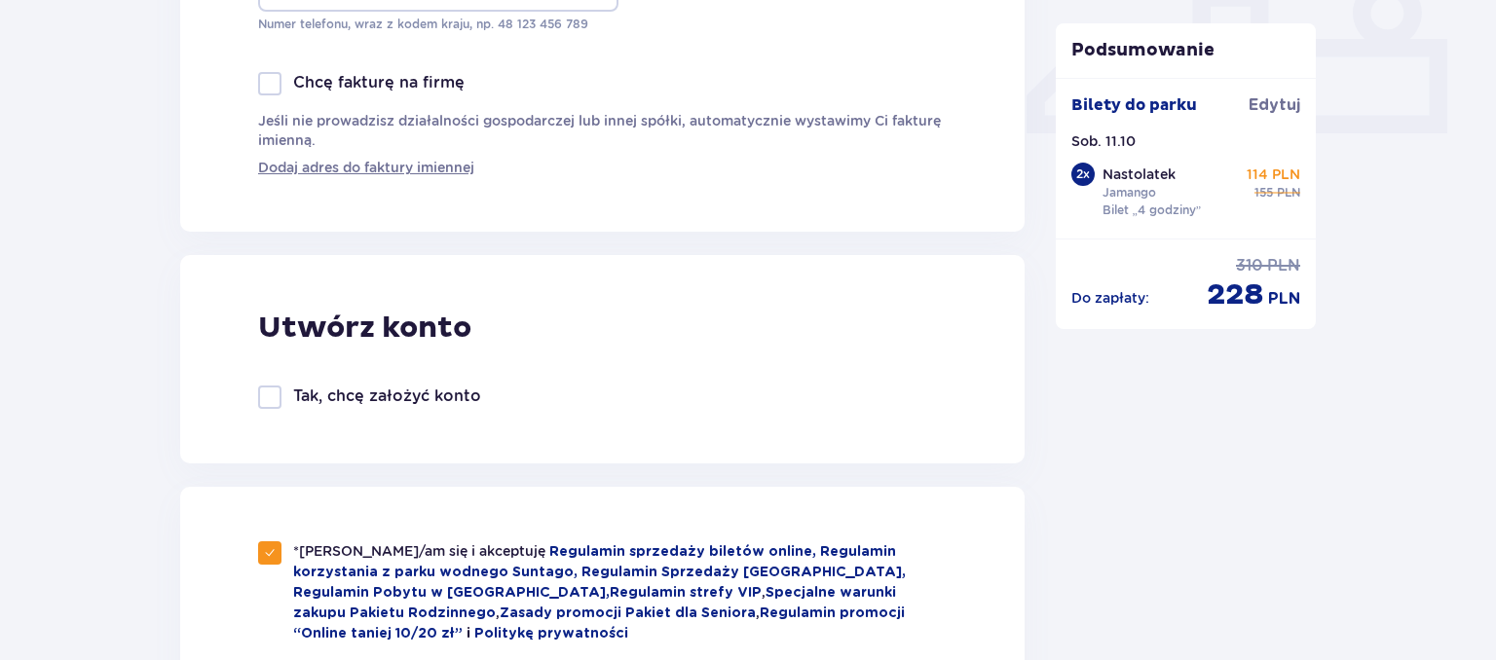
scroll to position [925, 0]
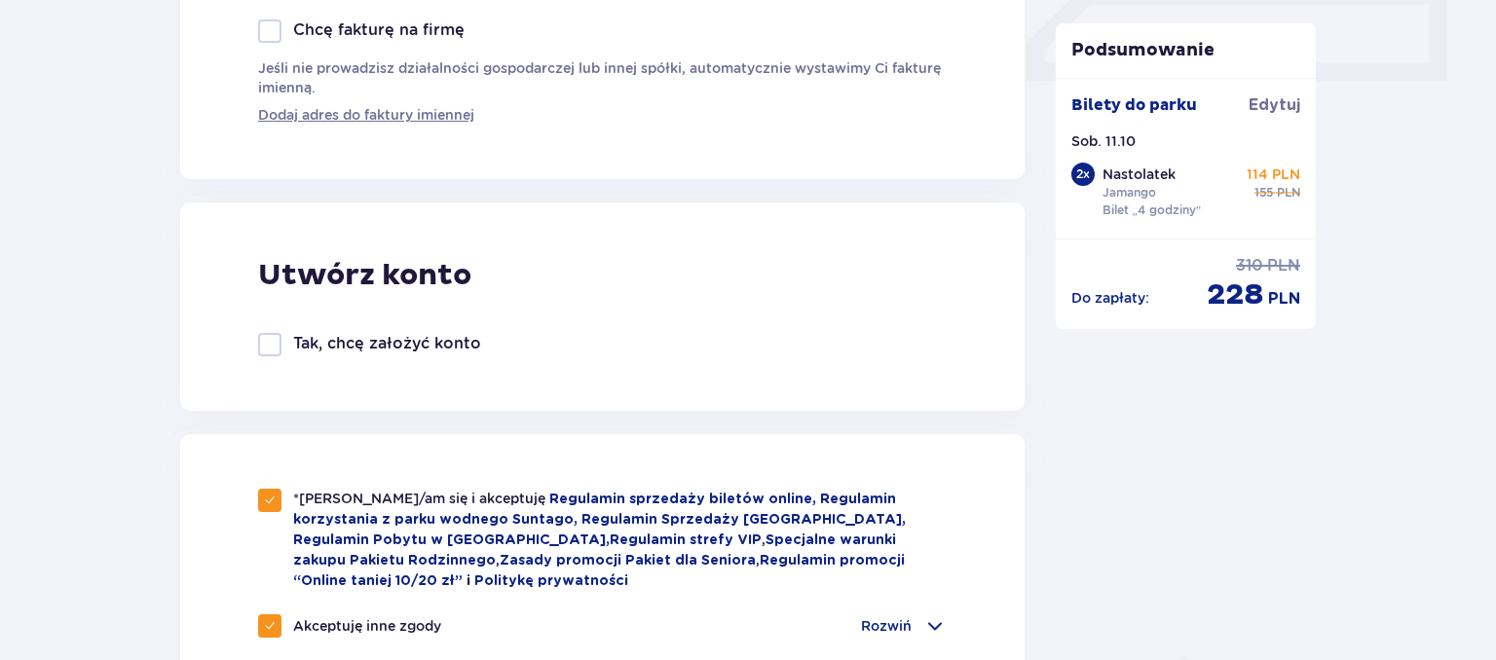
click at [269, 342] on div at bounding box center [269, 344] width 23 height 23
checkbox input "true"
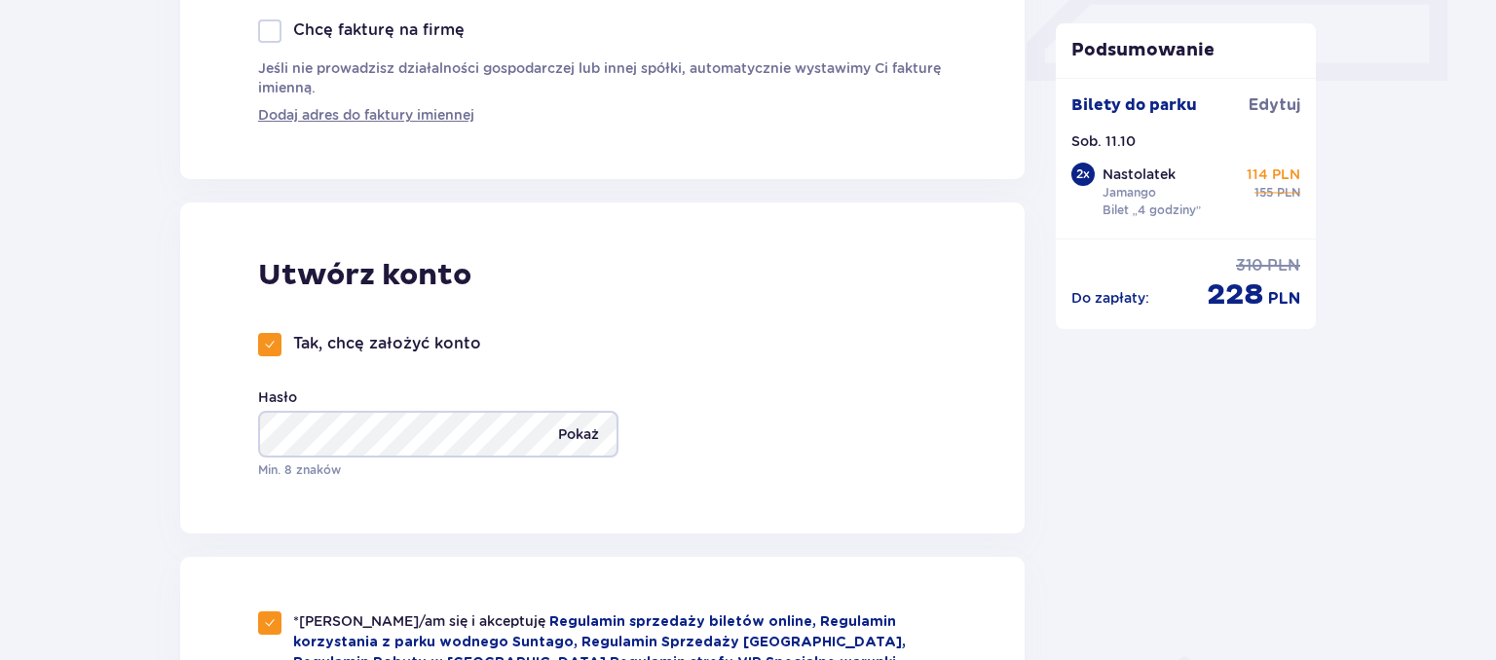
click at [570, 434] on p "Pokaż" at bounding box center [578, 434] width 41 height 47
click at [878, 317] on div "Utwórz konto Tak, chcę założyć konto Hasło Ukryj Min. 8 znaków" at bounding box center [602, 368] width 844 height 331
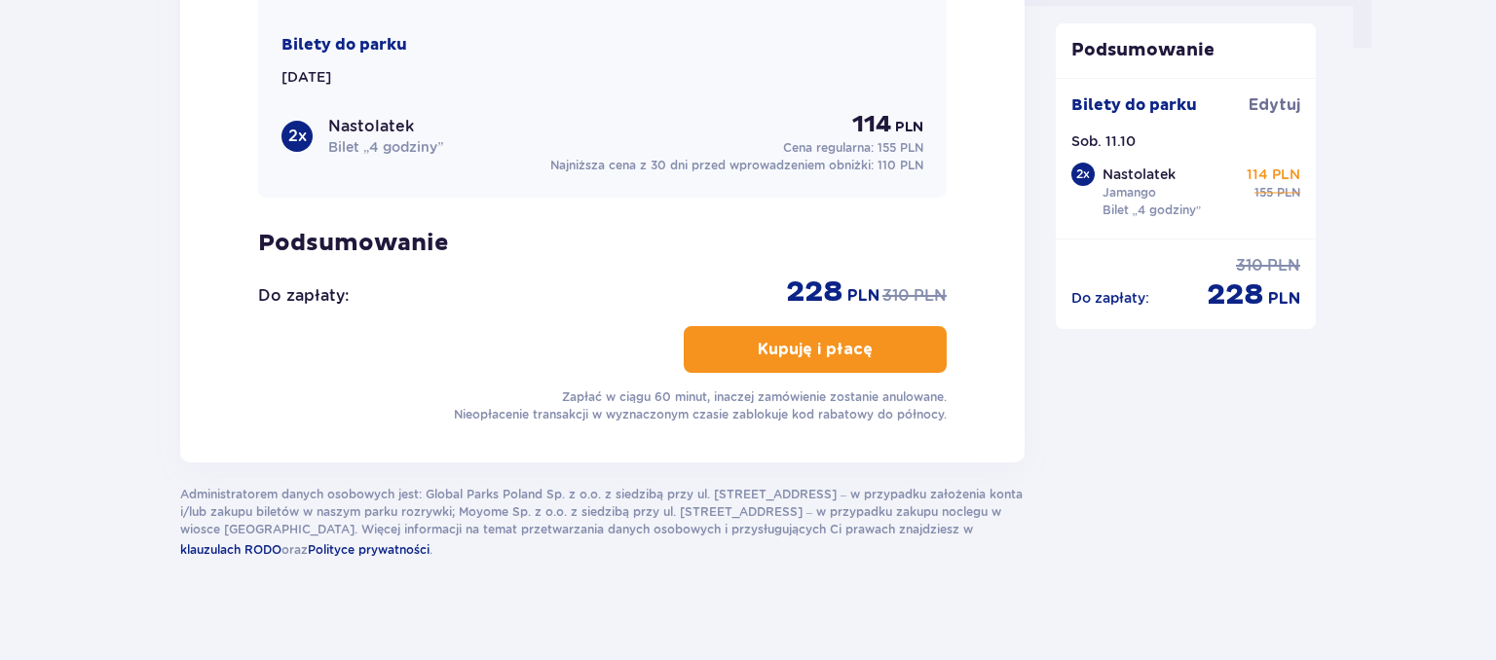
scroll to position [2064, 0]
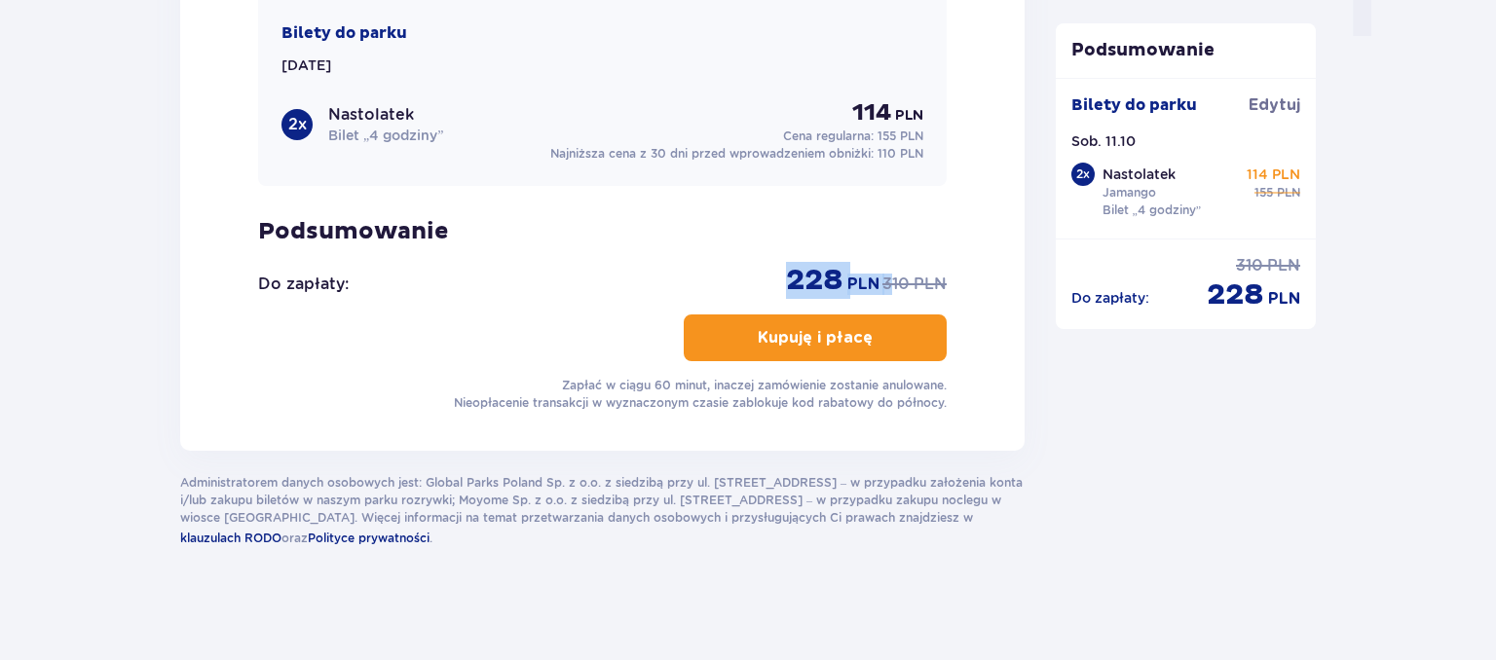
drag, startPoint x: 786, startPoint y: 270, endPoint x: 923, endPoint y: 267, distance: 137.3
click at [913, 274] on div "228 PLN cena regularna 310 PLN" at bounding box center [866, 280] width 161 height 37
click at [843, 327] on p "Kupuję i płacę" at bounding box center [815, 337] width 115 height 21
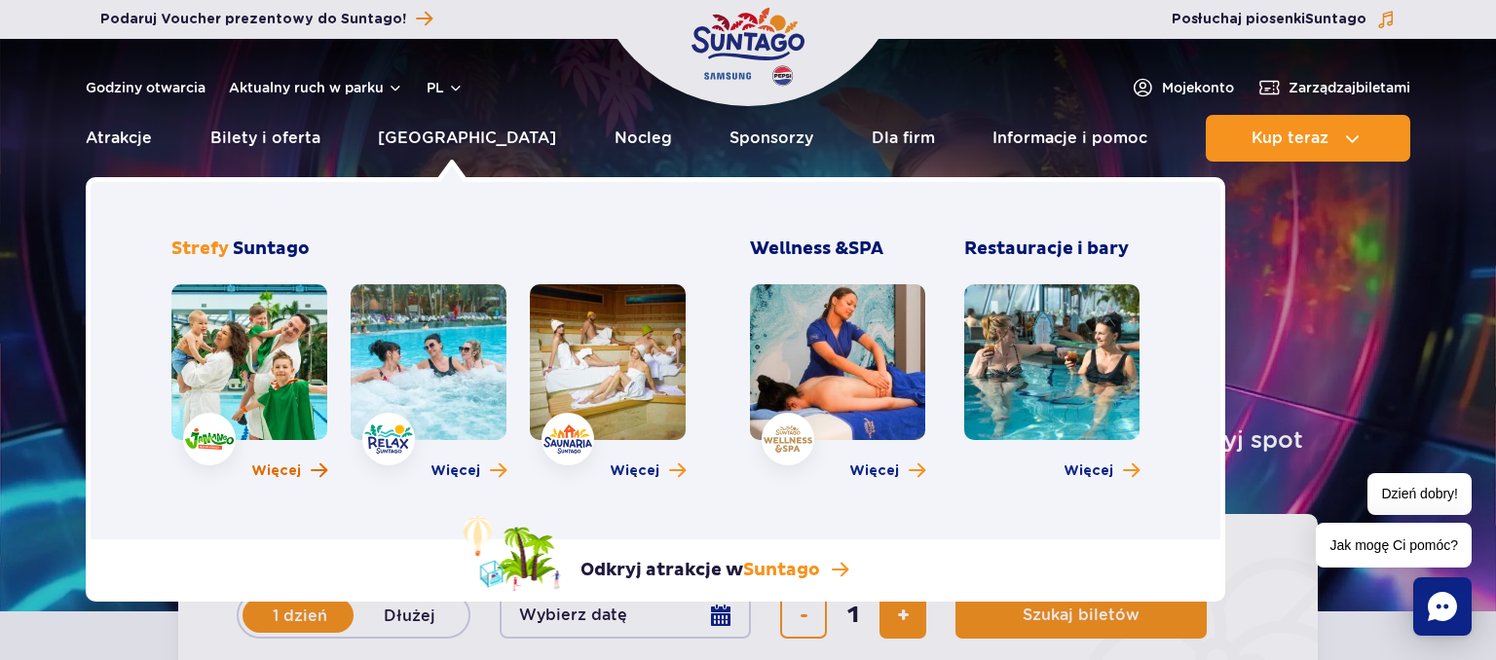
click at [283, 471] on span "Więcej" at bounding box center [276, 471] width 50 height 19
click at [442, 375] on link at bounding box center [429, 362] width 156 height 156
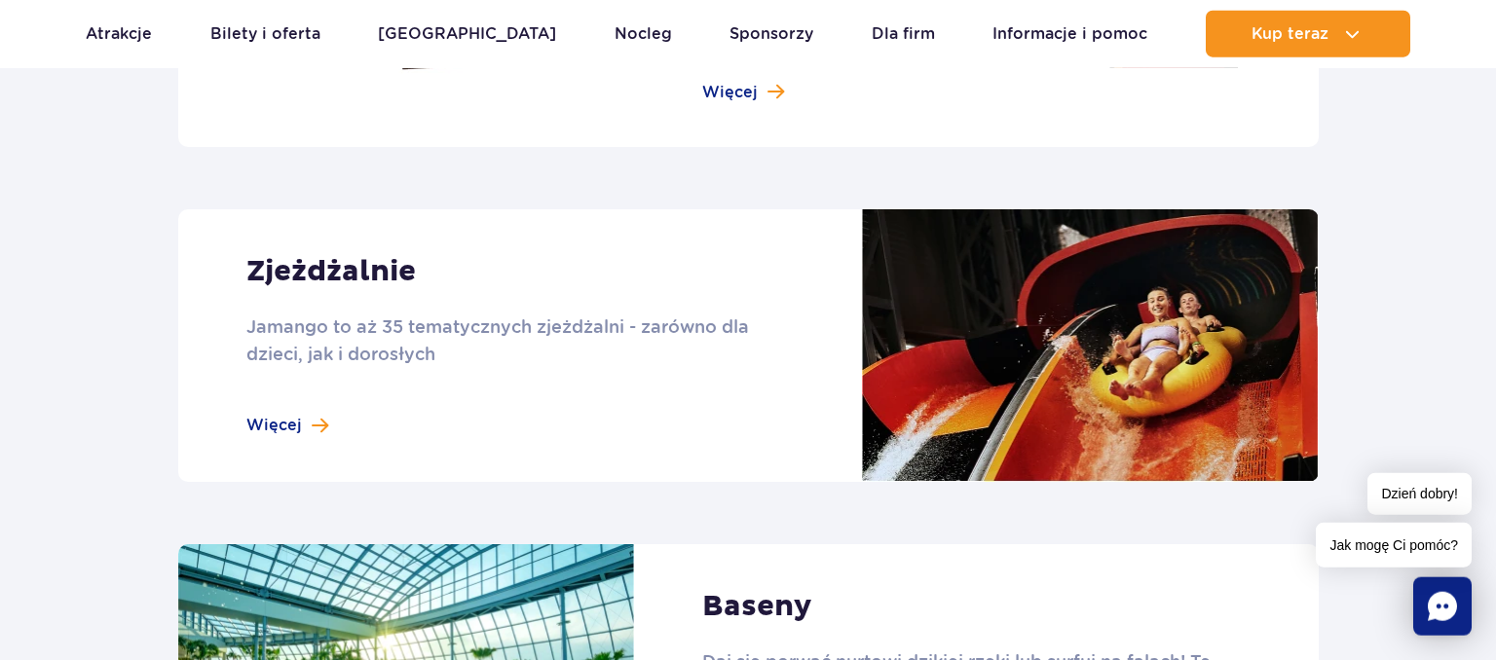
scroll to position [1542, 0]
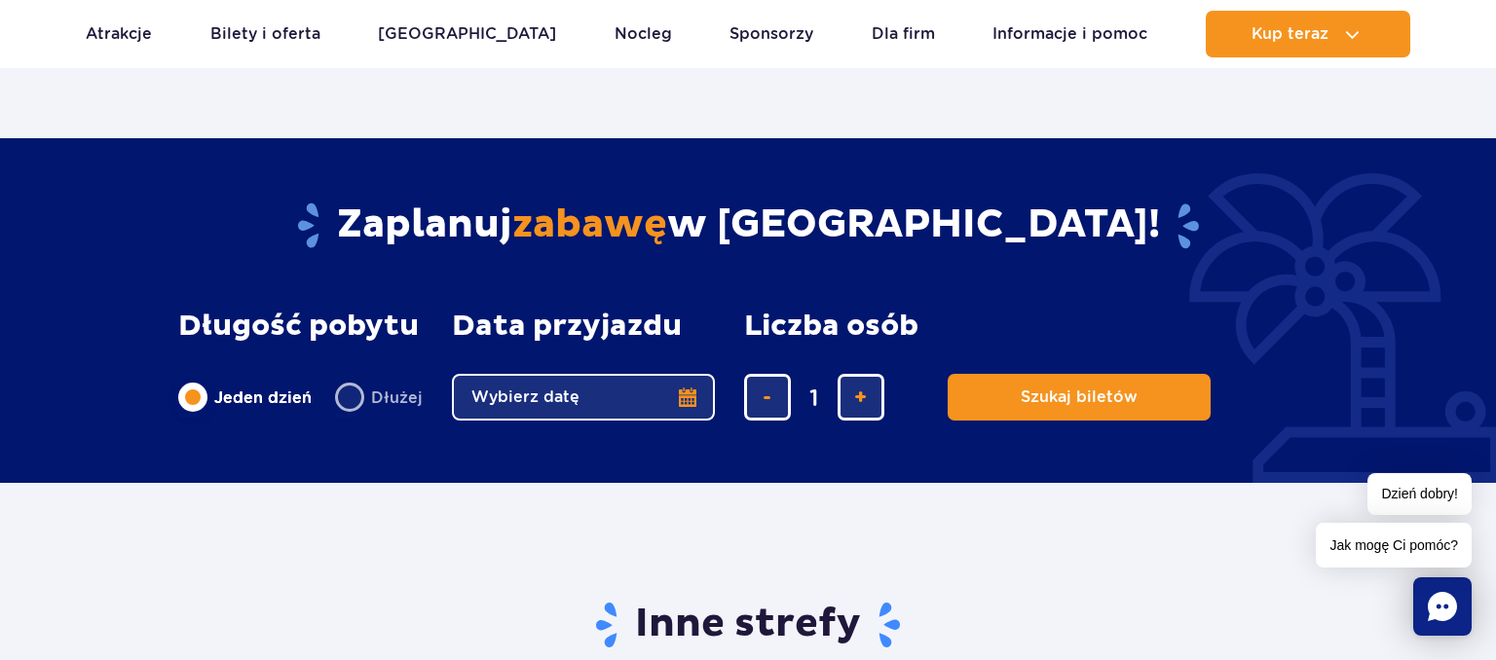
scroll to position [3085, 0]
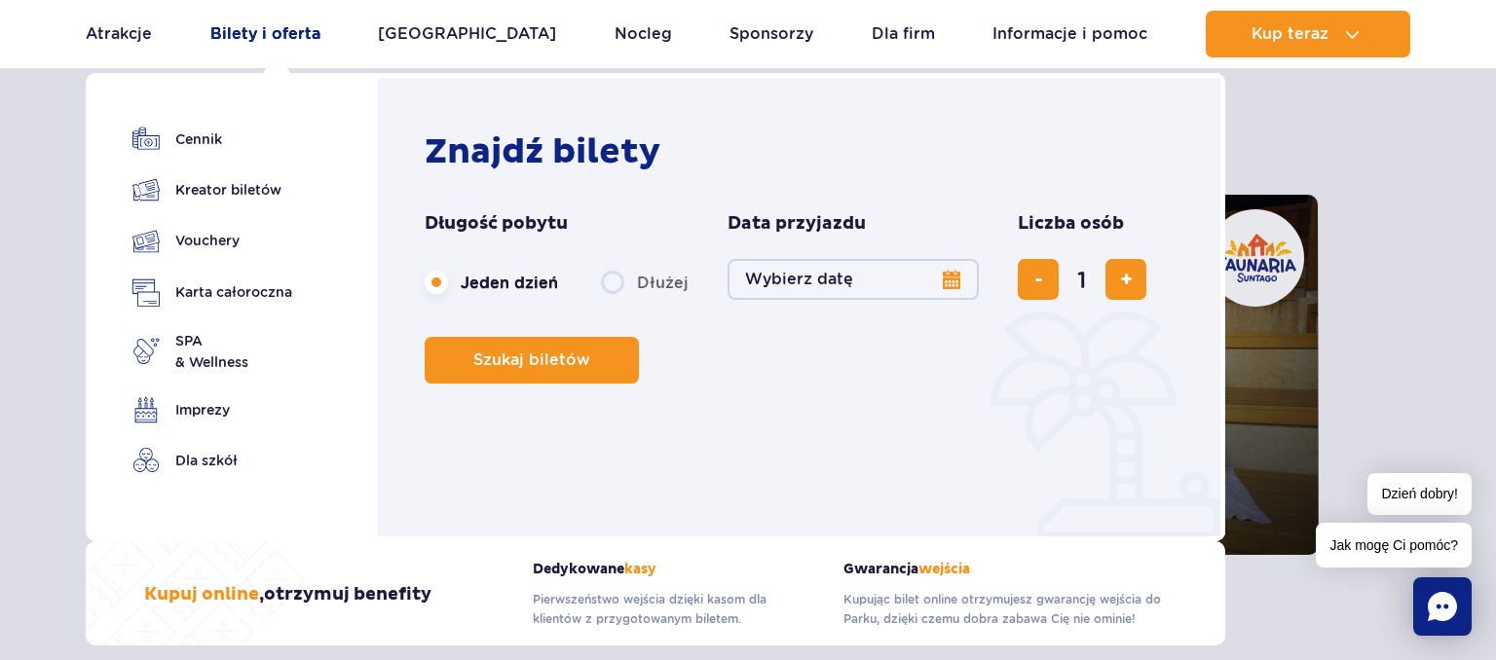
click at [290, 37] on link "Bilety i oferta" at bounding box center [265, 34] width 110 height 47
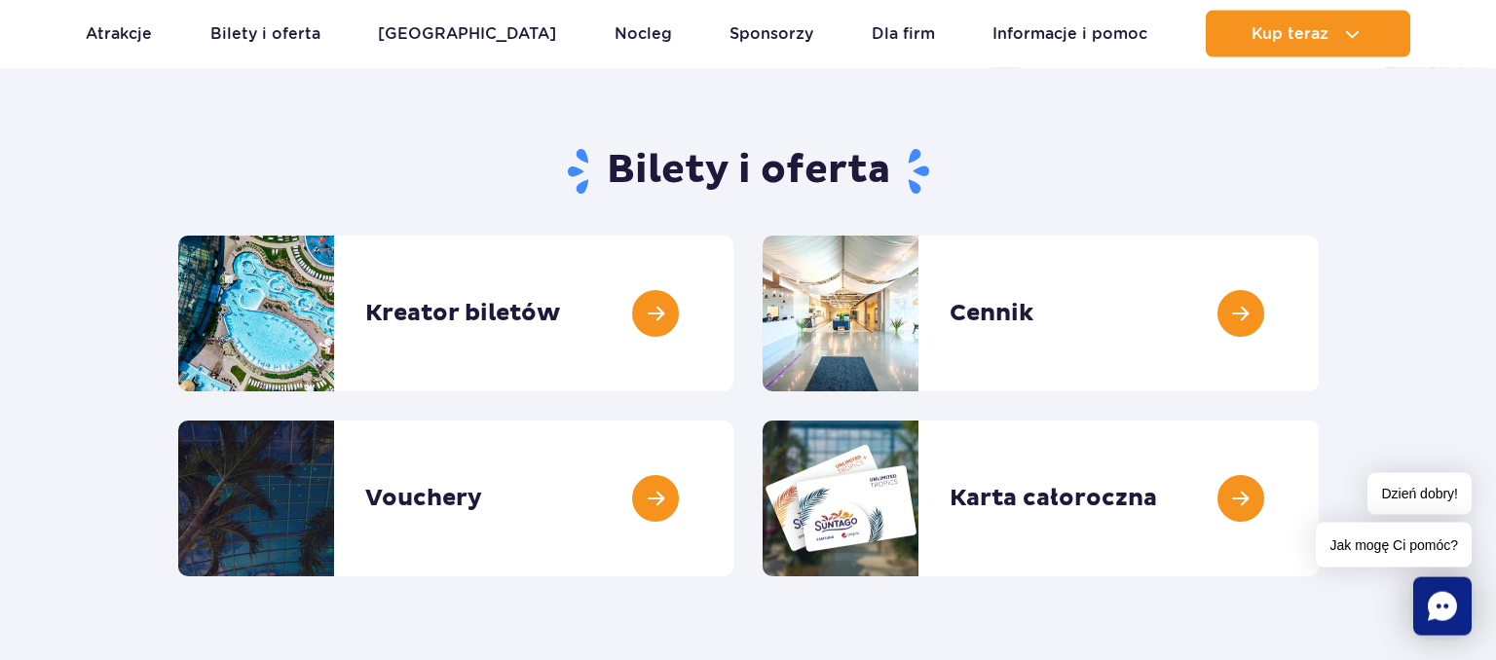
scroll to position [102, 0]
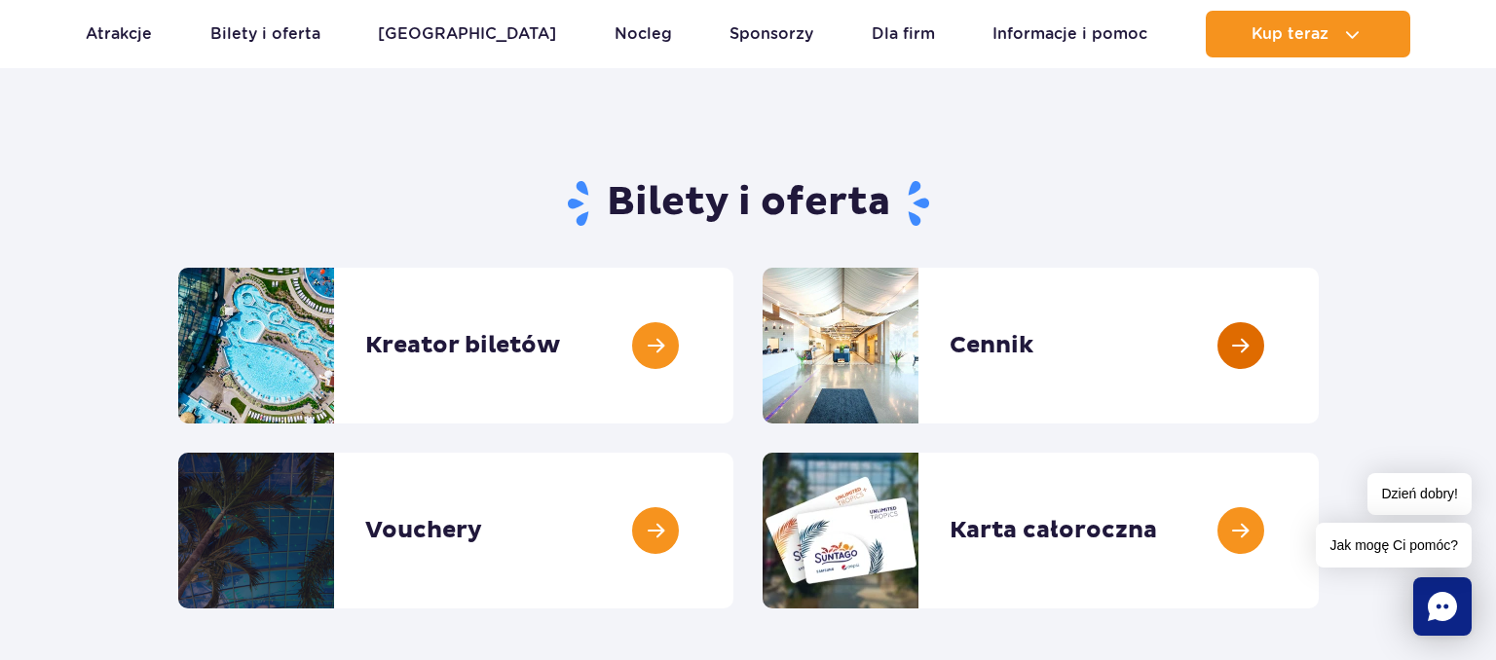
click at [1318, 333] on link at bounding box center [1318, 346] width 0 height 156
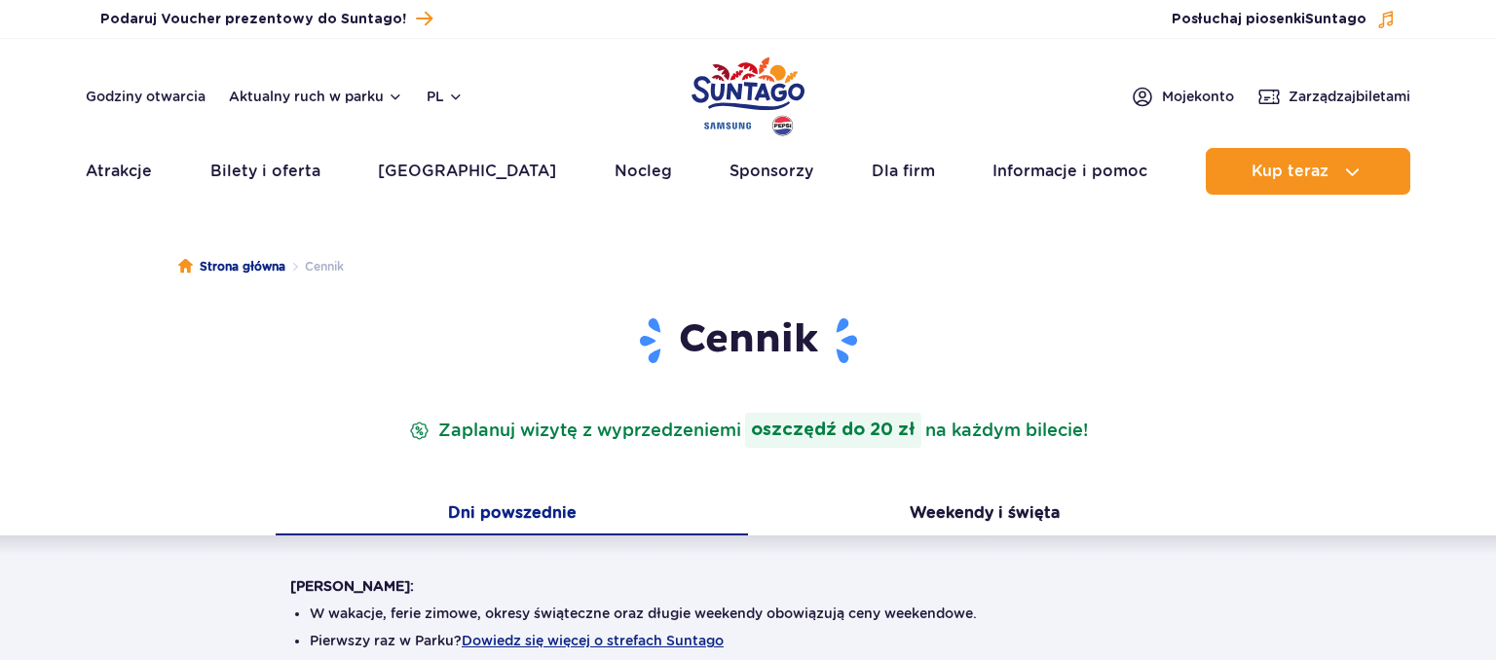
scroll to position [616, 0]
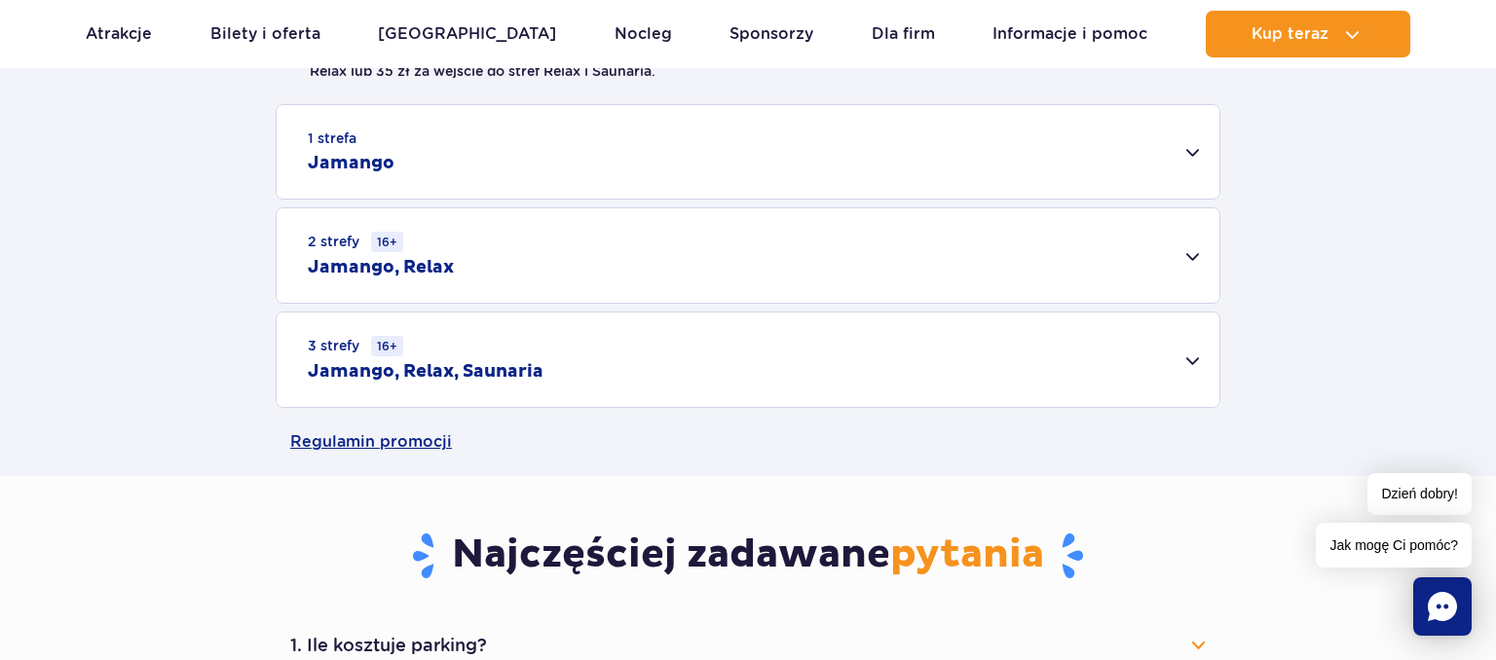
click at [566, 160] on div "1 strefa Jamango" at bounding box center [748, 151] width 943 height 93
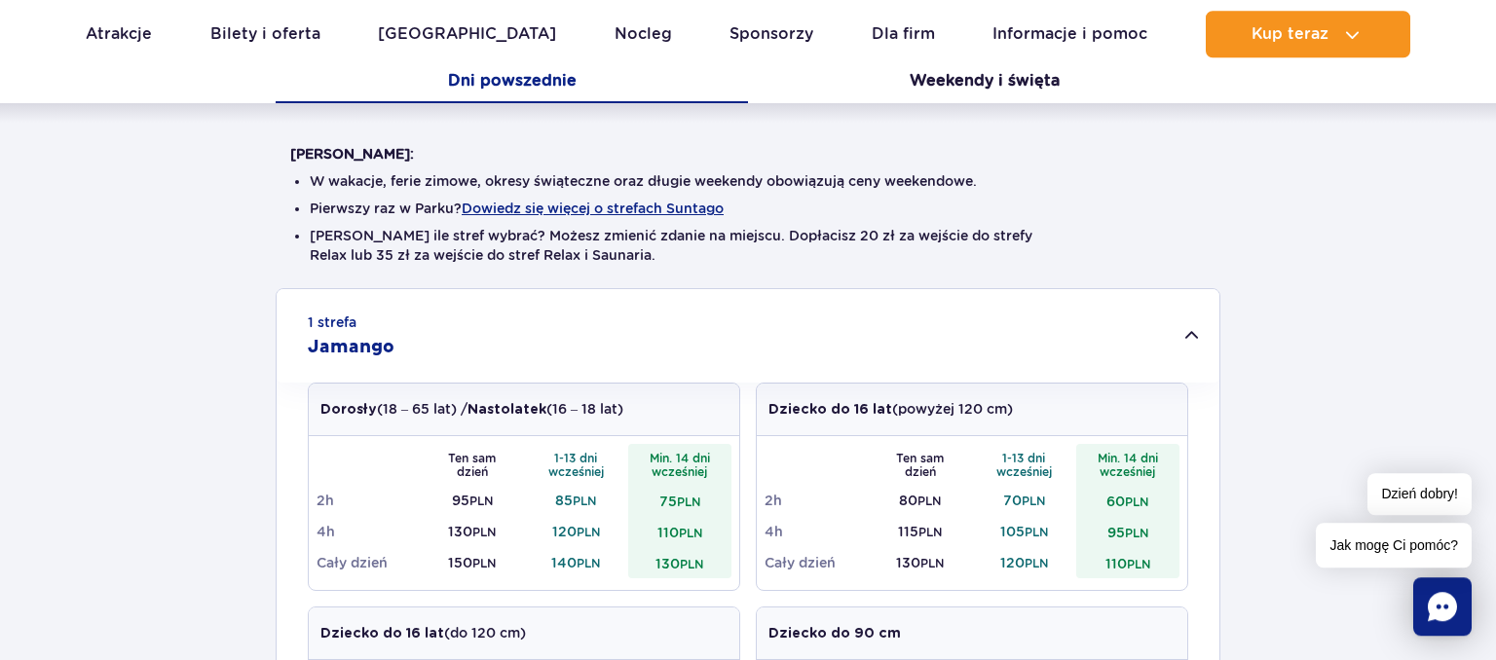
scroll to position [205, 0]
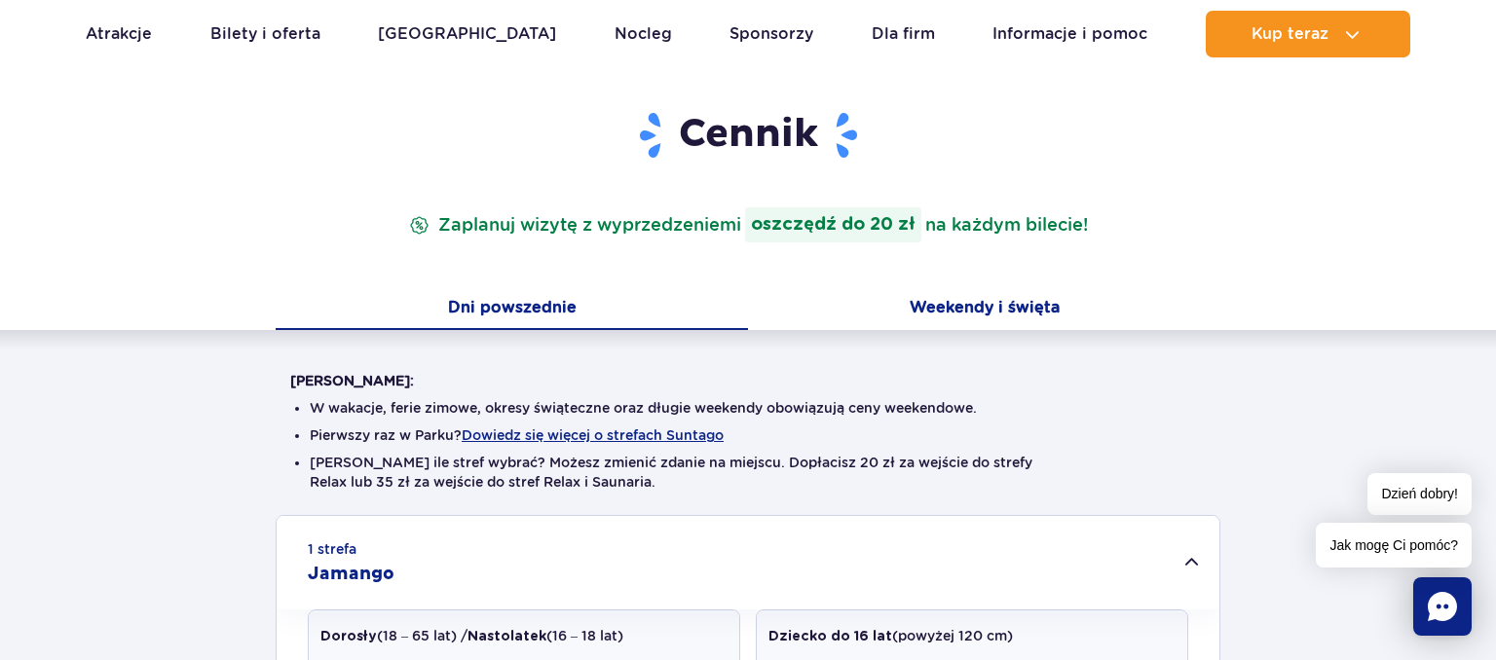
click at [940, 306] on button "Weekendy i święta" at bounding box center [984, 309] width 472 height 41
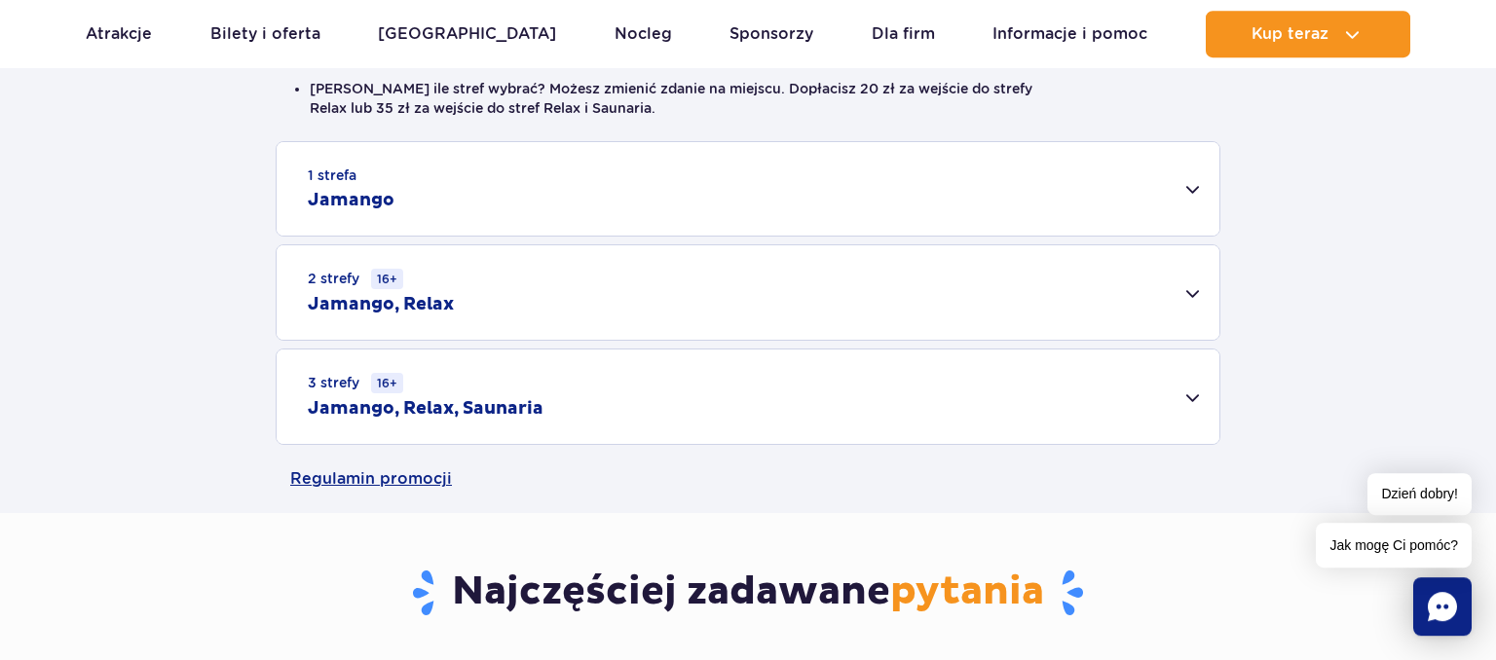
scroll to position [514, 0]
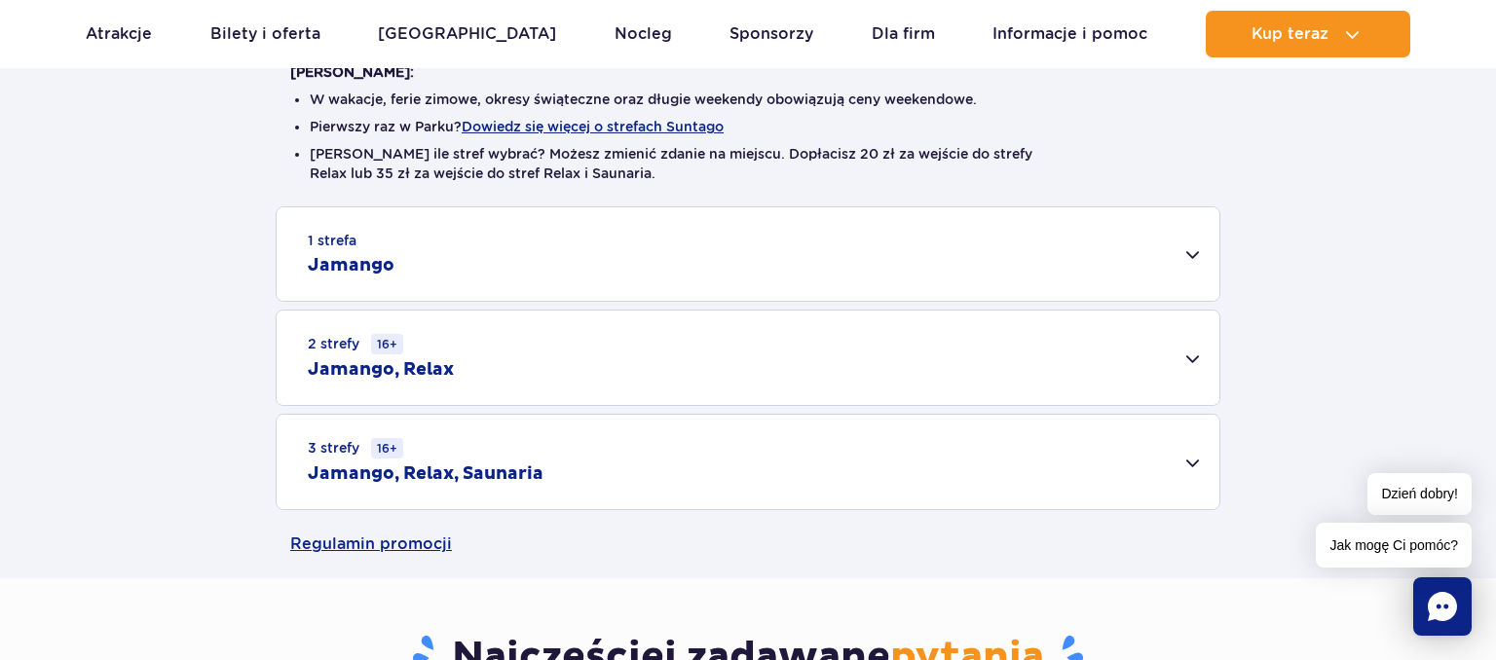
click at [668, 352] on div "2 strefy 16+ Jamango, Relax" at bounding box center [748, 358] width 943 height 94
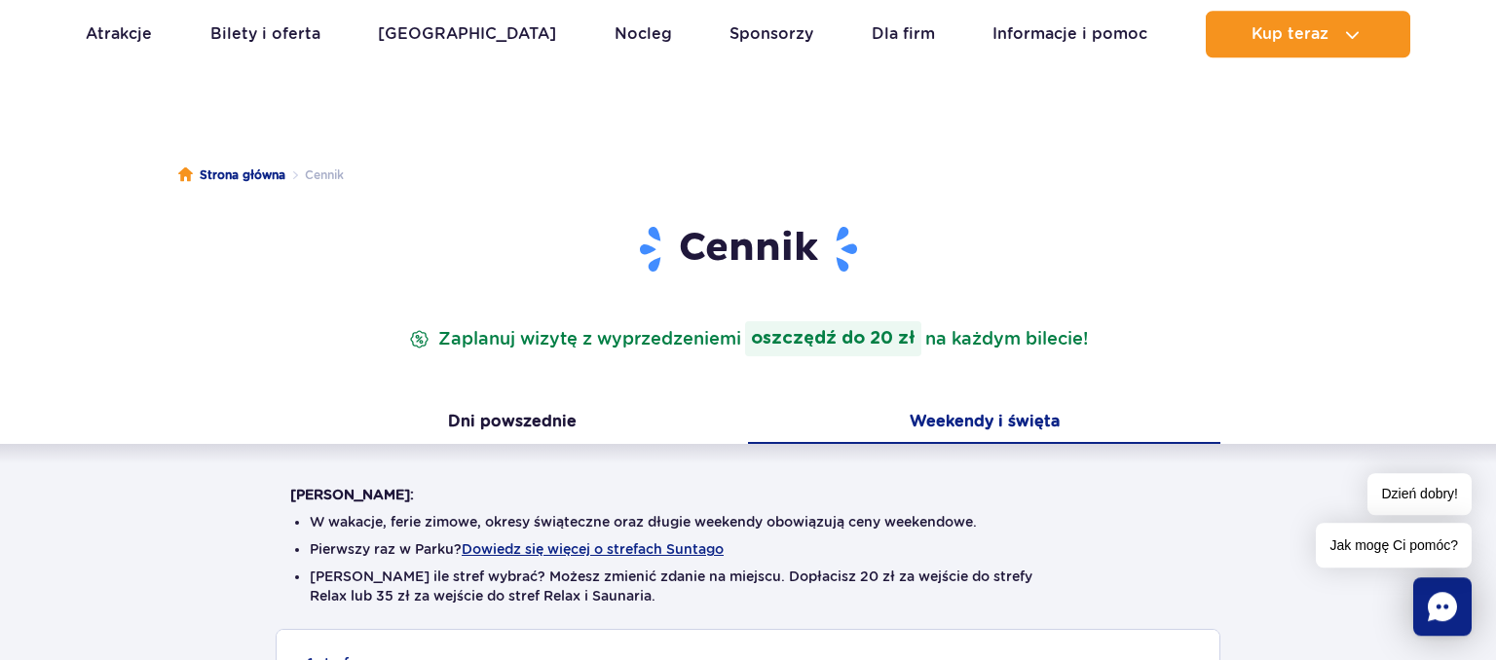
scroll to position [0, 0]
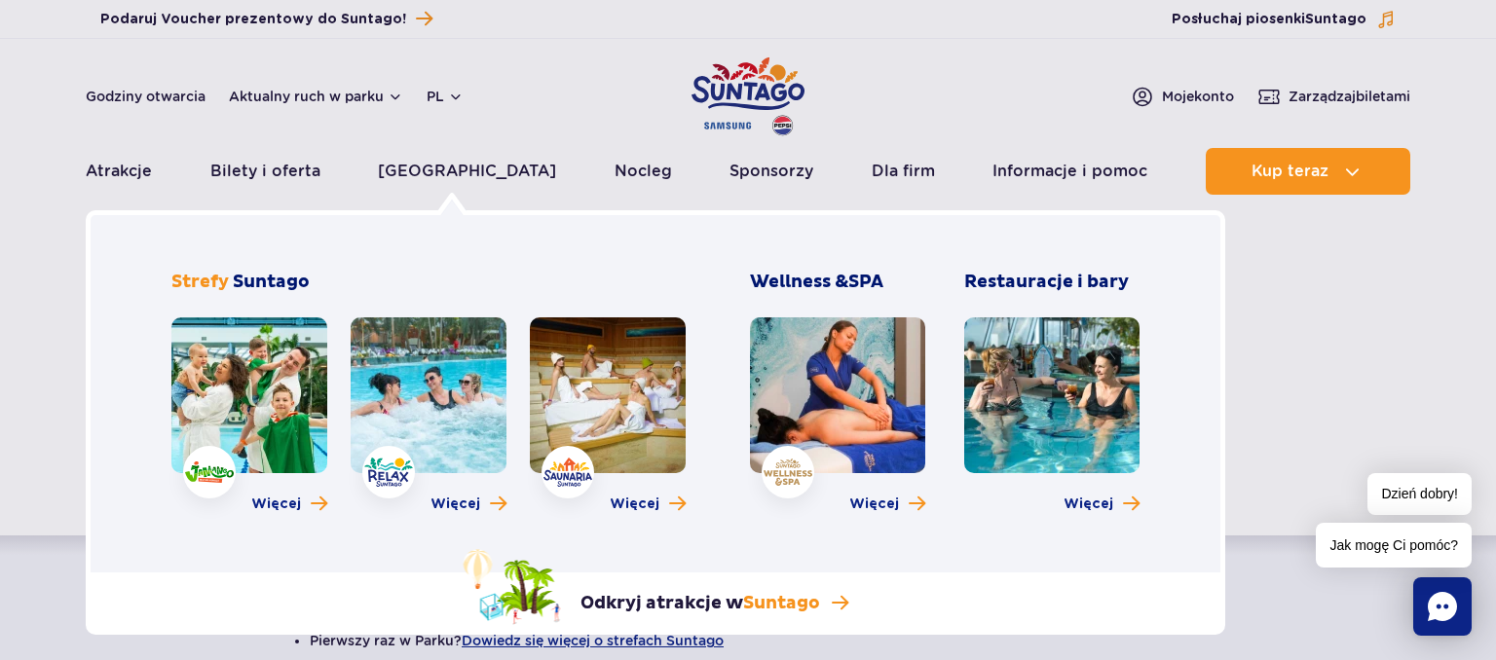
click at [264, 384] on link at bounding box center [249, 395] width 156 height 156
click at [443, 411] on link at bounding box center [429, 395] width 156 height 156
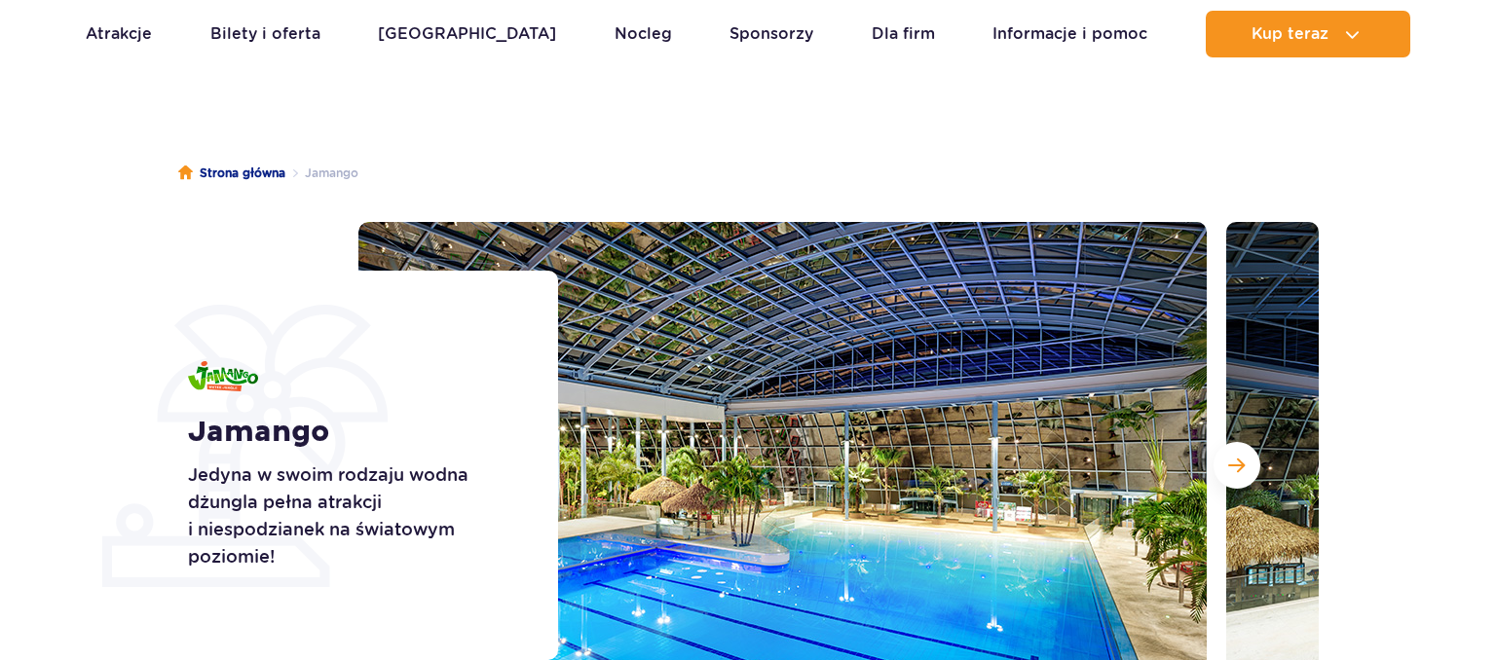
scroll to position [102, 0]
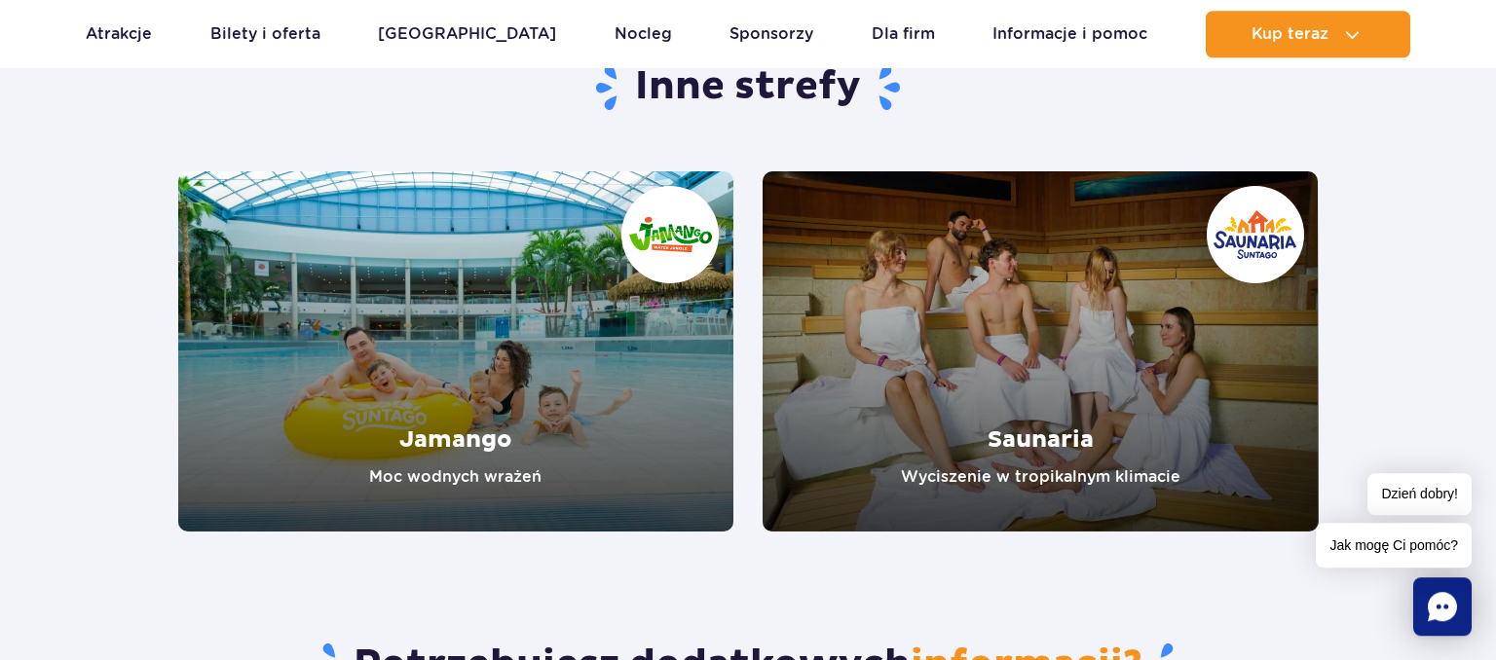
scroll to position [3187, 0]
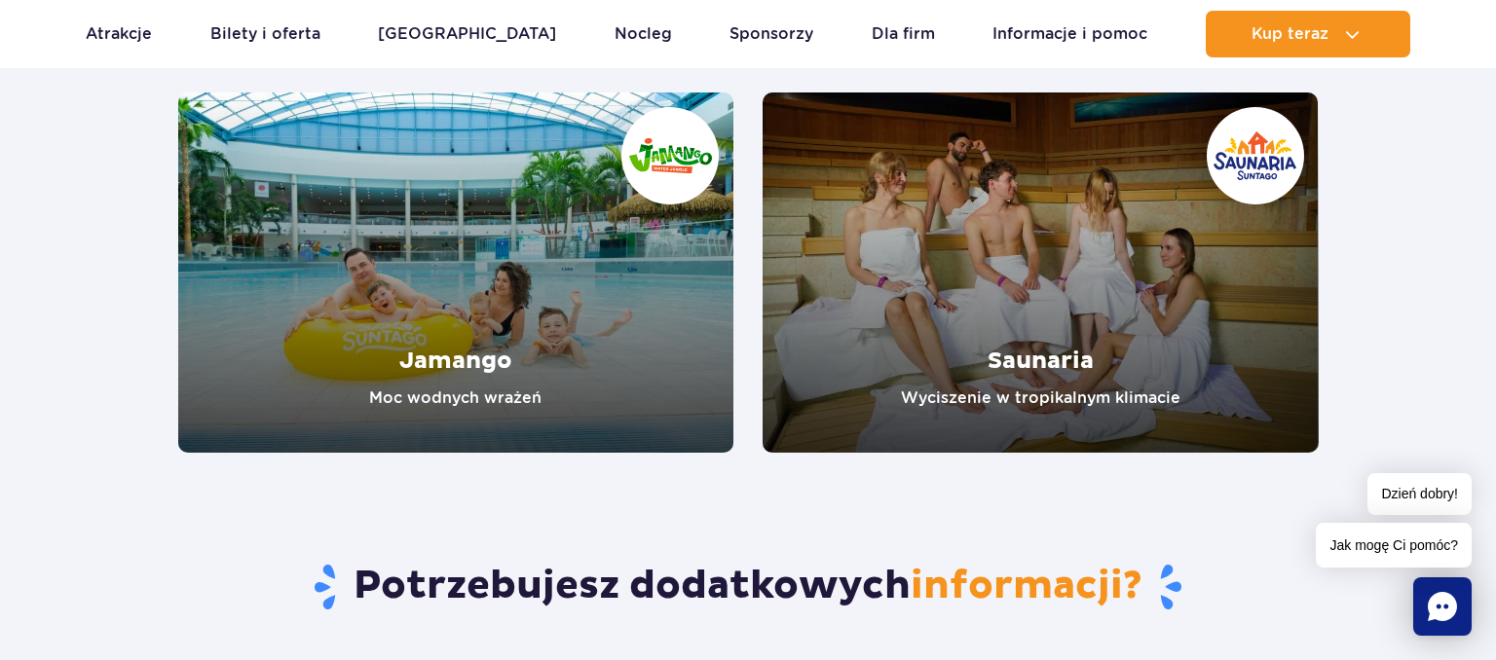
click at [475, 393] on link "Jamango" at bounding box center [456, 273] width 556 height 360
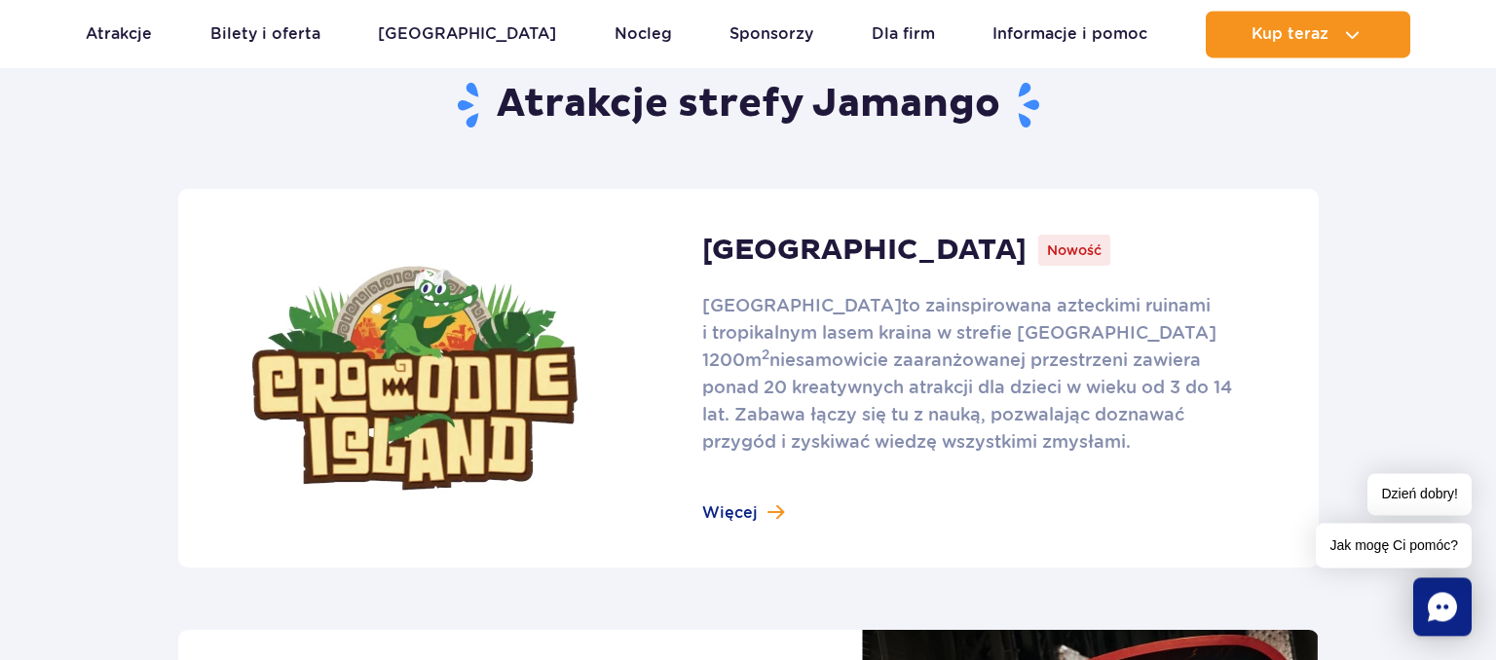
scroll to position [1234, 0]
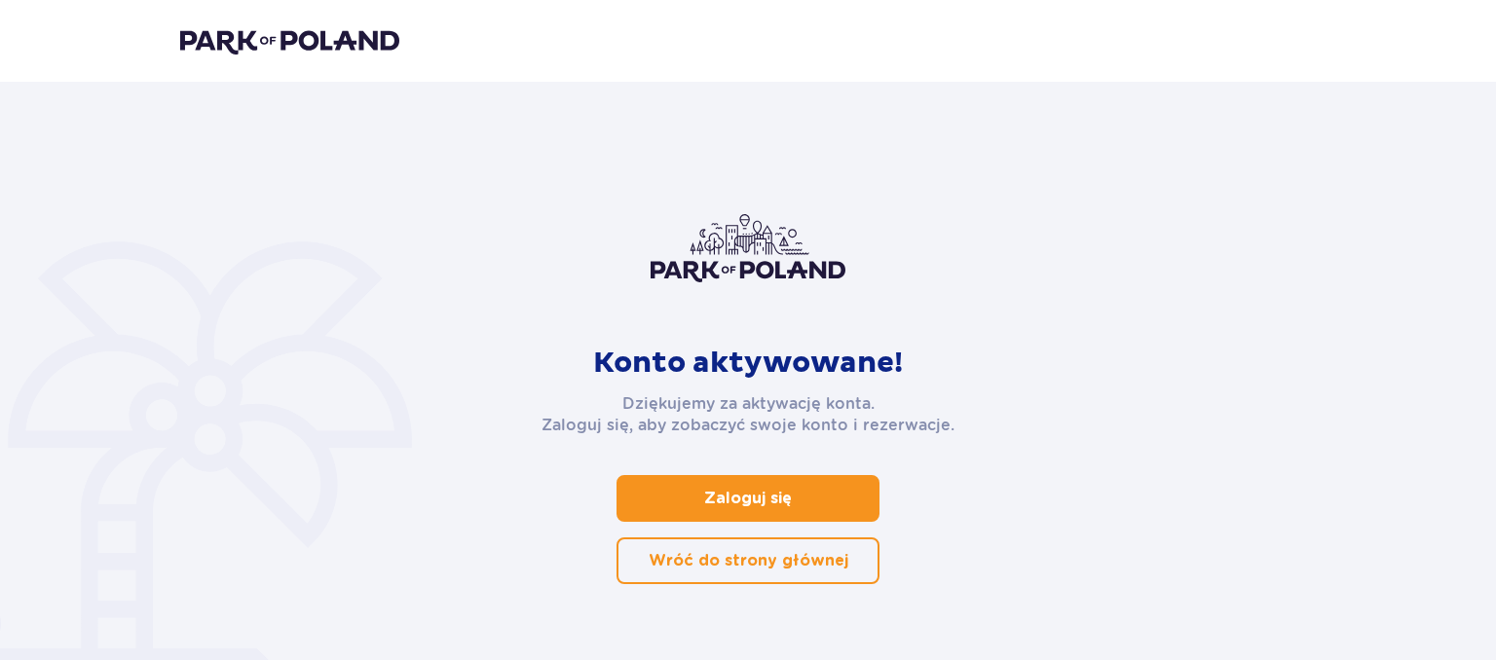
click at [758, 505] on p "Zaloguj się" at bounding box center [748, 498] width 88 height 21
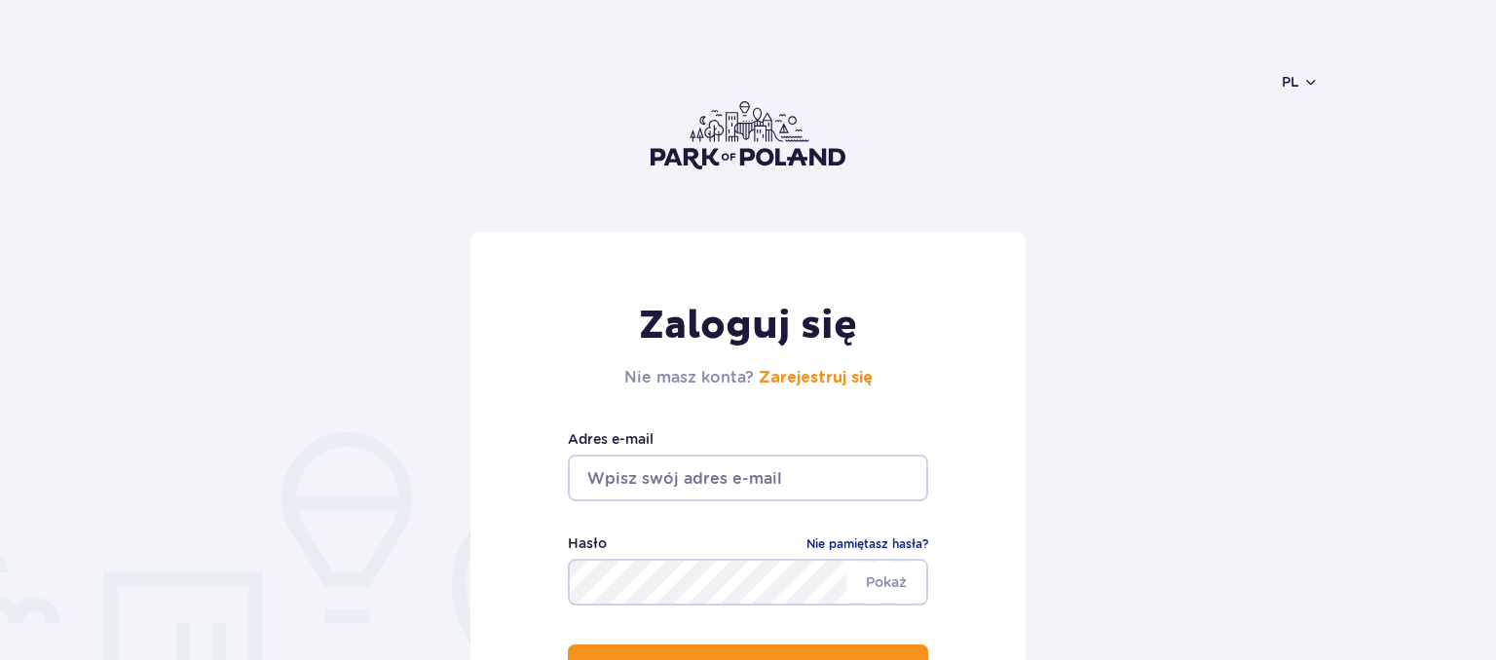
click at [755, 489] on input "email" at bounding box center [748, 478] width 360 height 47
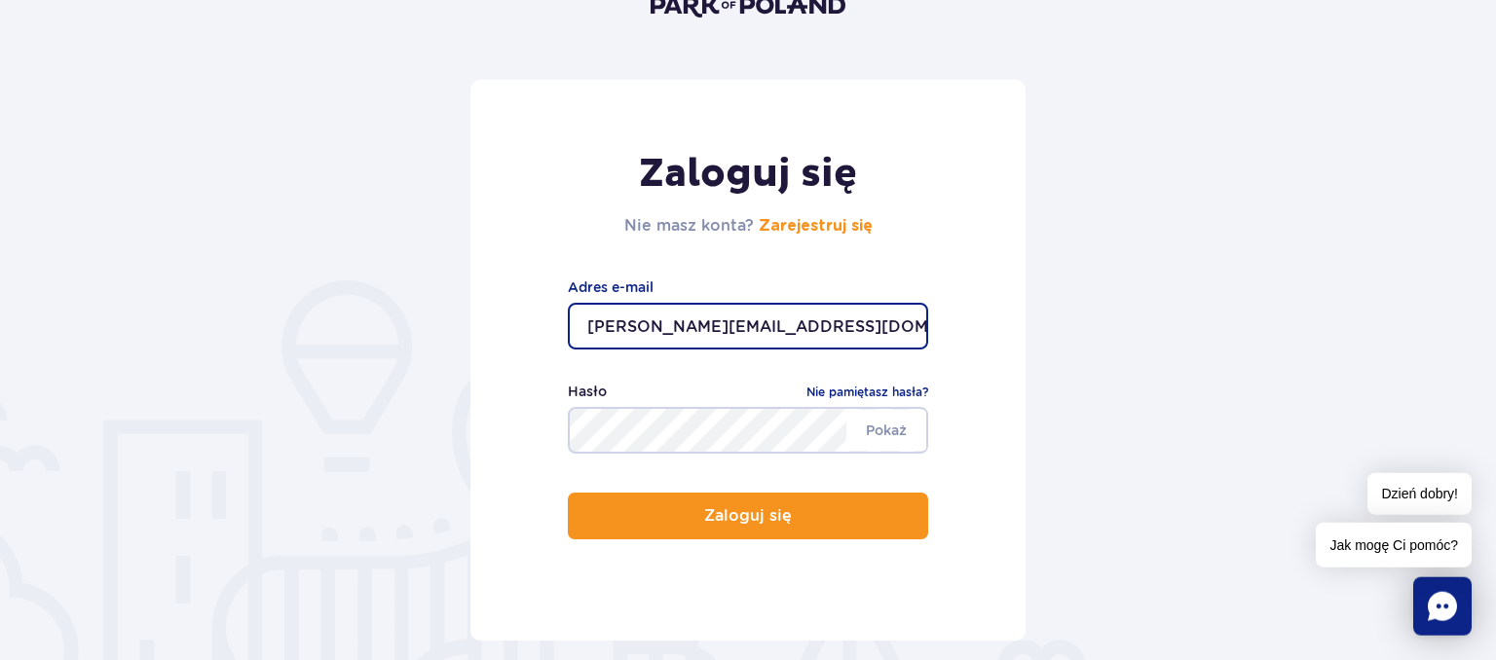
scroll to position [308, 0]
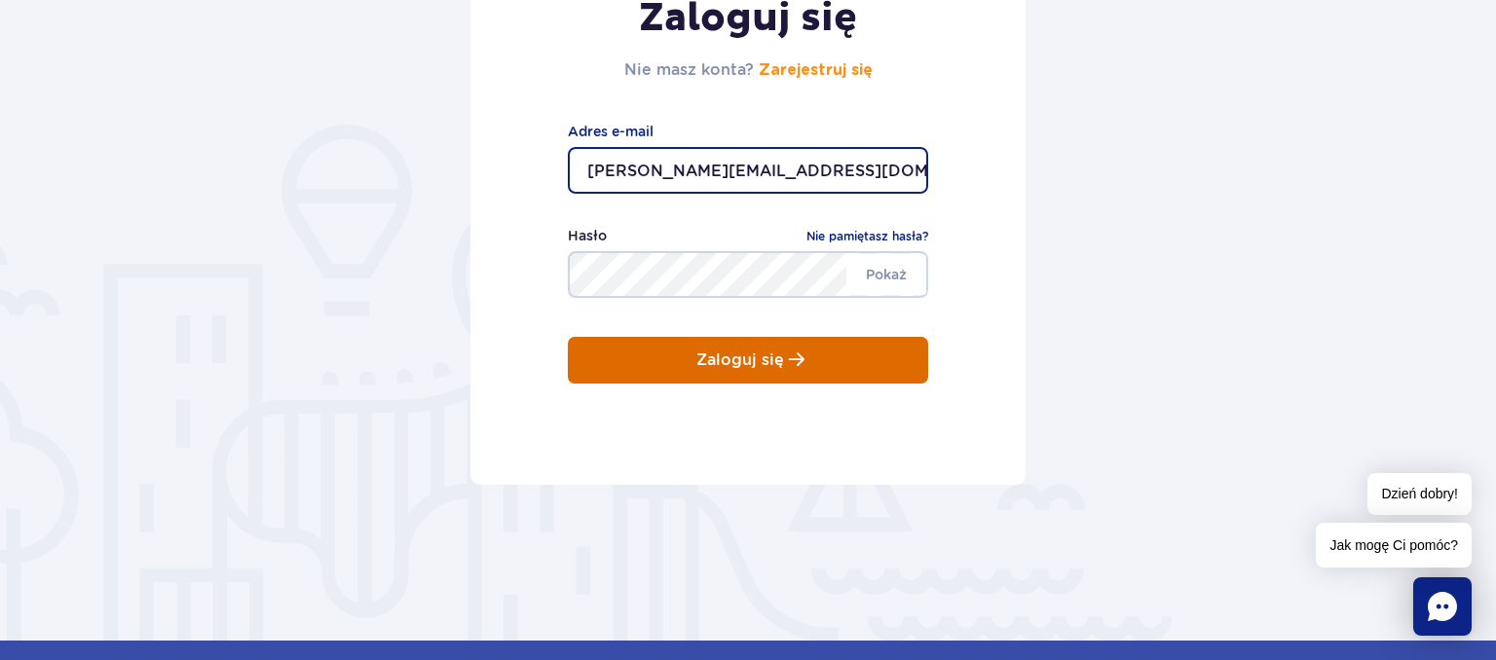
type input "[PERSON_NAME][EMAIL_ADDRESS][DOMAIN_NAME]"
click at [756, 366] on p "Zaloguj się" at bounding box center [740, 361] width 88 height 18
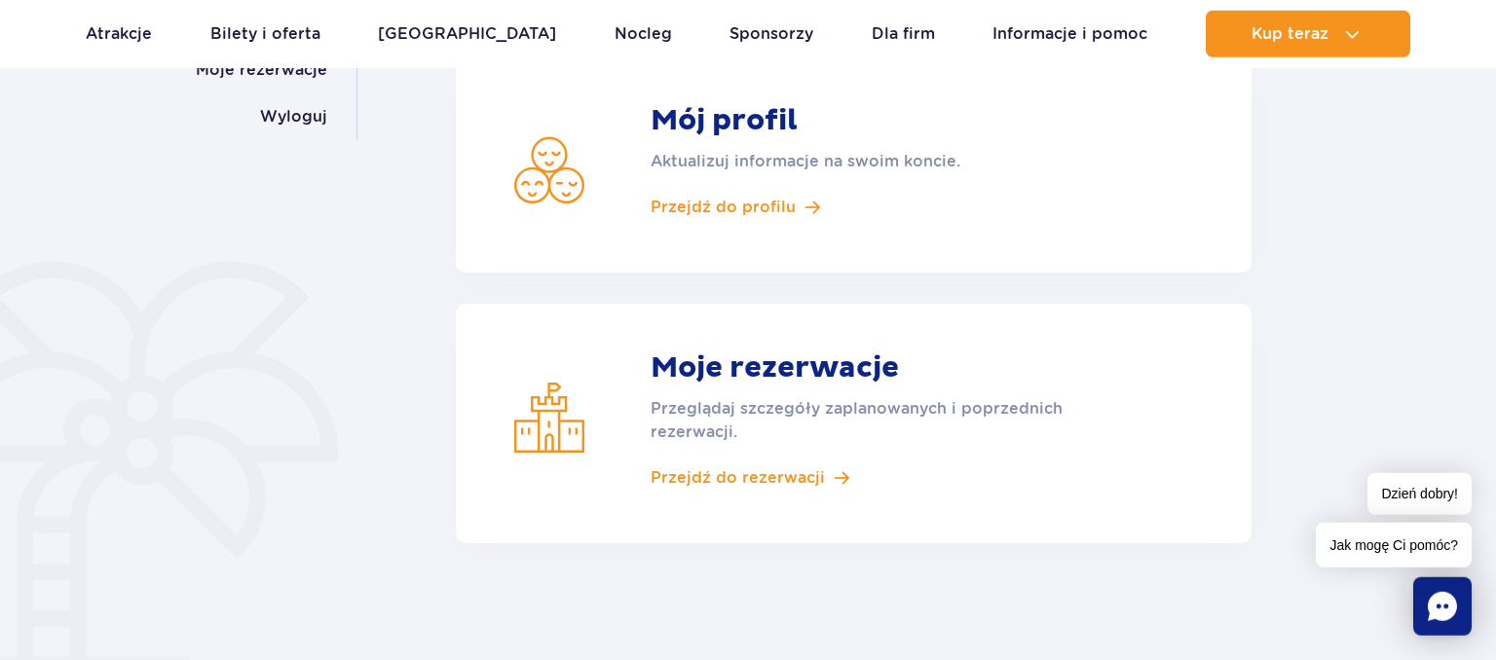
scroll to position [411, 0]
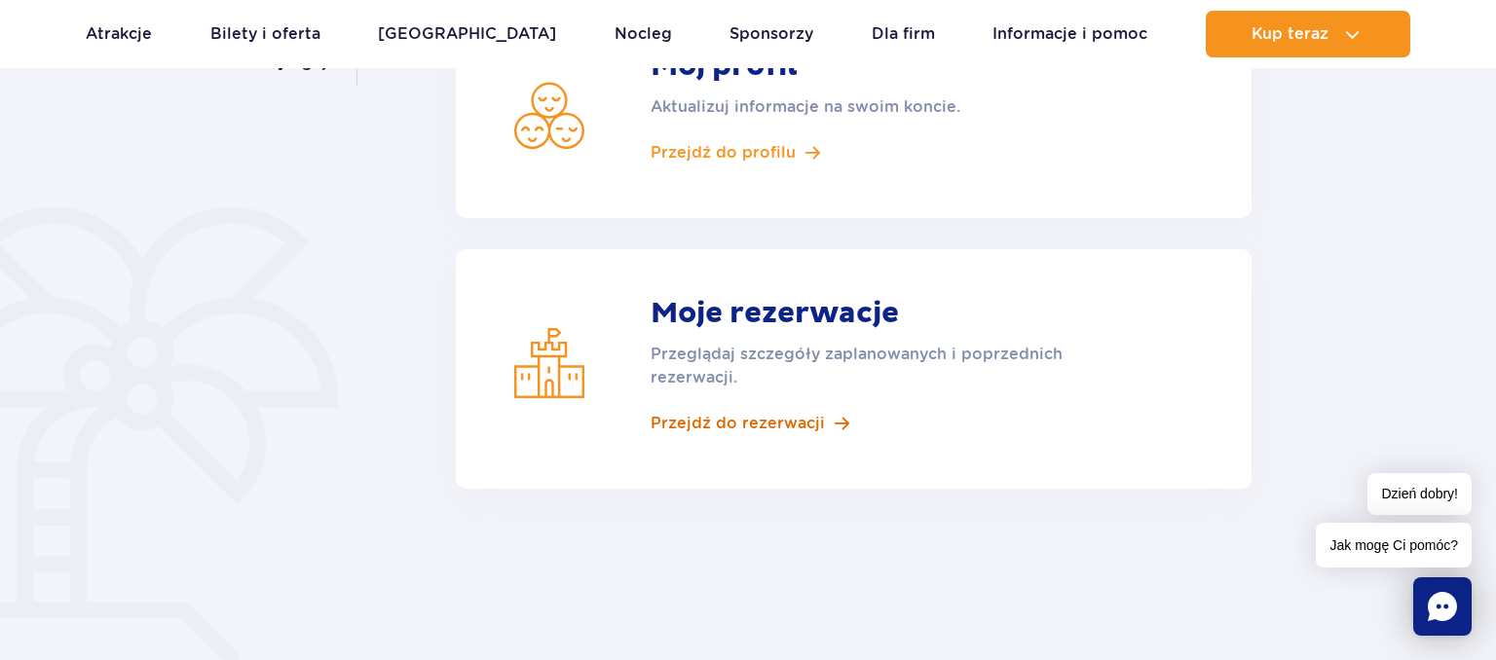
click at [753, 423] on span "Przejdź do rezerwacji" at bounding box center [737, 423] width 174 height 21
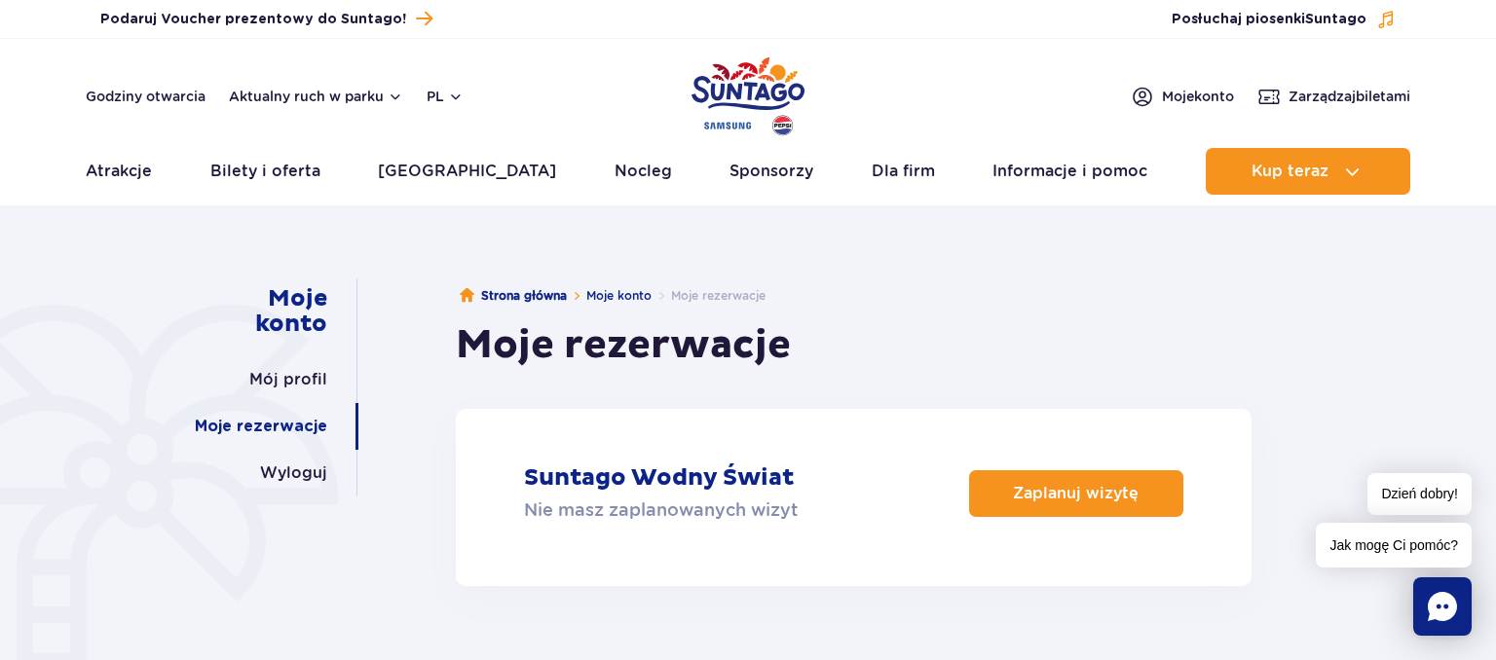
click at [566, 349] on h1 "Moje rezerwacje" at bounding box center [623, 345] width 335 height 49
click at [611, 466] on p "Suntago Wodny Świat" at bounding box center [659, 477] width 270 height 29
click at [305, 426] on link "Moje rezerwacje" at bounding box center [261, 426] width 132 height 47
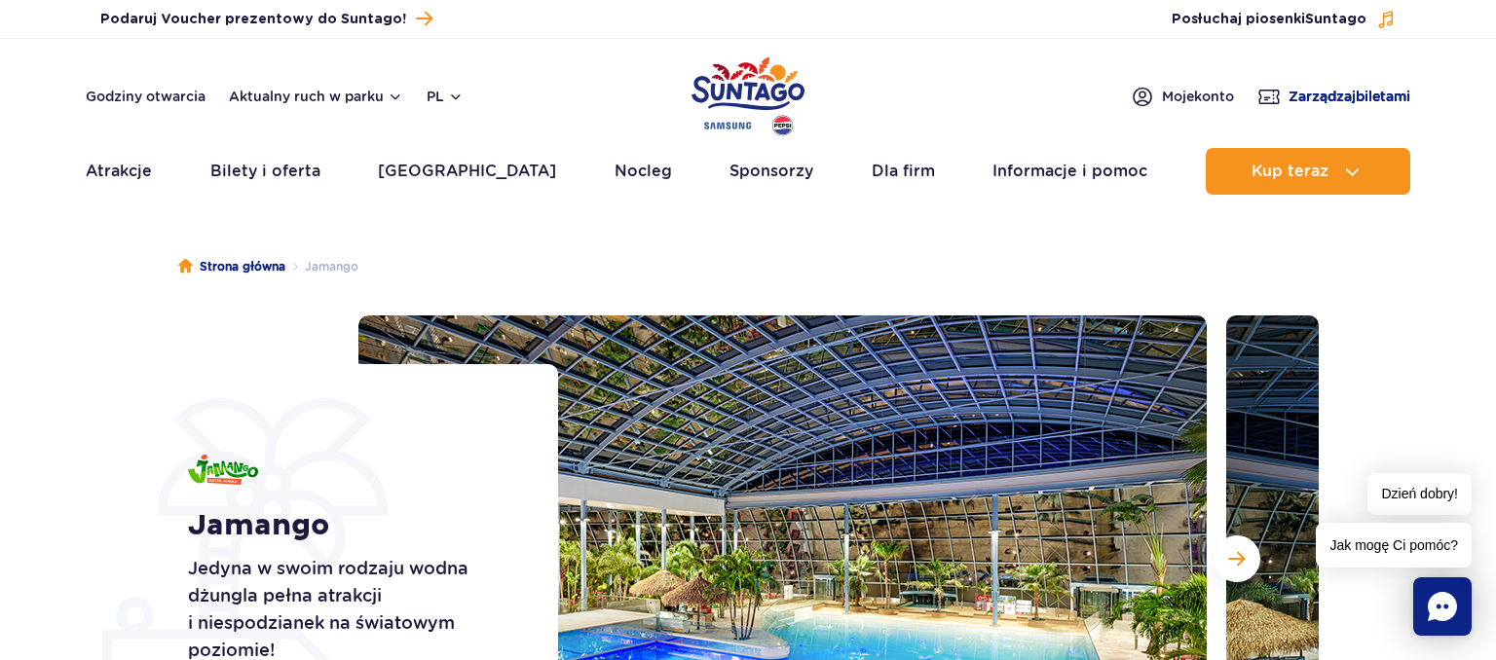
click at [1298, 93] on span "Zarządzaj biletami" at bounding box center [1349, 96] width 122 height 19
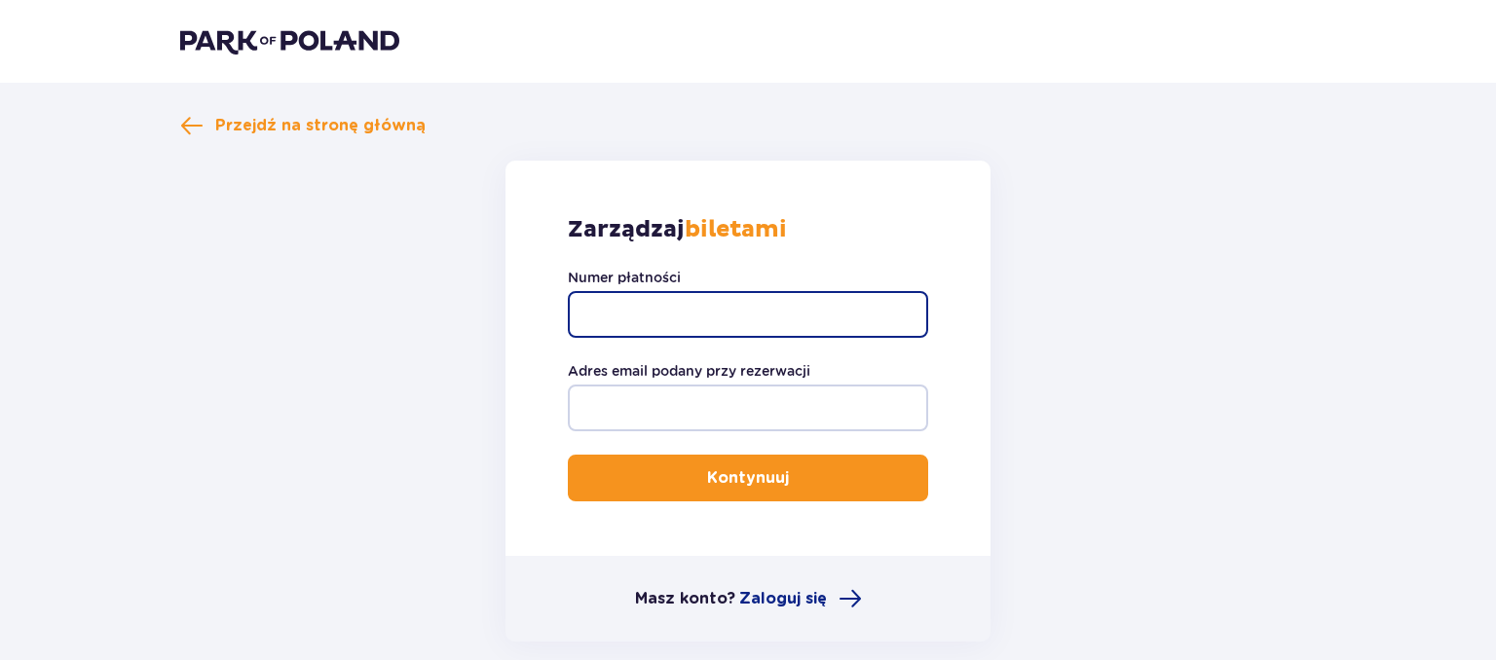
click at [639, 321] on input "Numer płatności" at bounding box center [748, 314] width 360 height 47
click at [658, 323] on input "Numer płatności" at bounding box center [748, 314] width 360 height 47
paste input "TR-VRC-JDZSJVX/91212819650"
type input "TR-VRC-JDZSJVX/91212819650"
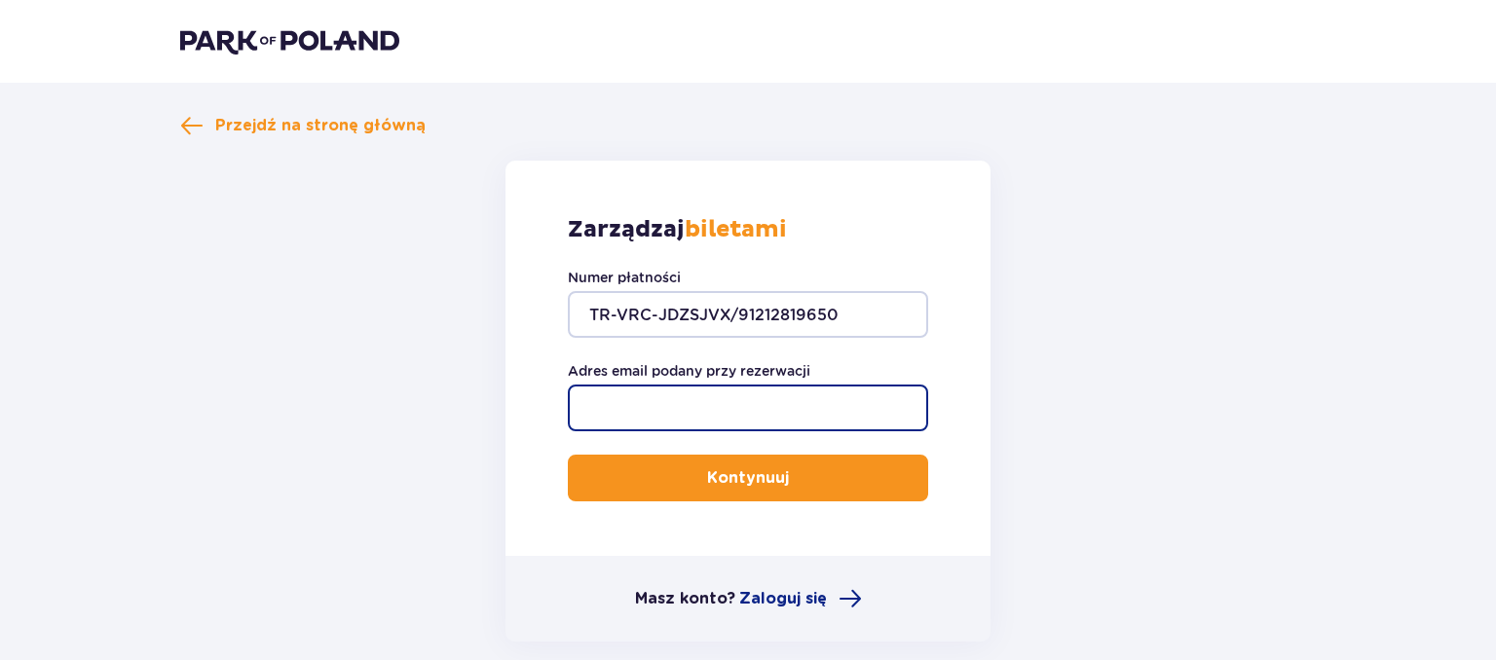
click at [722, 393] on input "Adres email podany przy rezerwacji" at bounding box center [748, 408] width 360 height 47
type input "hellmuth@interia.pl"
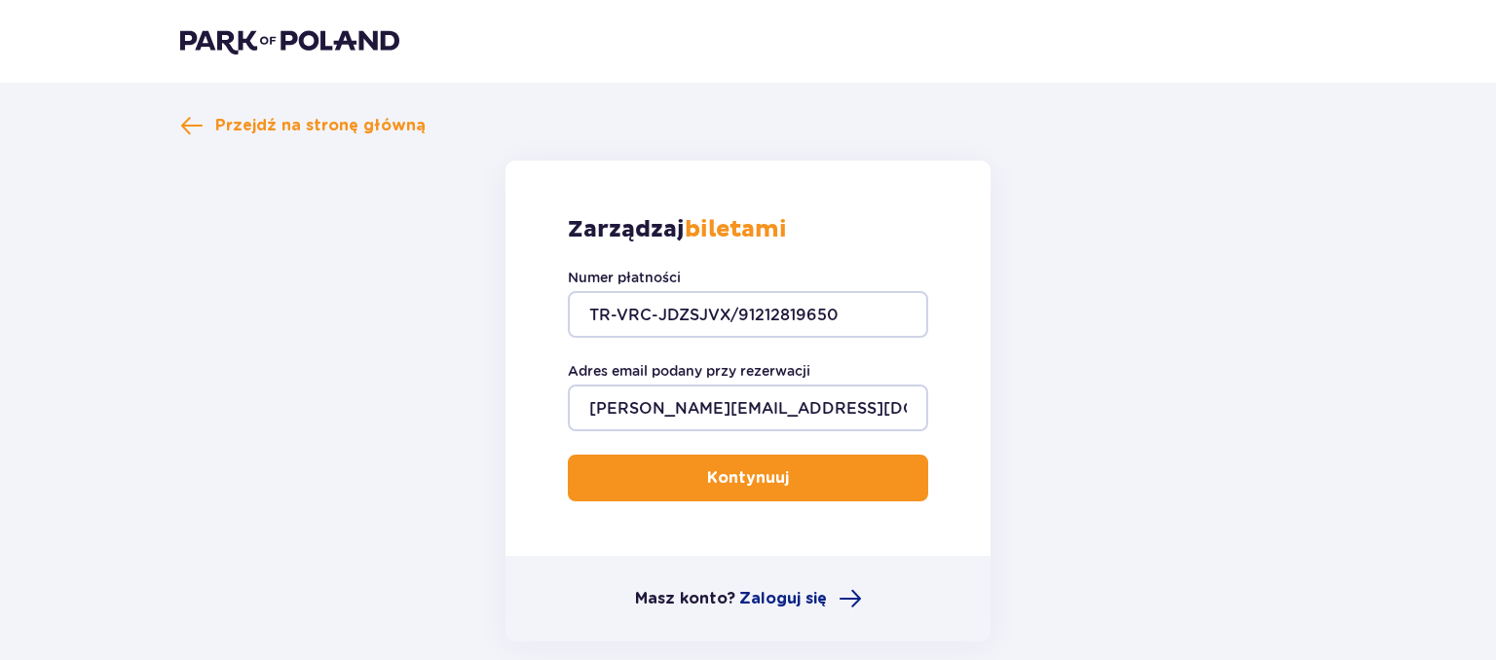
click at [771, 482] on p "Kontynuuj" at bounding box center [748, 477] width 82 height 21
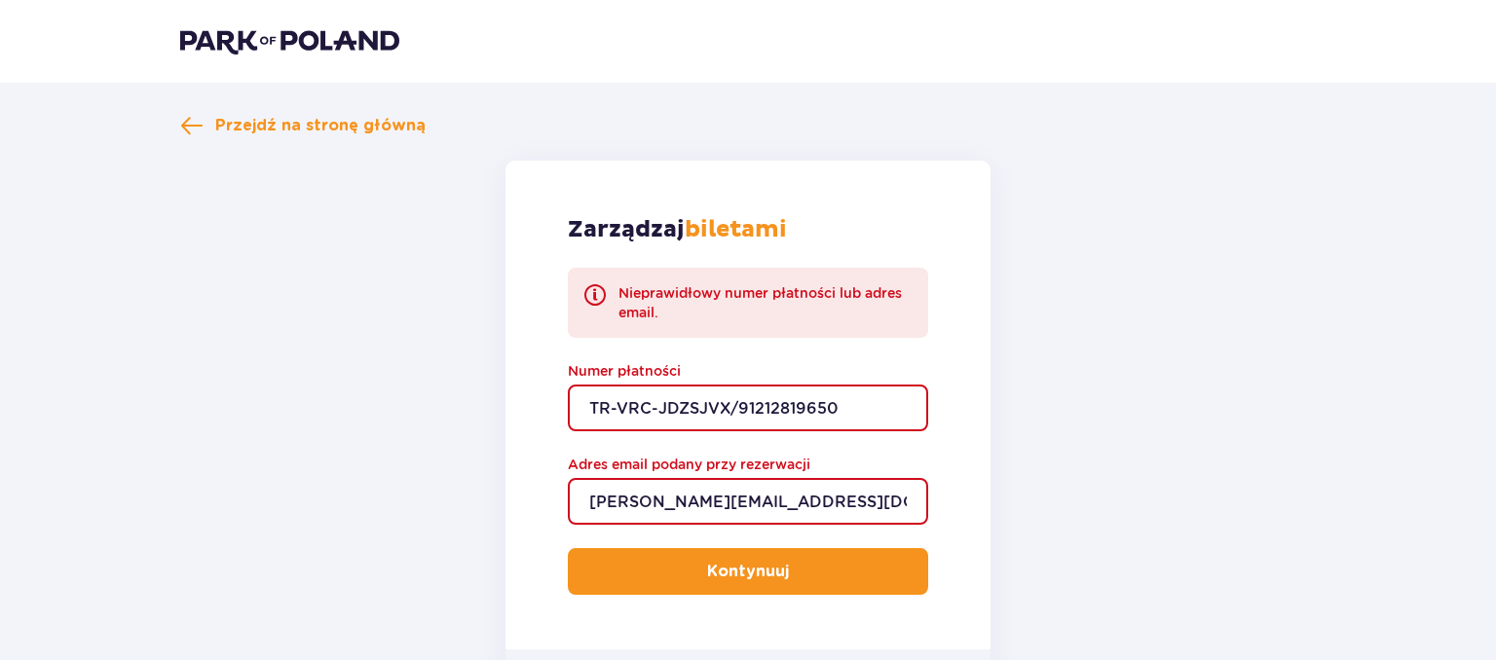
click at [833, 427] on input "TR-VRC-JDZSJVX/91212819650" at bounding box center [748, 408] width 360 height 47
click at [870, 411] on input "TR-VRC-JDZSJVX/91212819650" at bounding box center [748, 408] width 360 height 47
click at [295, 40] on img at bounding box center [289, 40] width 219 height 27
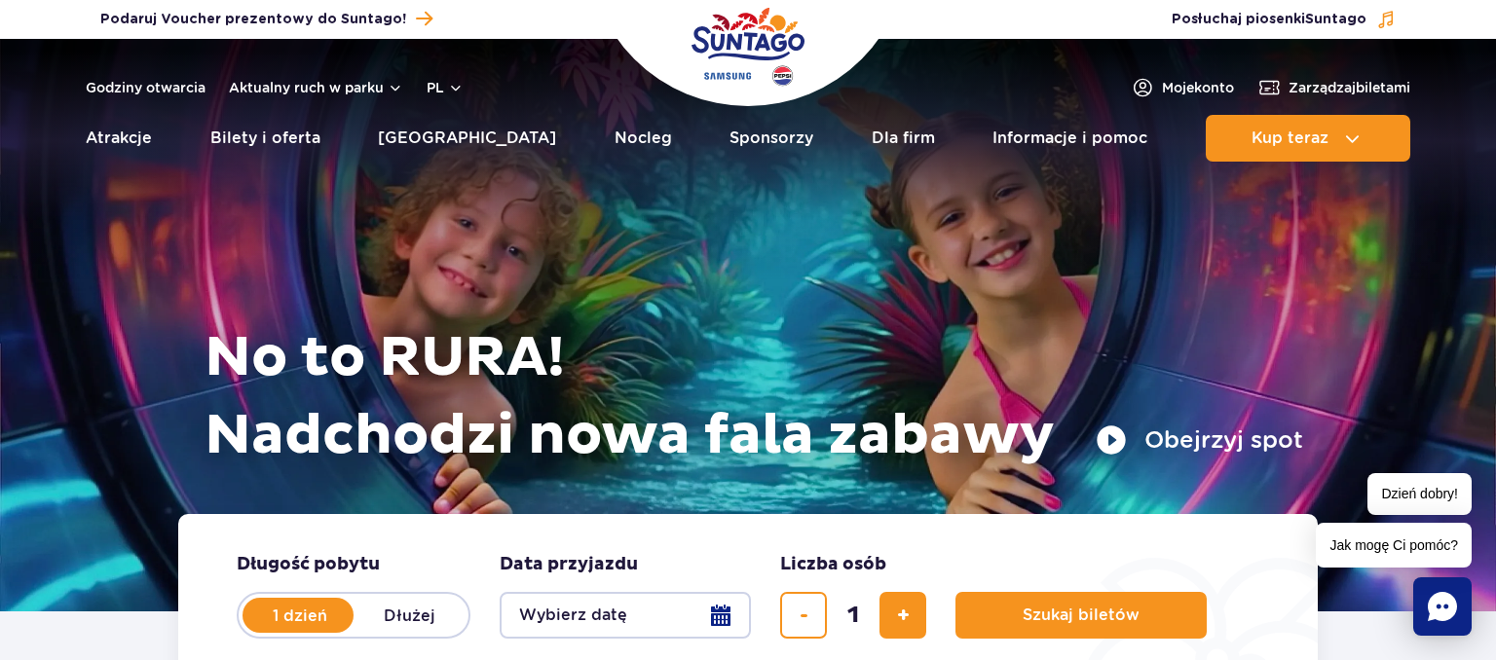
click at [737, 30] on img "Park of Poland" at bounding box center [747, 47] width 113 height 90
